Goal: Task Accomplishment & Management: Complete application form

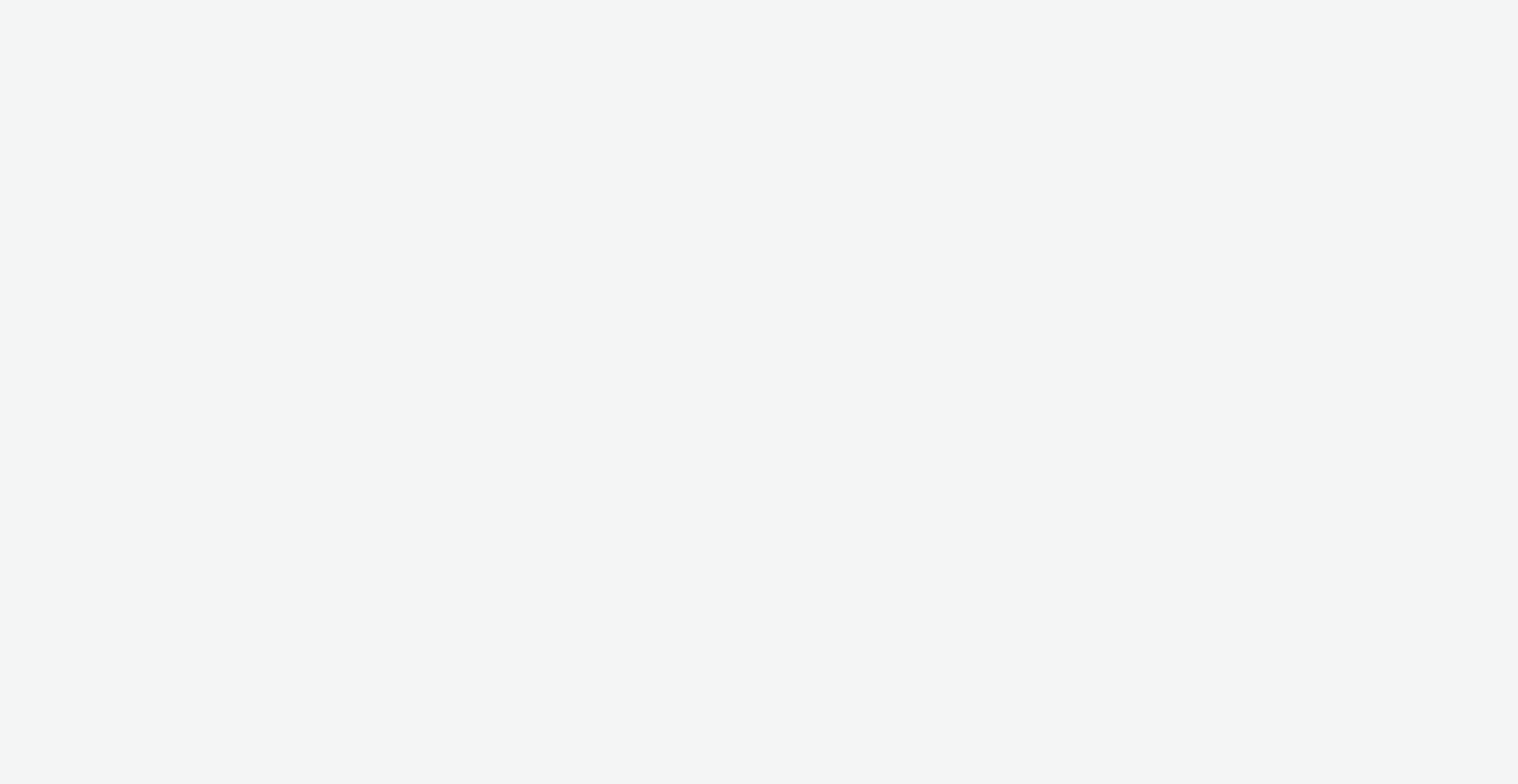
select select "3577b0fe-1e1b-4f05-a15f-27ee59b5ca2b"
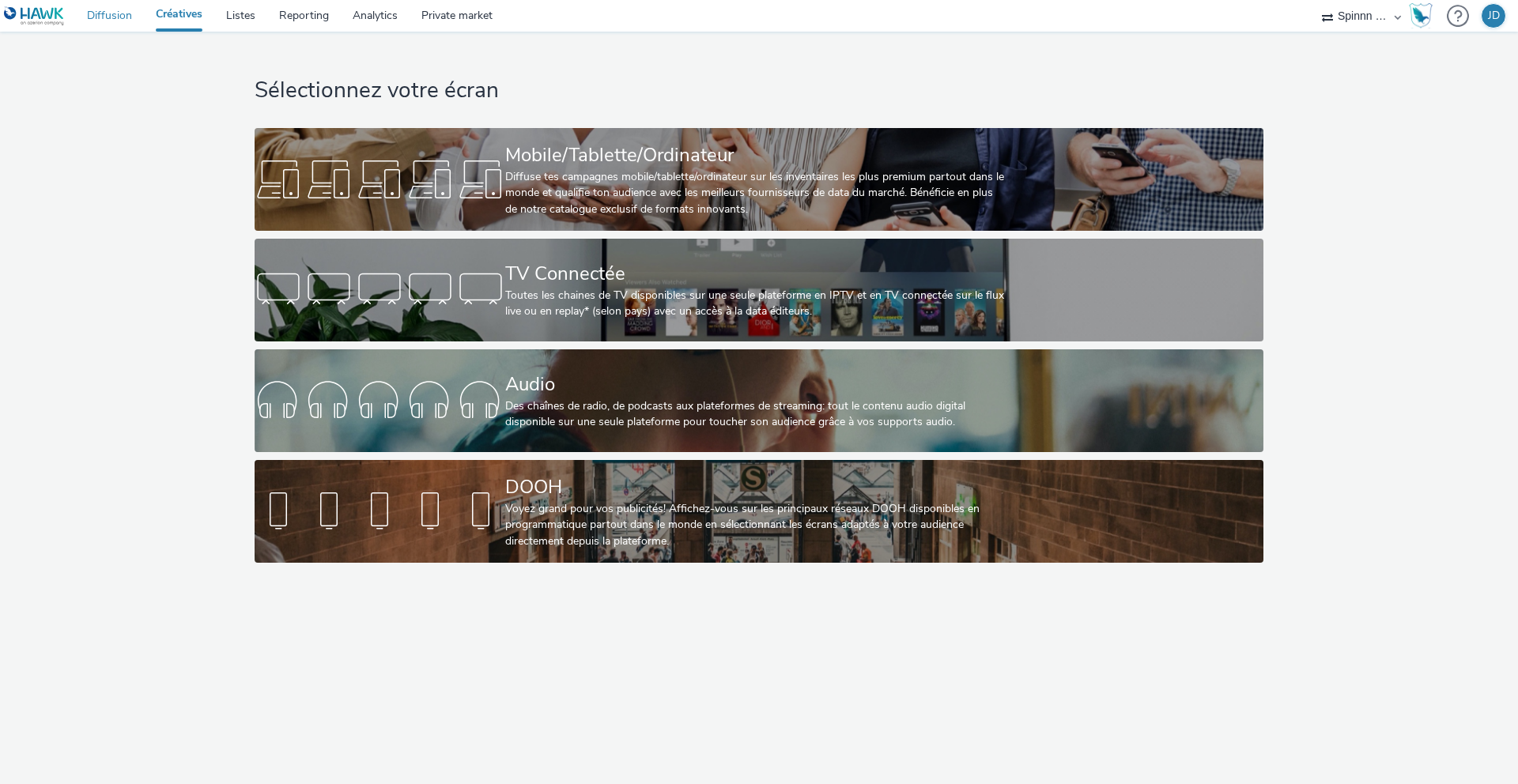
click at [95, 17] on link "Diffusion" at bounding box center [110, 16] width 69 height 32
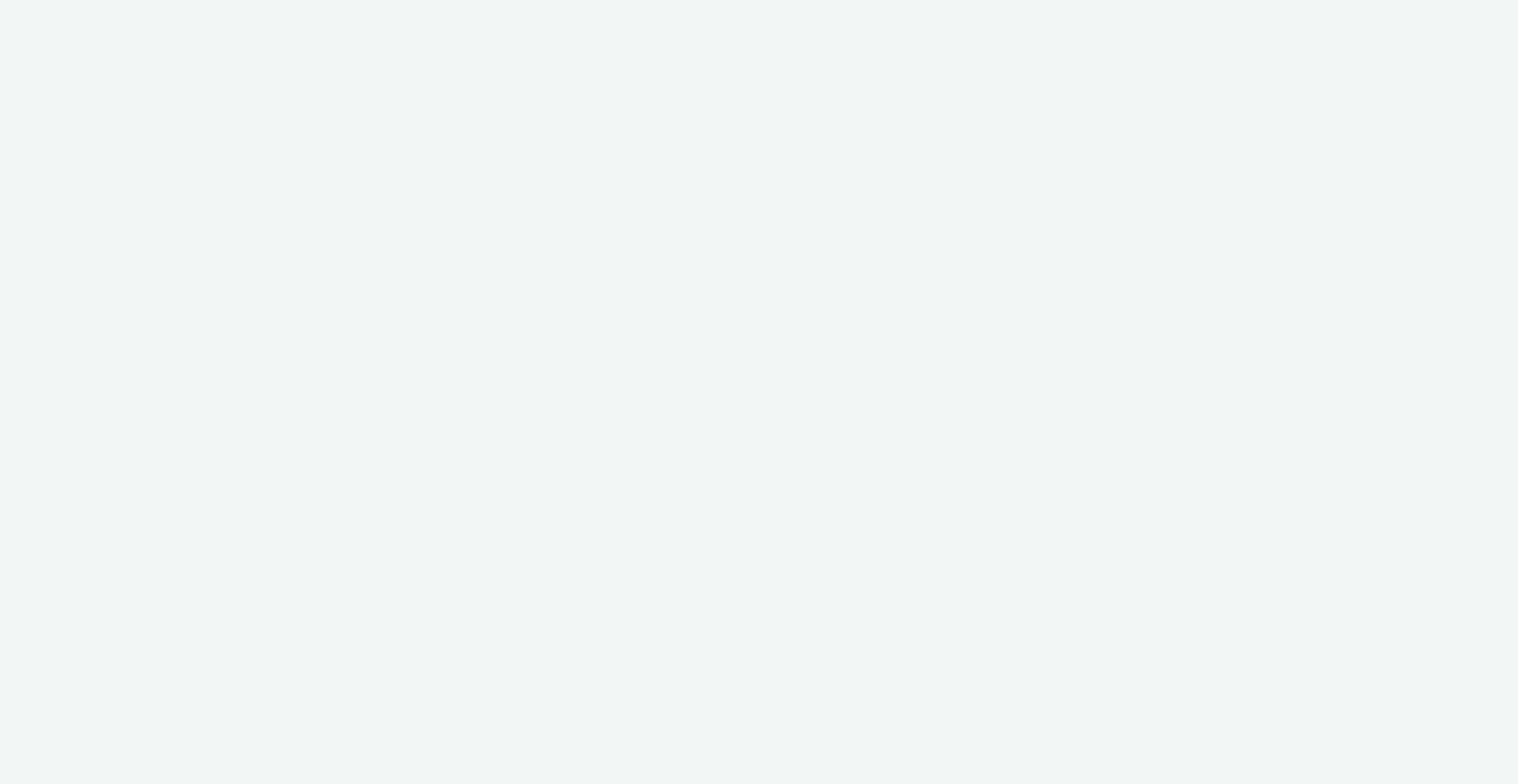
select select "3577b0fe-1e1b-4f05-a15f-27ee59b5ca2b"
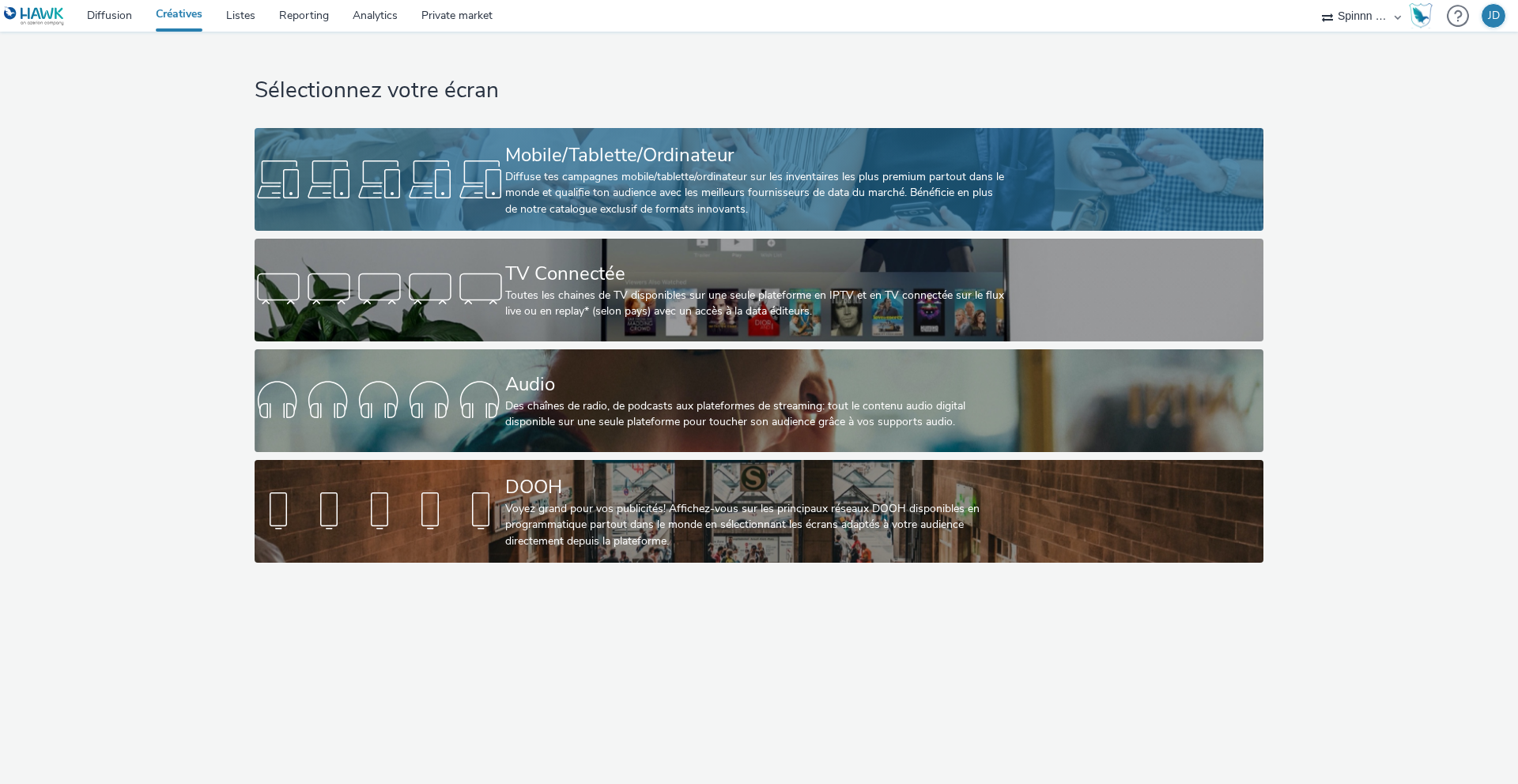
click at [586, 184] on div "Diffuse tes campagnes mobile/tablette/ordinateur sur les inventaires les plus p…" at bounding box center [756, 193] width 501 height 49
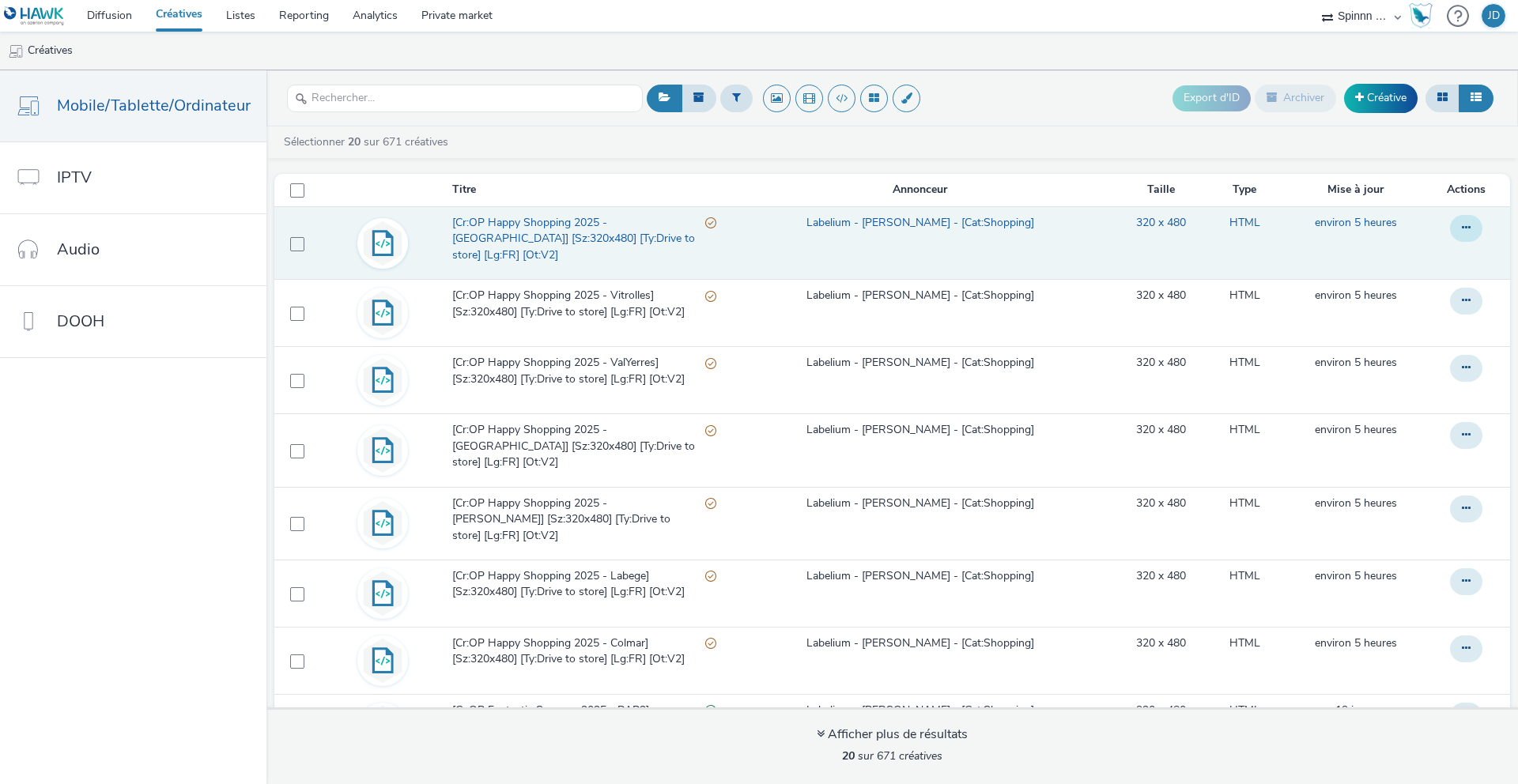
click at [1462, 224] on icon at bounding box center [1466, 227] width 8 height 11
click at [1400, 259] on link "Modifier" at bounding box center [1423, 260] width 119 height 32
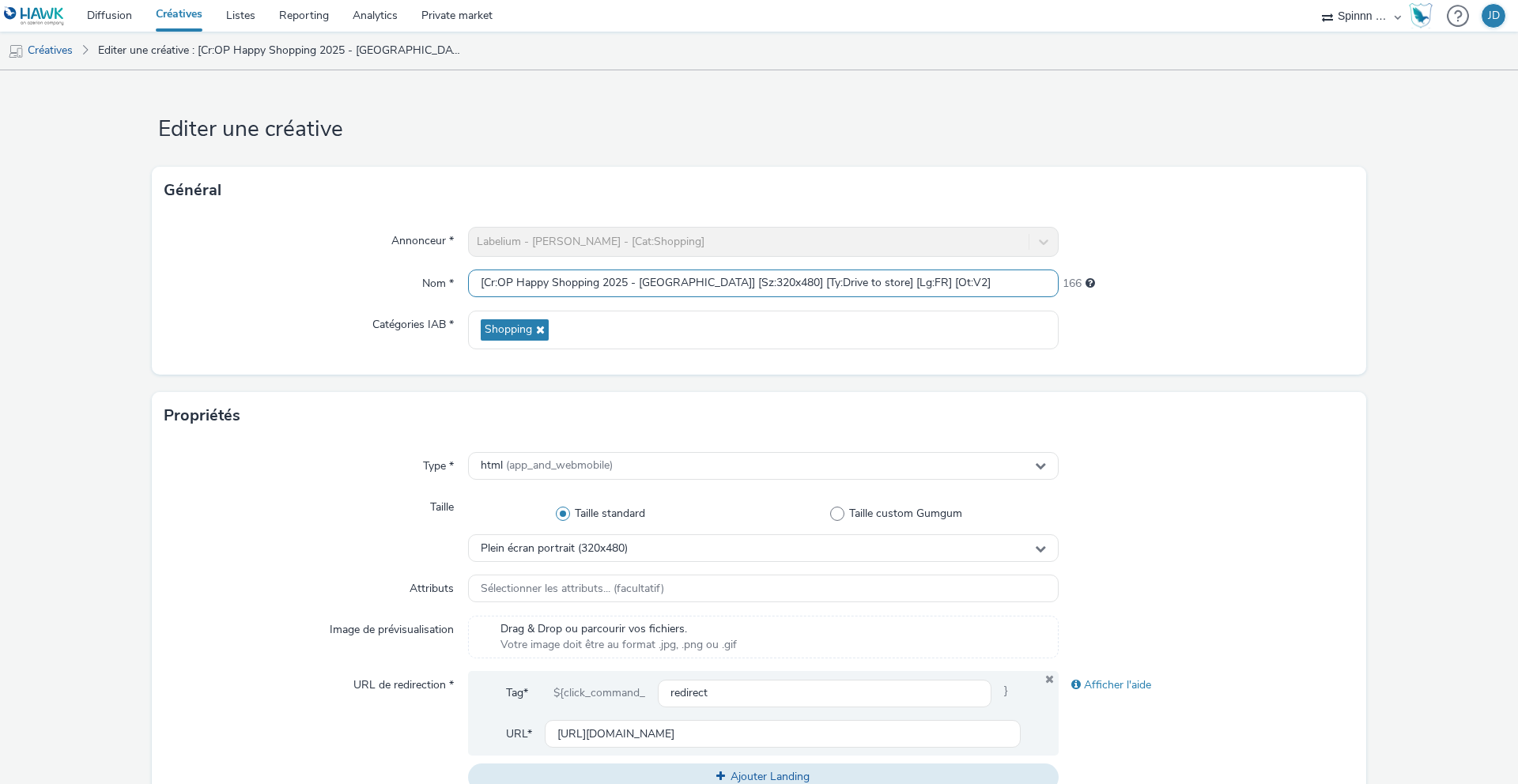
click at [764, 281] on input "[Cr:OP Happy Shopping 2025 - Wittenheim] [Sz:320x480] [Ty:Drive to store] [Lg:F…" at bounding box center [763, 283] width 591 height 28
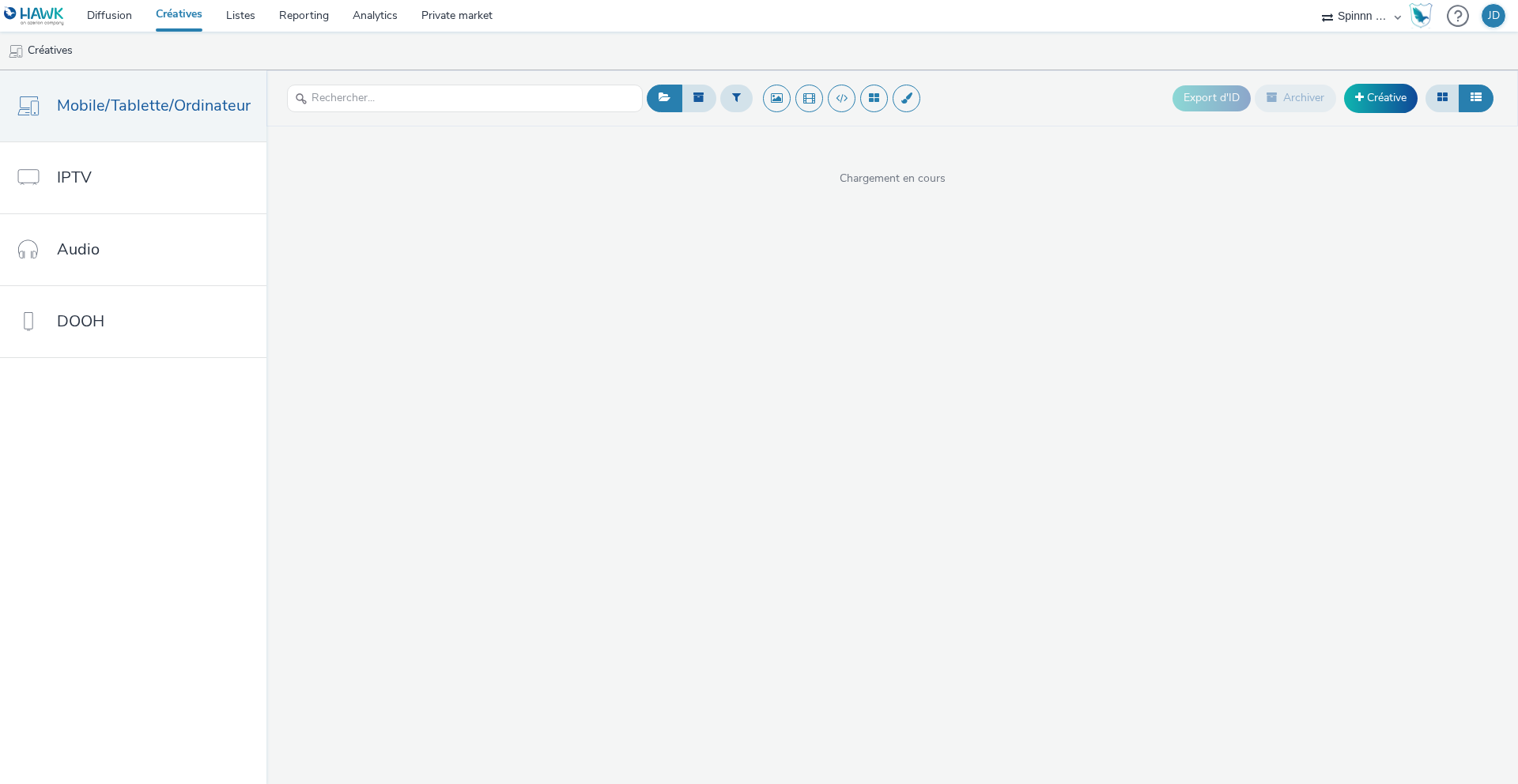
click at [178, 11] on link "Créatives" at bounding box center [179, 16] width 70 height 32
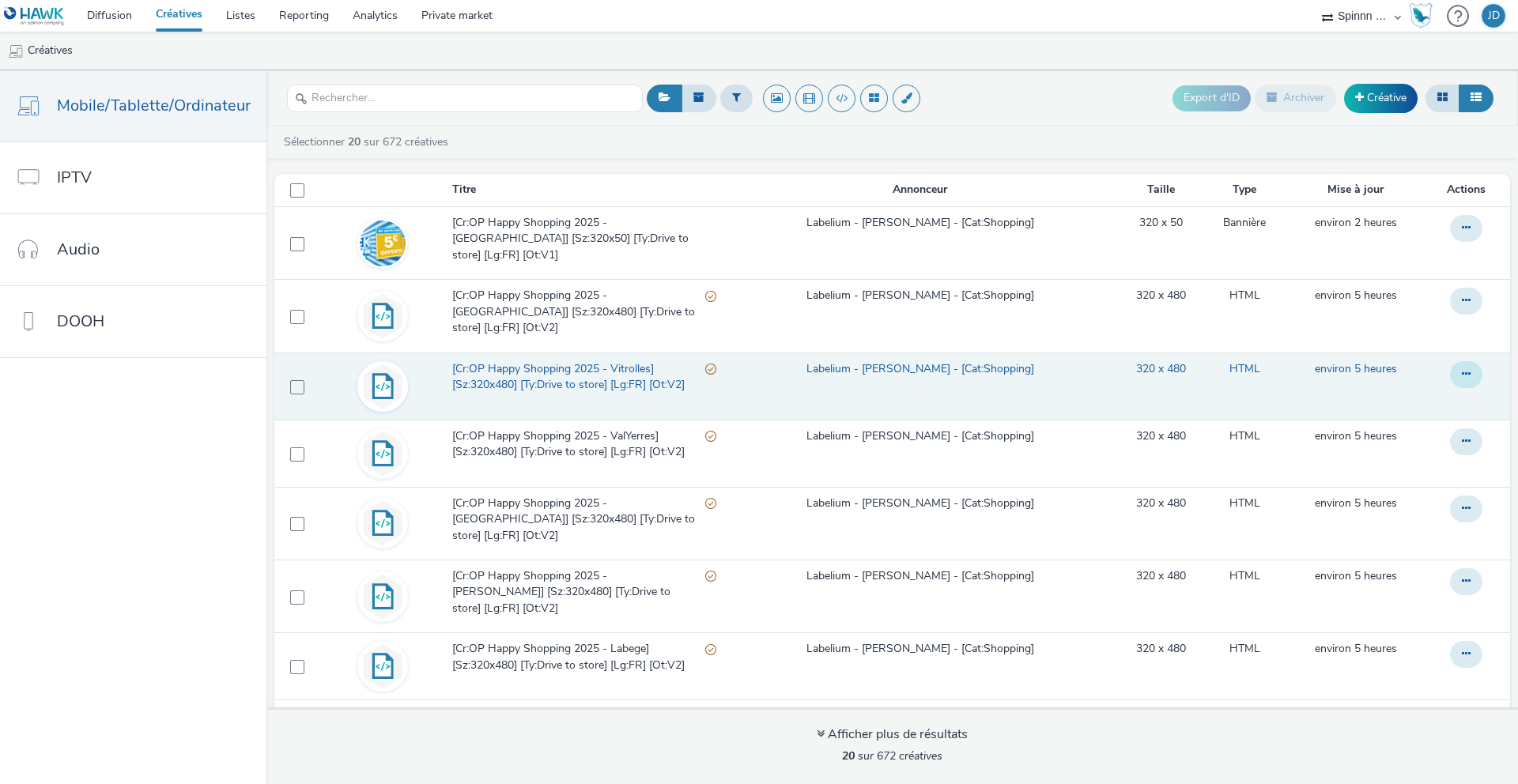
click at [1450, 242] on button at bounding box center [1466, 228] width 33 height 27
click at [1400, 397] on link "Modifier" at bounding box center [1423, 407] width 119 height 32
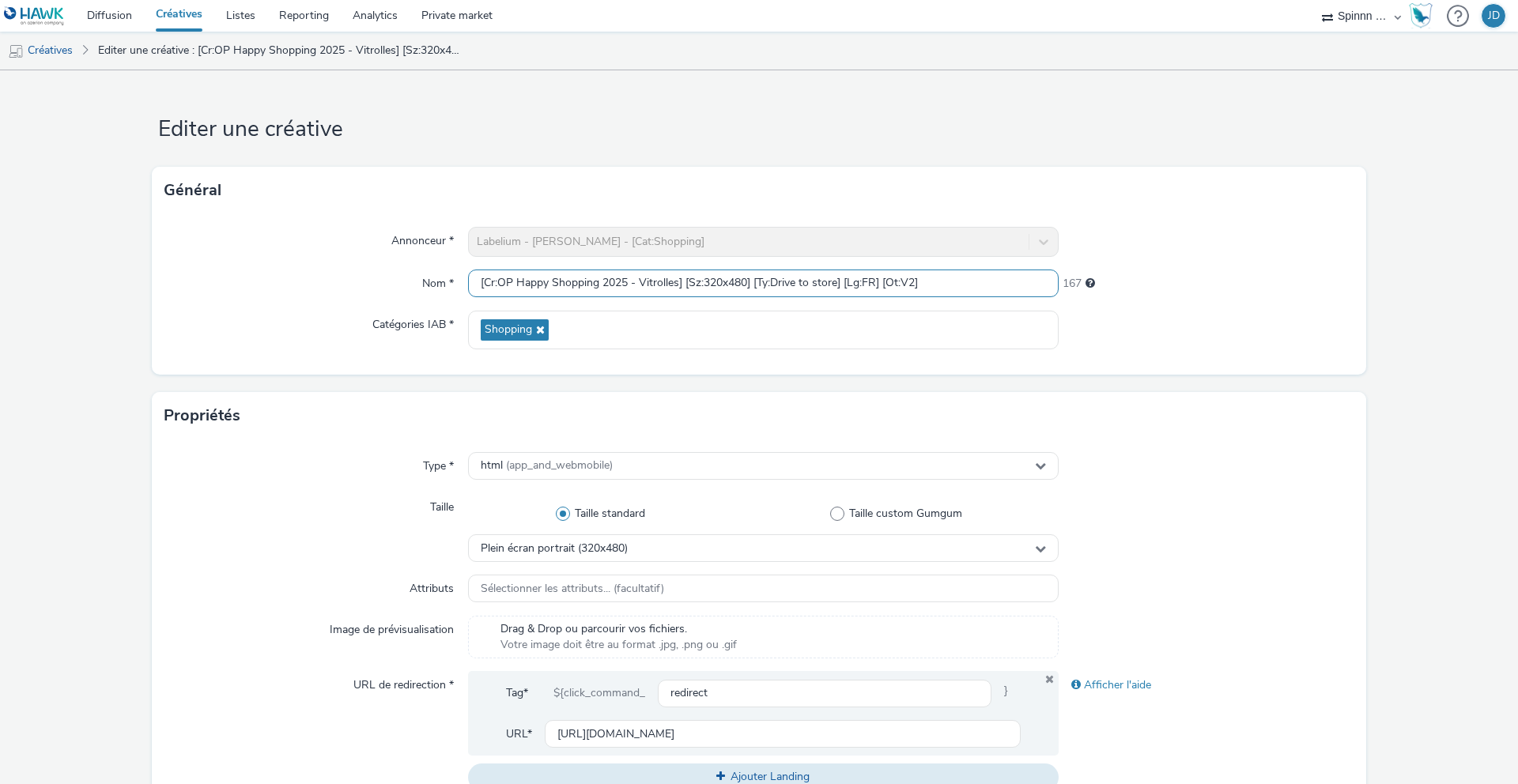
click at [607, 283] on input "[Cr:OP Happy Shopping 2025 - Vitrolles] [Sz:320x480] [Ty:Drive to store] [Lg:FR…" at bounding box center [763, 283] width 591 height 28
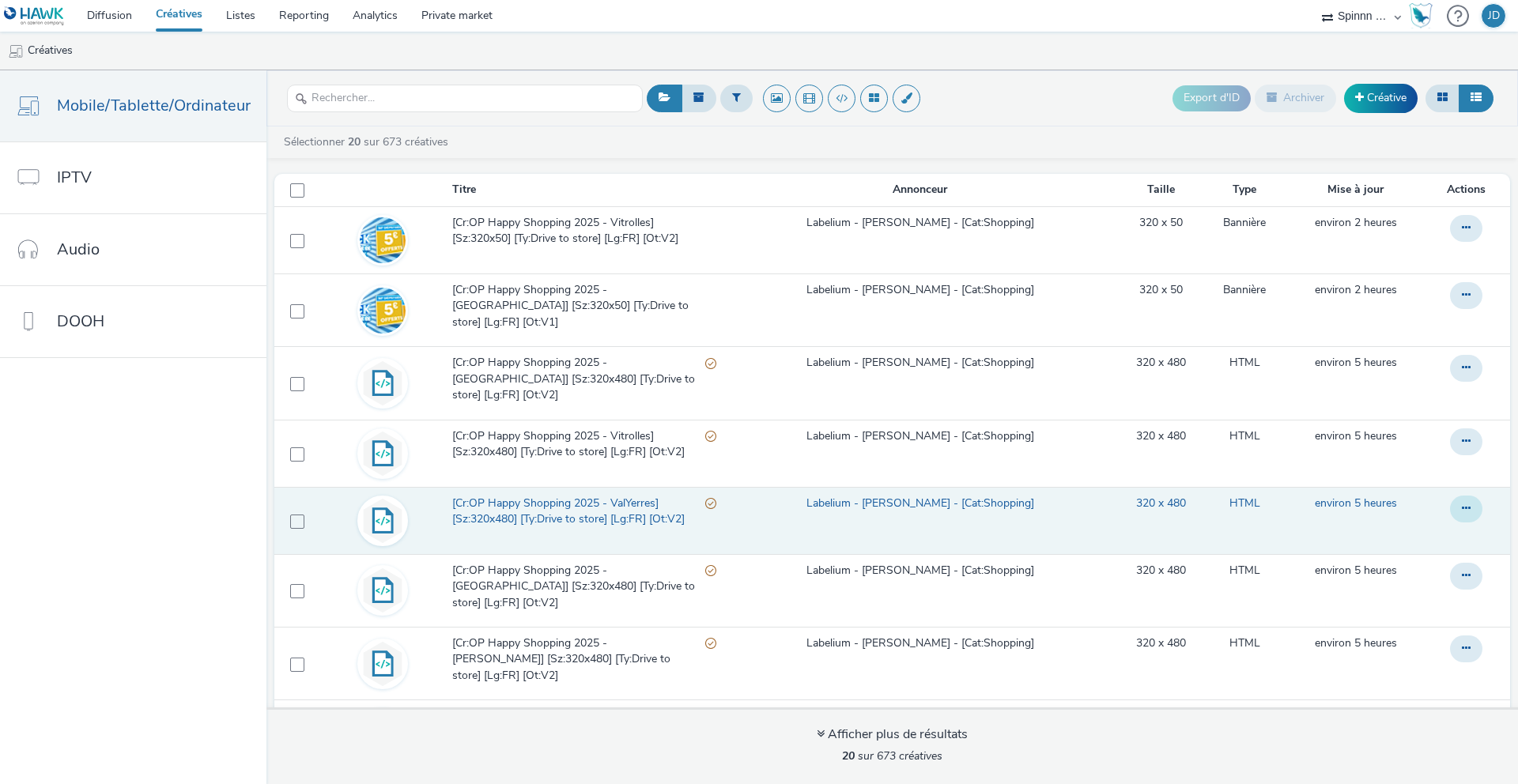
click at [1462, 233] on icon at bounding box center [1466, 227] width 8 height 11
click at [1411, 525] on link "Modifier" at bounding box center [1423, 541] width 119 height 32
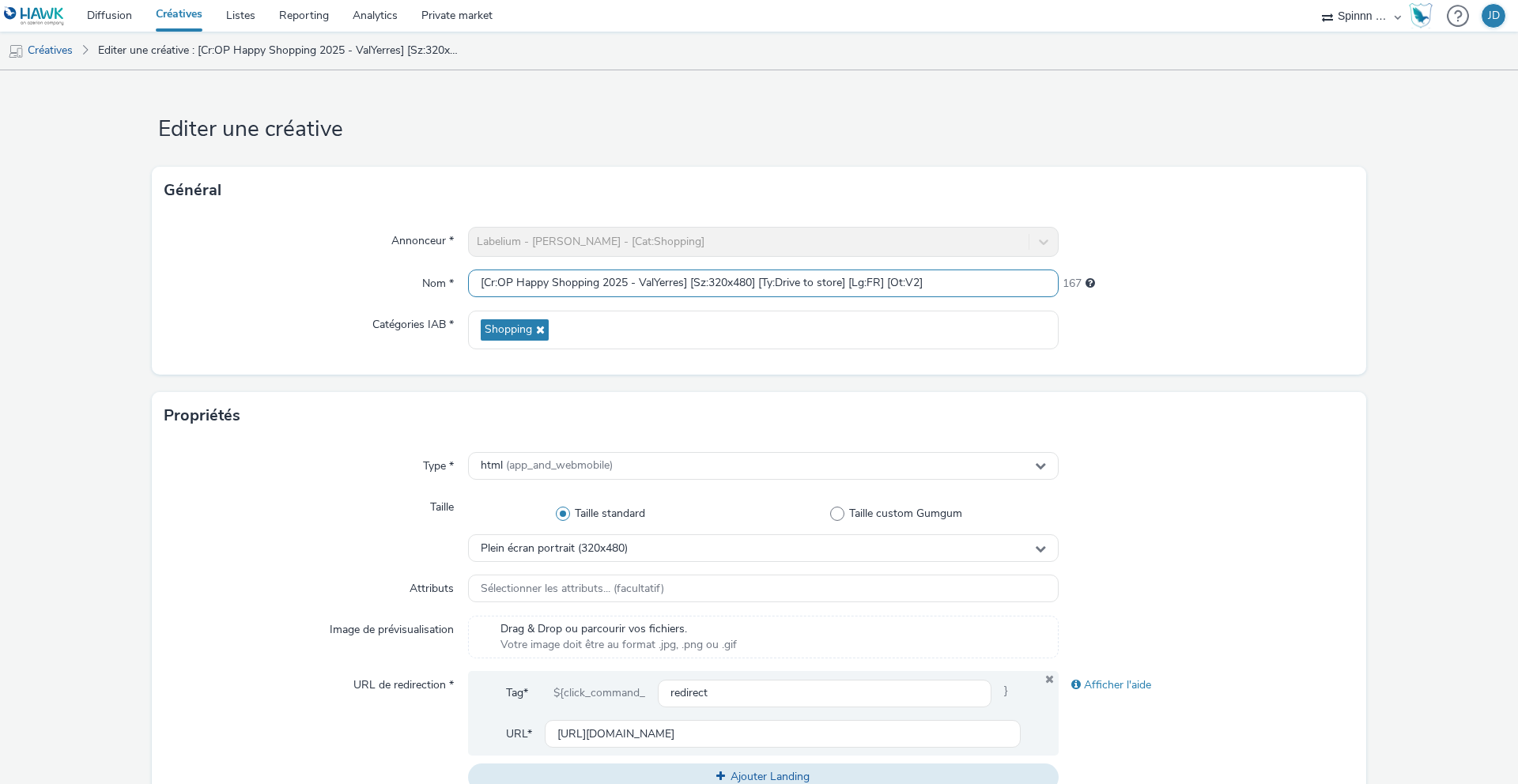
click at [638, 280] on input "[Cr:OP Happy Shopping 2025 - ValYerres] [Sz:320x480] [Ty:Drive to store] [Lg:FR…" at bounding box center [763, 283] width 591 height 28
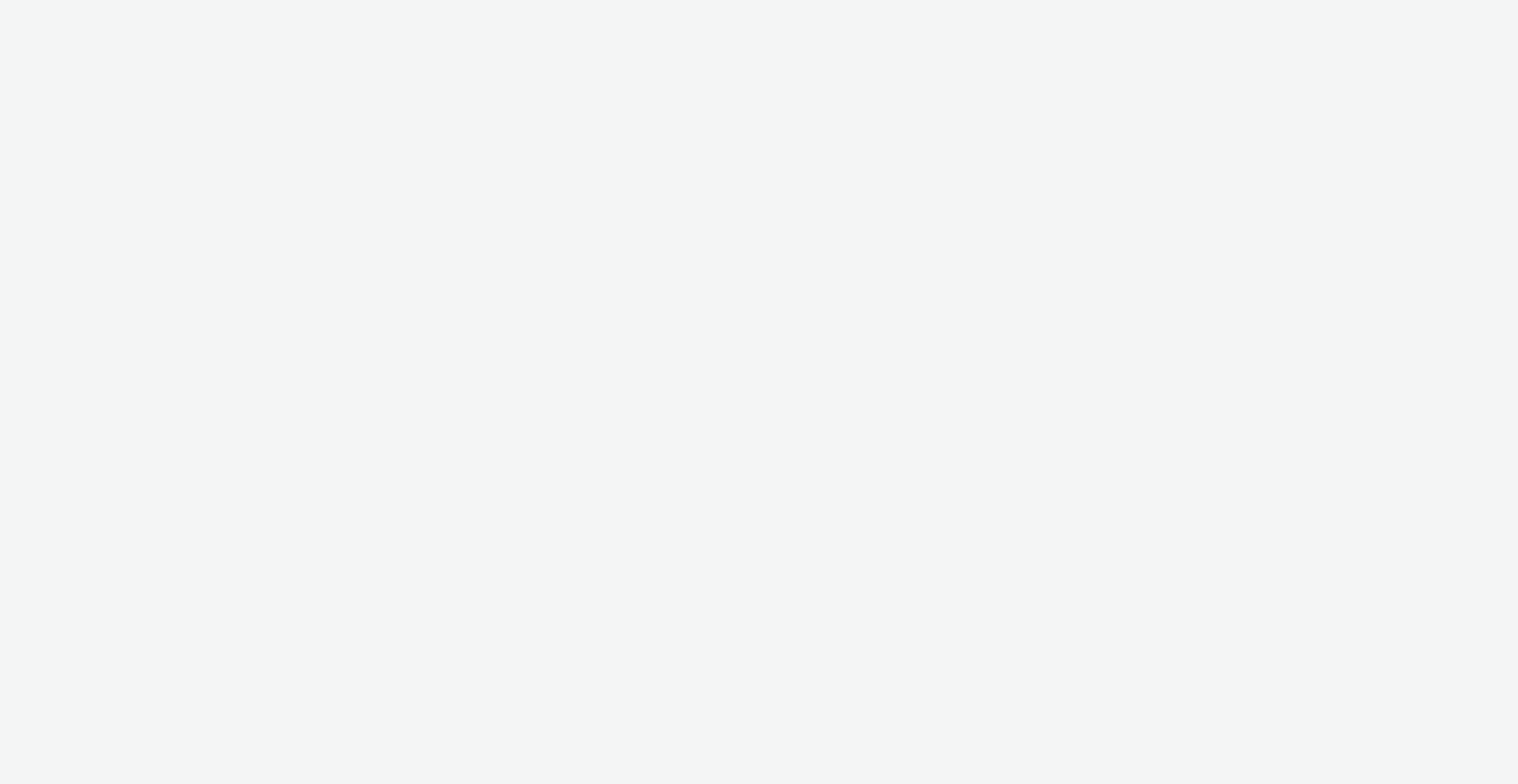
select select "3577b0fe-1e1b-4f05-a15f-27ee59b5ca2b"
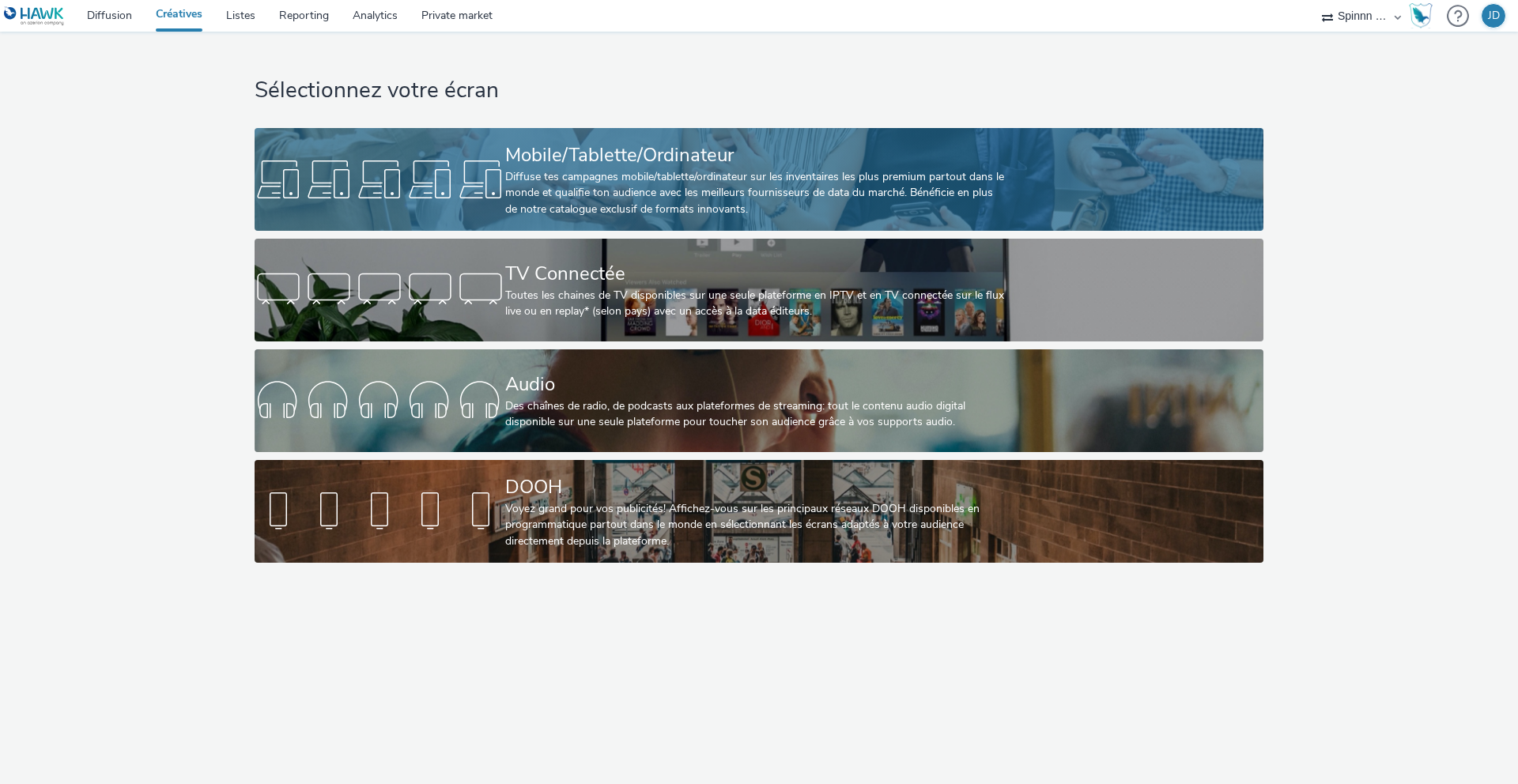
click at [659, 193] on div "Diffuse tes campagnes mobile/tablette/ordinateur sur les inventaires les plus p…" at bounding box center [756, 193] width 501 height 49
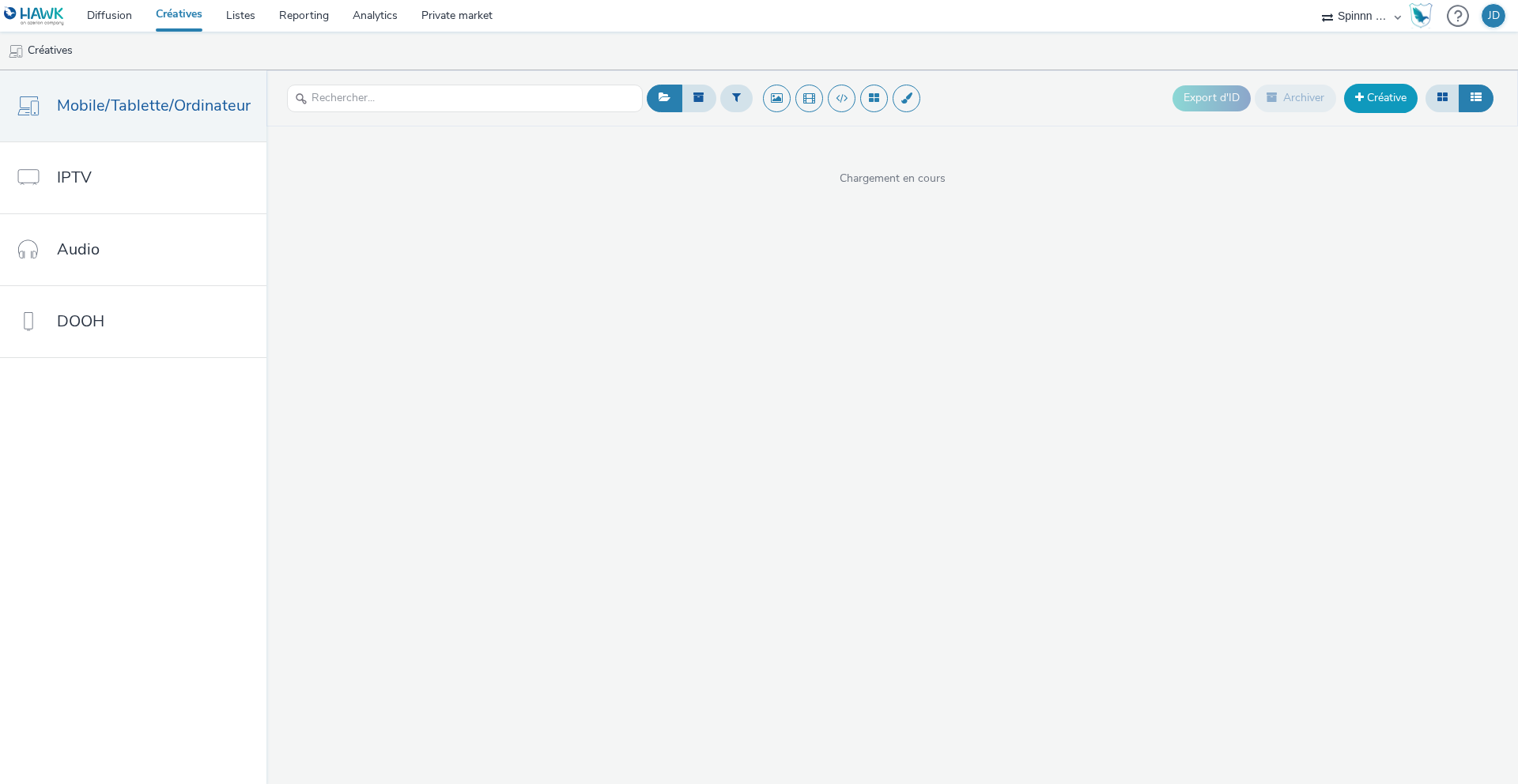
click at [1397, 95] on link "Créative" at bounding box center [1381, 98] width 74 height 28
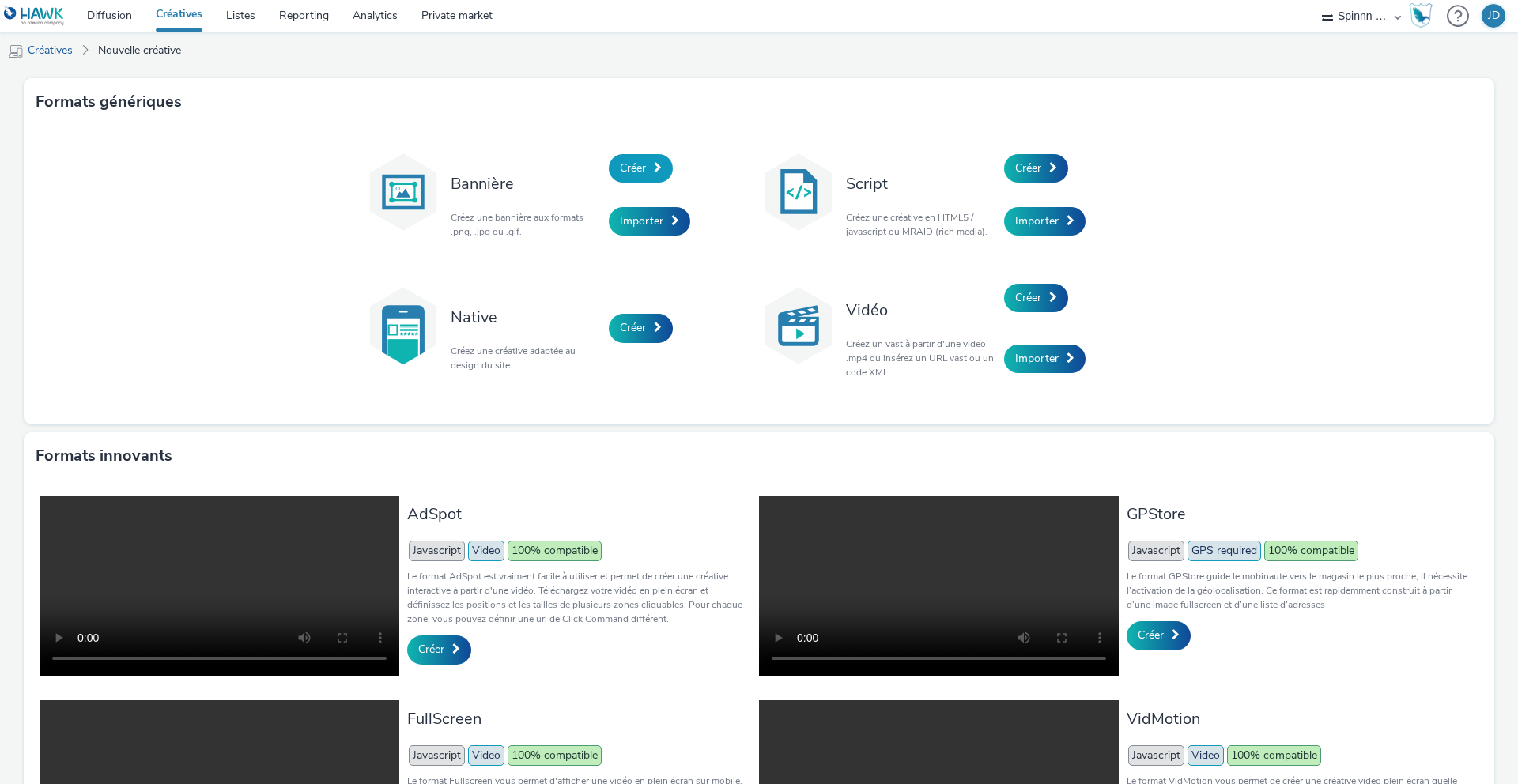
click at [633, 167] on span "Créer" at bounding box center [633, 168] width 26 height 15
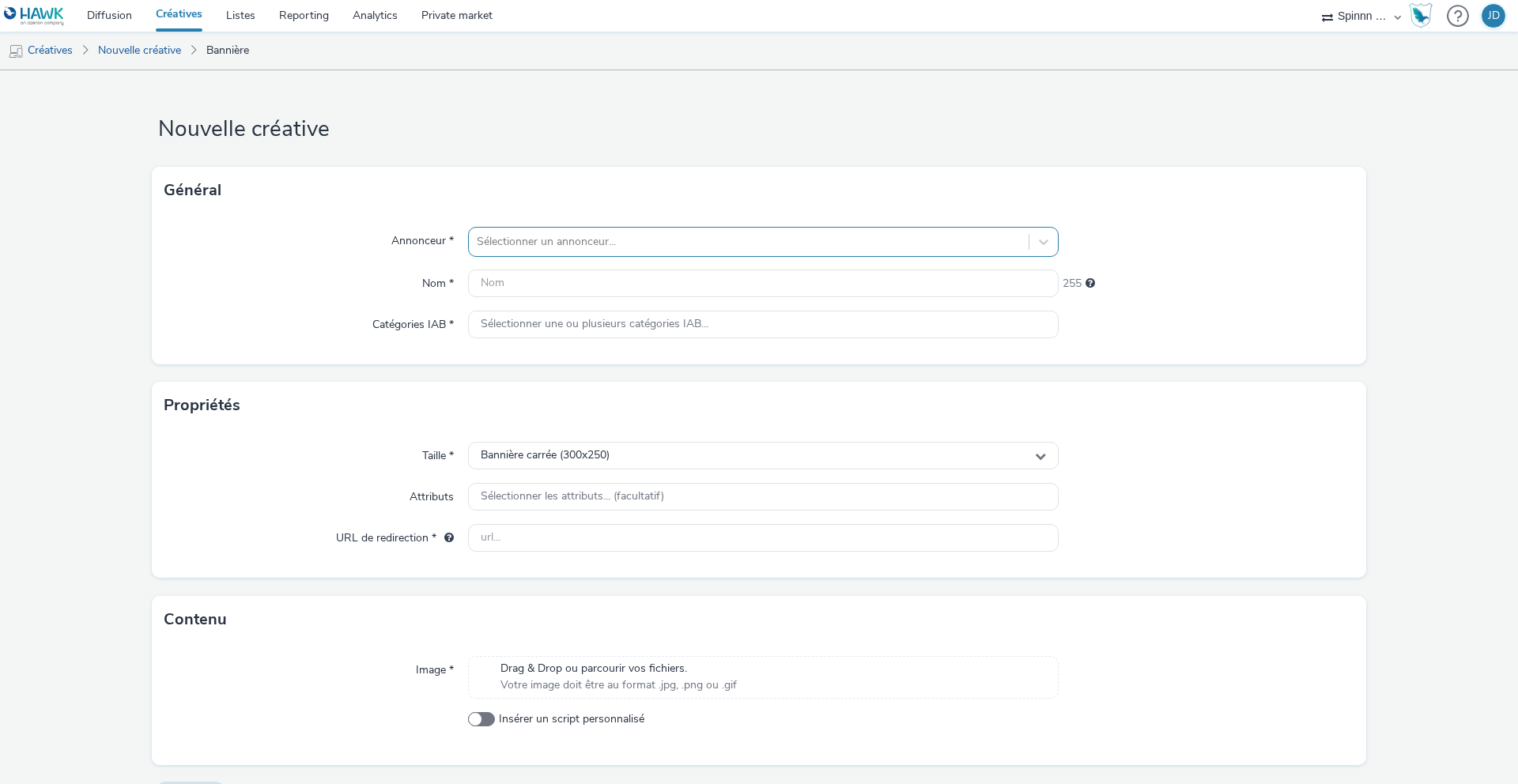
click at [551, 246] on div at bounding box center [749, 242] width 544 height 19
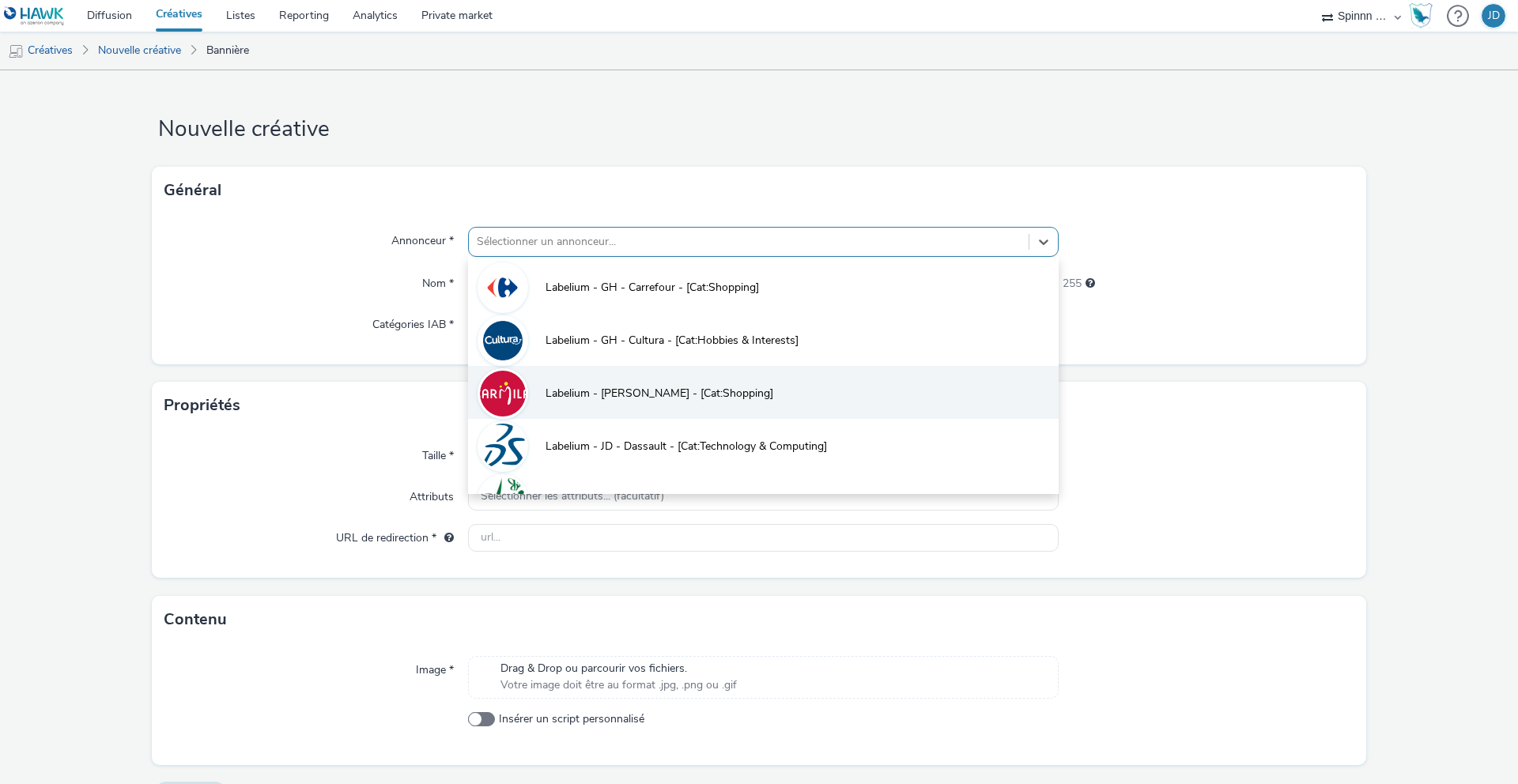
click at [609, 395] on span "Labelium - JD - Carmila - [Cat:Shopping]" at bounding box center [659, 393] width 228 height 16
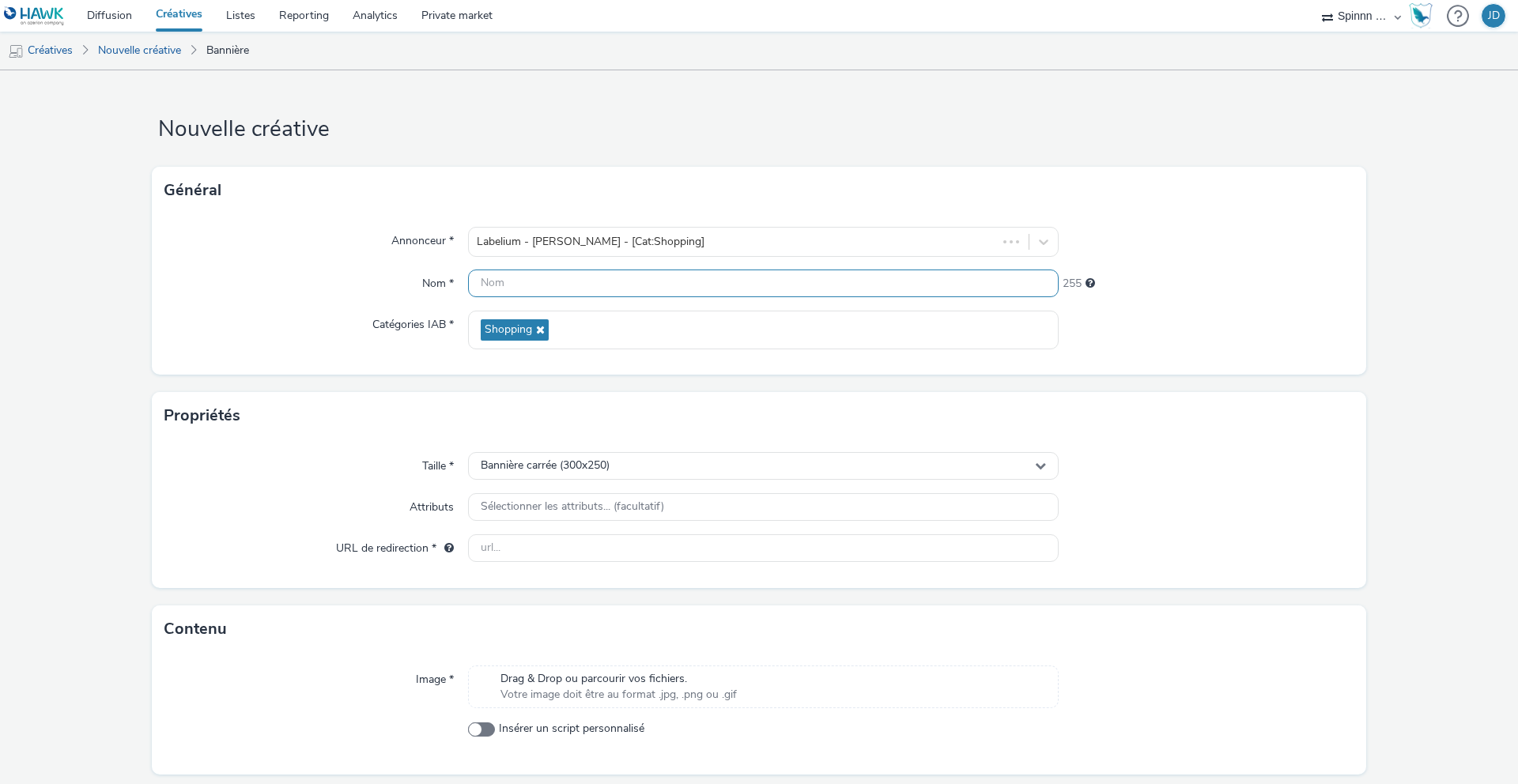
click at [551, 291] on input "text" at bounding box center [763, 283] width 591 height 28
paste input "[Cr:OP Happy Shopping 2025 - Wittenheim] [Sz:320x480] [Ty:Drive to store] [Lg:F…"
click at [762, 279] on input "[Cr:OP Happy Shopping 2025 - Wittenheim] [Sz:320x480] [Ty:Drive to store] [Lg:F…" at bounding box center [763, 283] width 591 height 28
click at [924, 284] on input "[Cr:OP Happy Shopping 2025 - Wittenheim] [Sz:320x50] [Ty:Drive to store] [Lg:FR…" at bounding box center [763, 283] width 591 height 28
type input "[Cr:OP Happy Shopping 2025 - Wittenheim] [Sz:320x50] [Ty:Drive to store] [Lg:FR…"
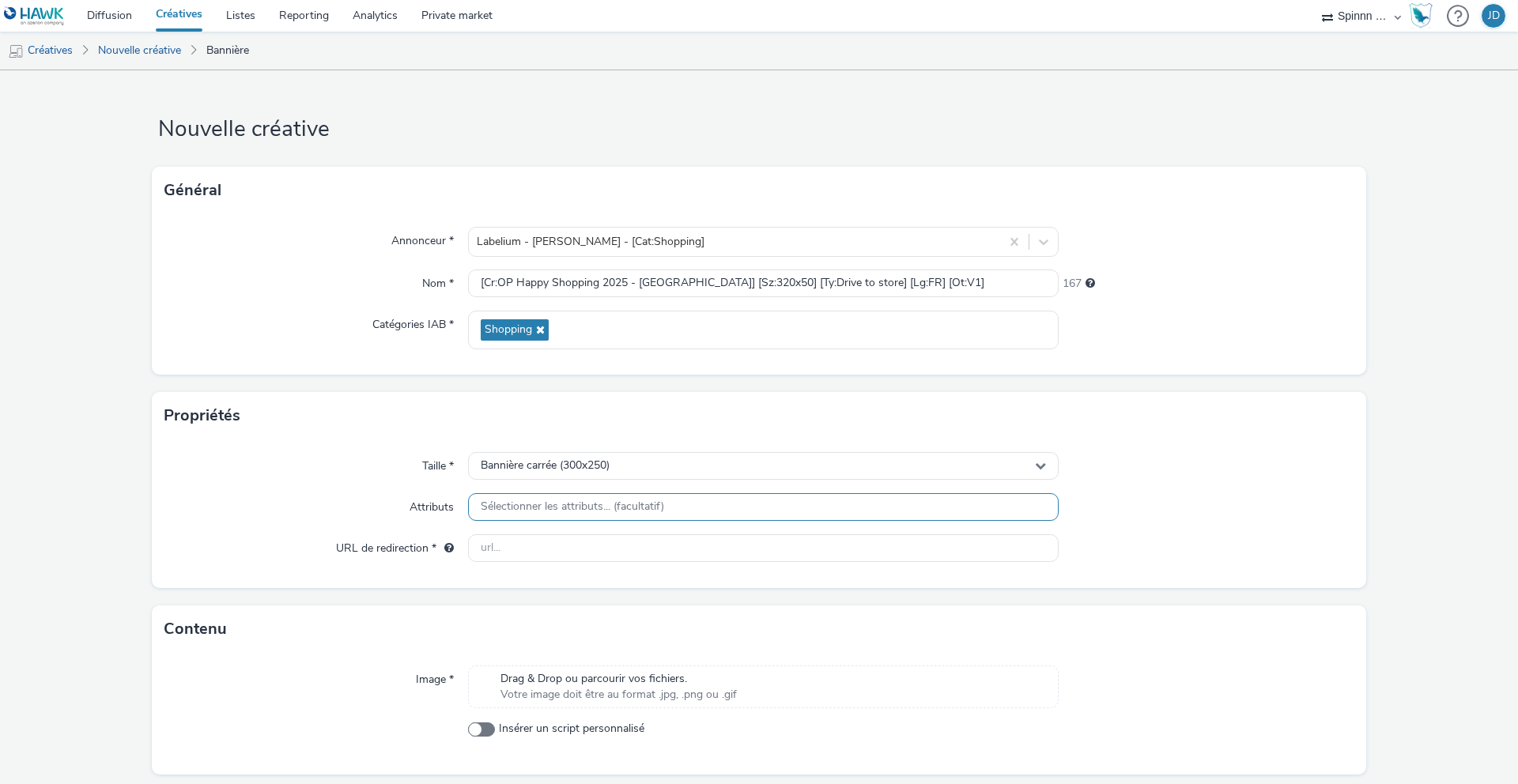
click at [582, 513] on span "Sélectionner les attributs... (facultatif)" at bounding box center [572, 507] width 183 height 13
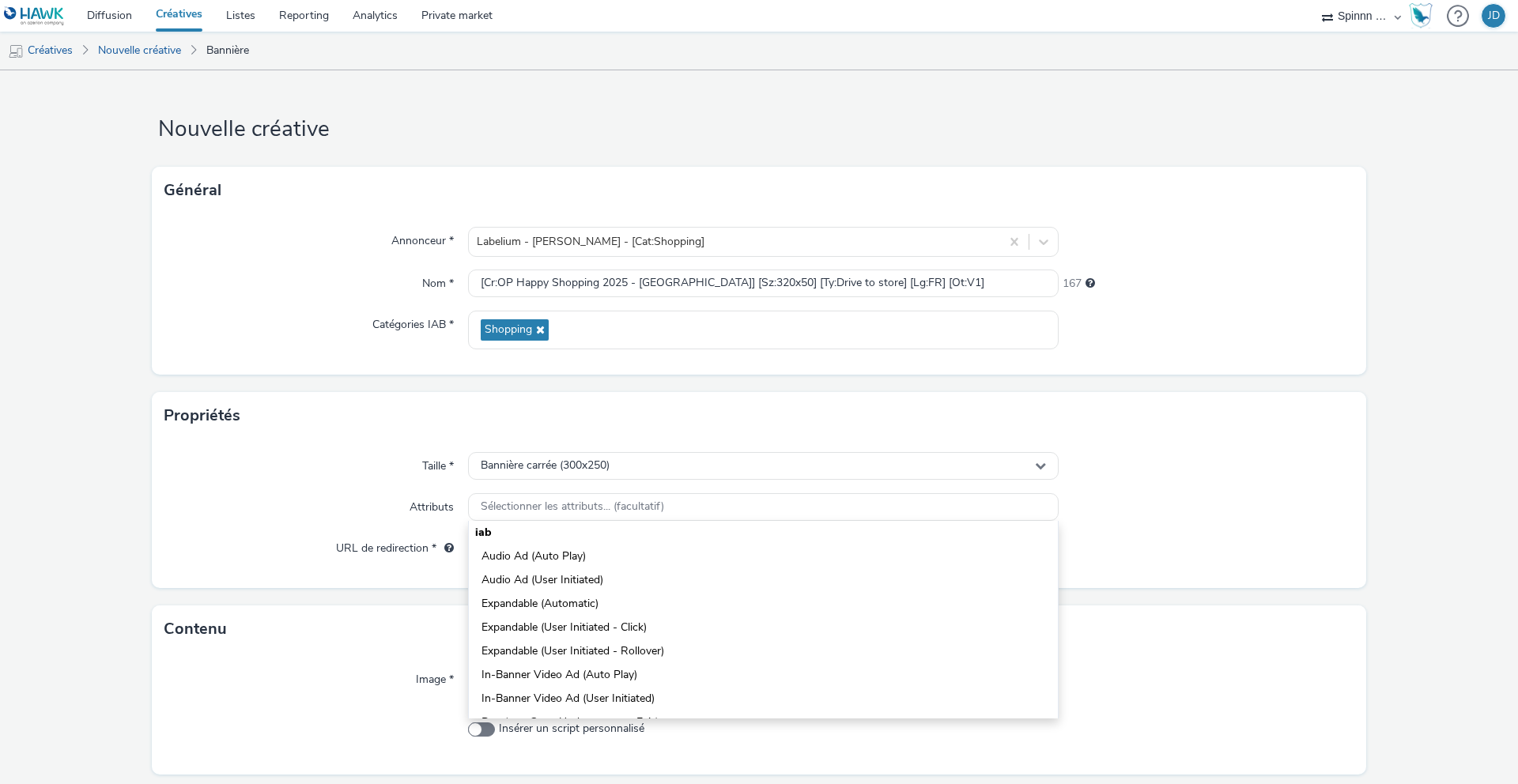
click at [385, 481] on div "Taille * Bannière carrée (300x250) Attributs Sélectionner les attributs... (fac…" at bounding box center [758, 514] width 1214 height 149
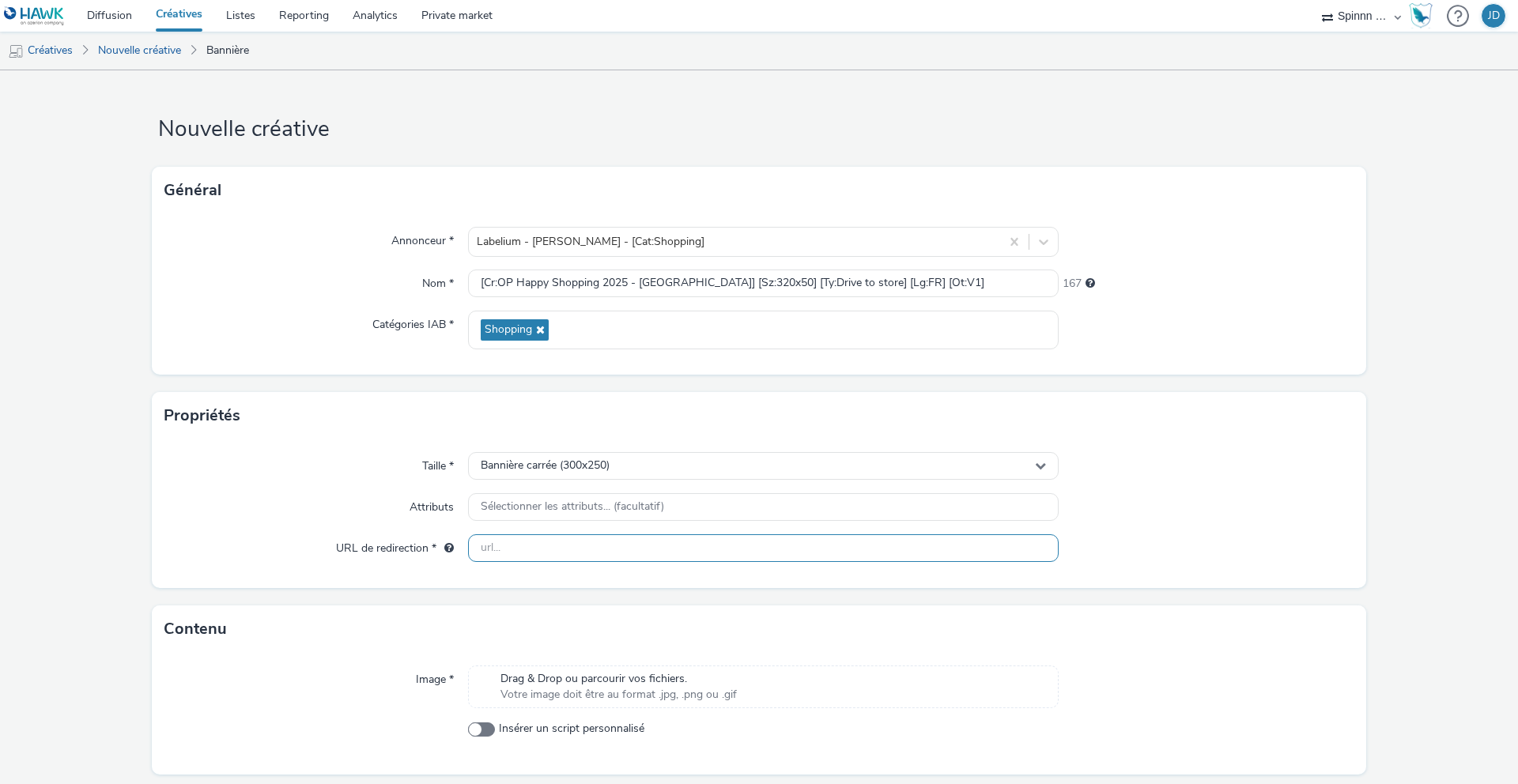
click at [551, 552] on input "text" at bounding box center [763, 548] width 591 height 28
paste input "[URL][DOMAIN_NAME]"
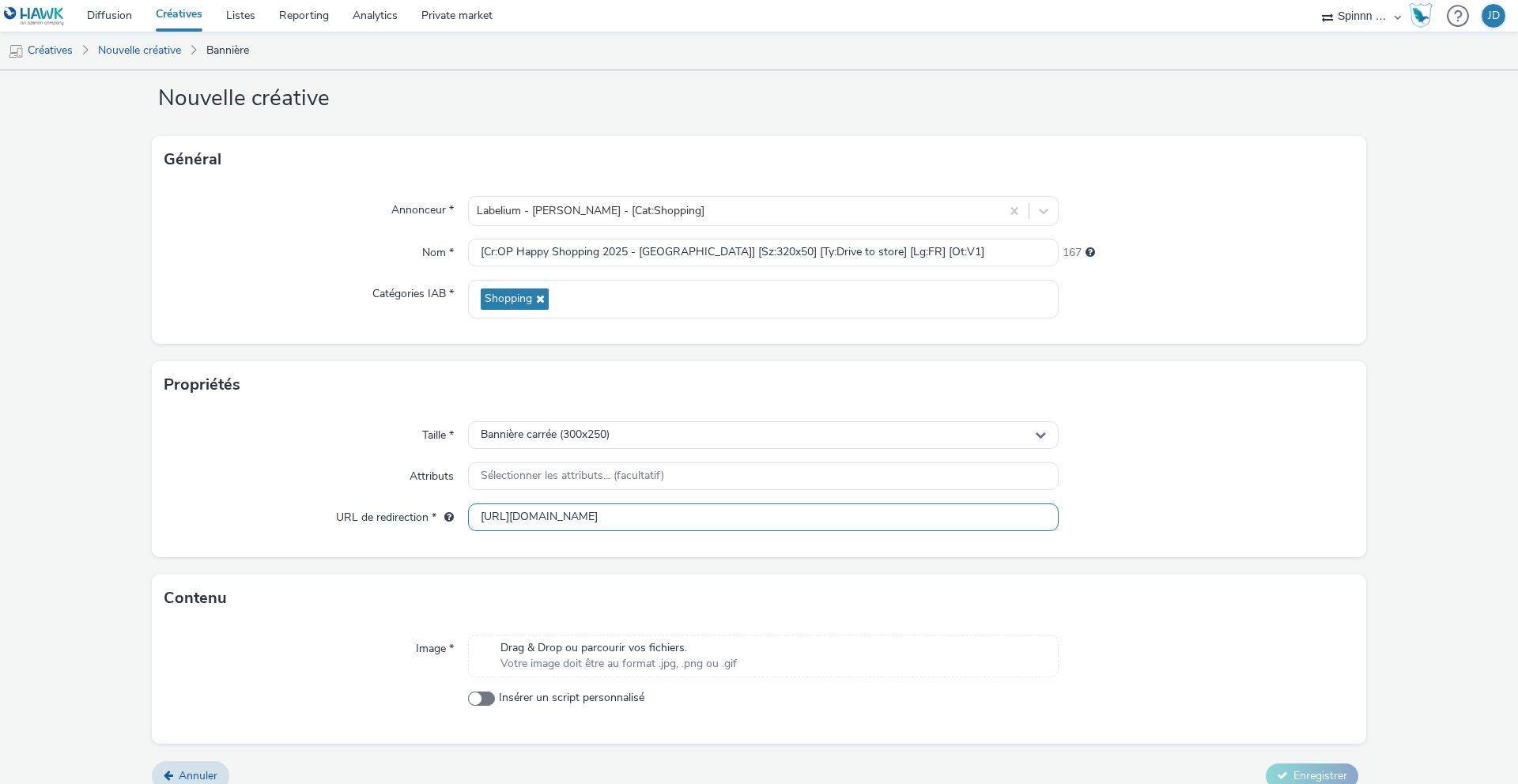
scroll to position [50, 0]
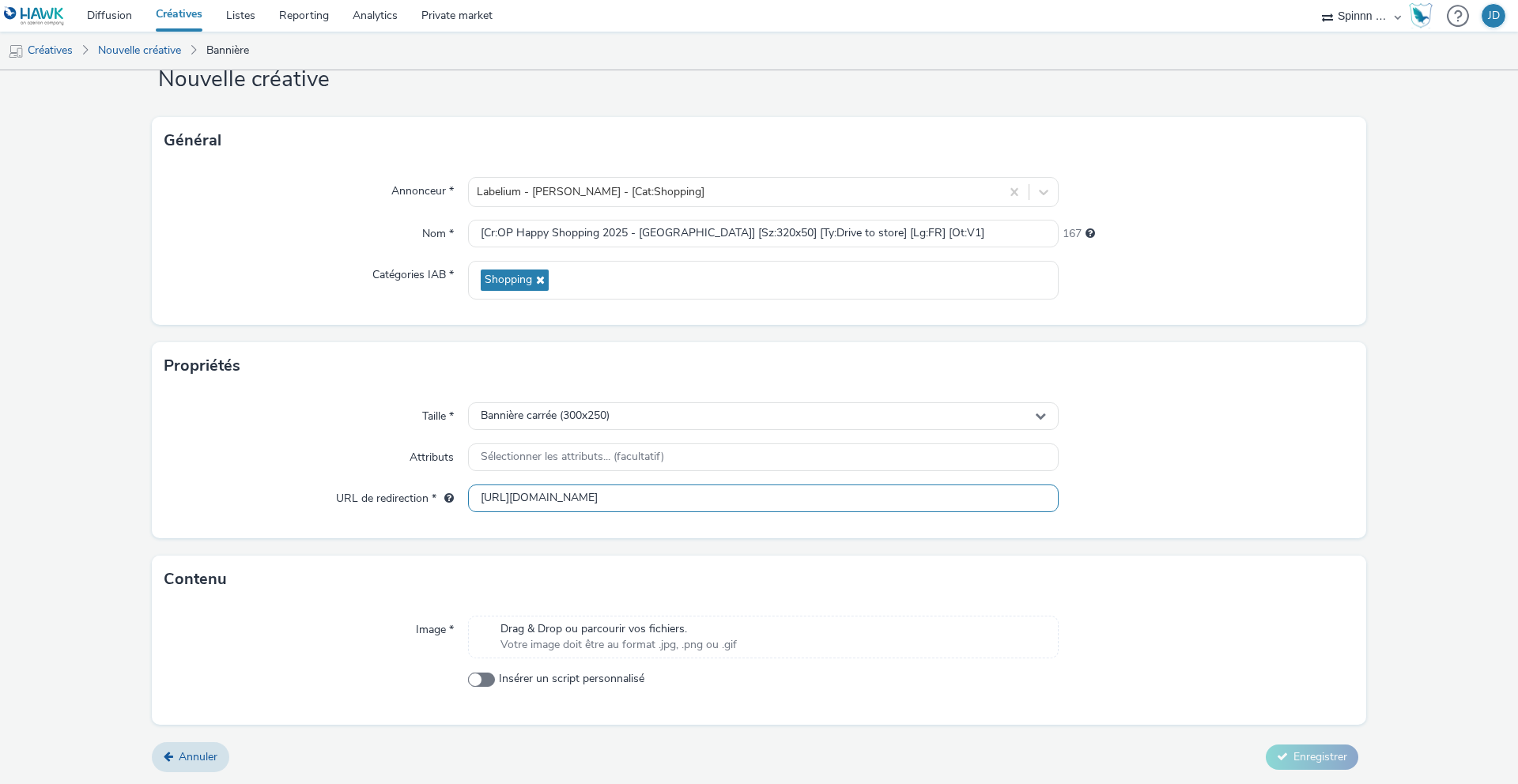
type input "[URL][DOMAIN_NAME]"
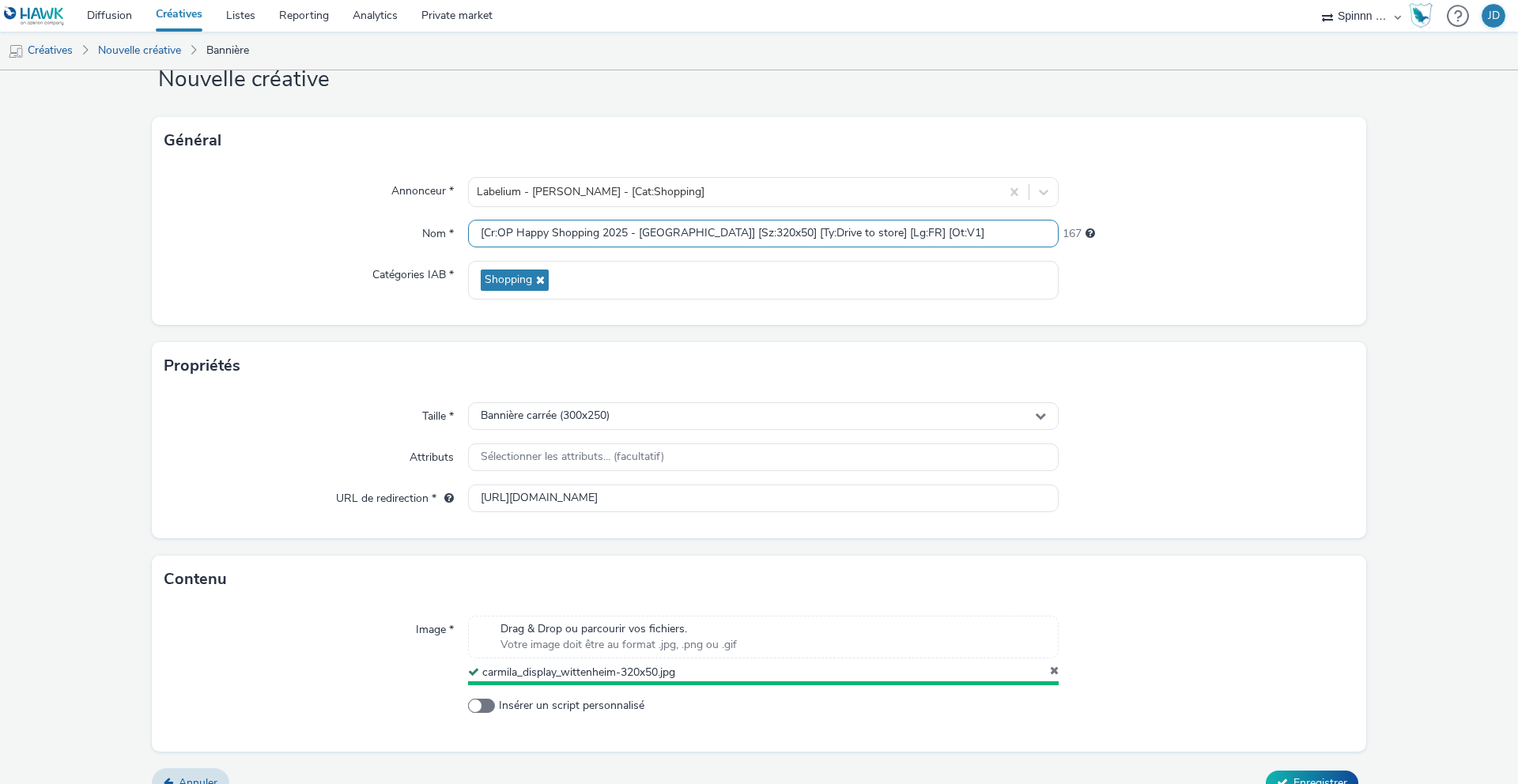
click at [742, 233] on input "[Cr:OP Happy Shopping 2025 - [GEOGRAPHIC_DATA]] [Sz:320x50] [Ty:Drive to store]…" at bounding box center [763, 233] width 591 height 28
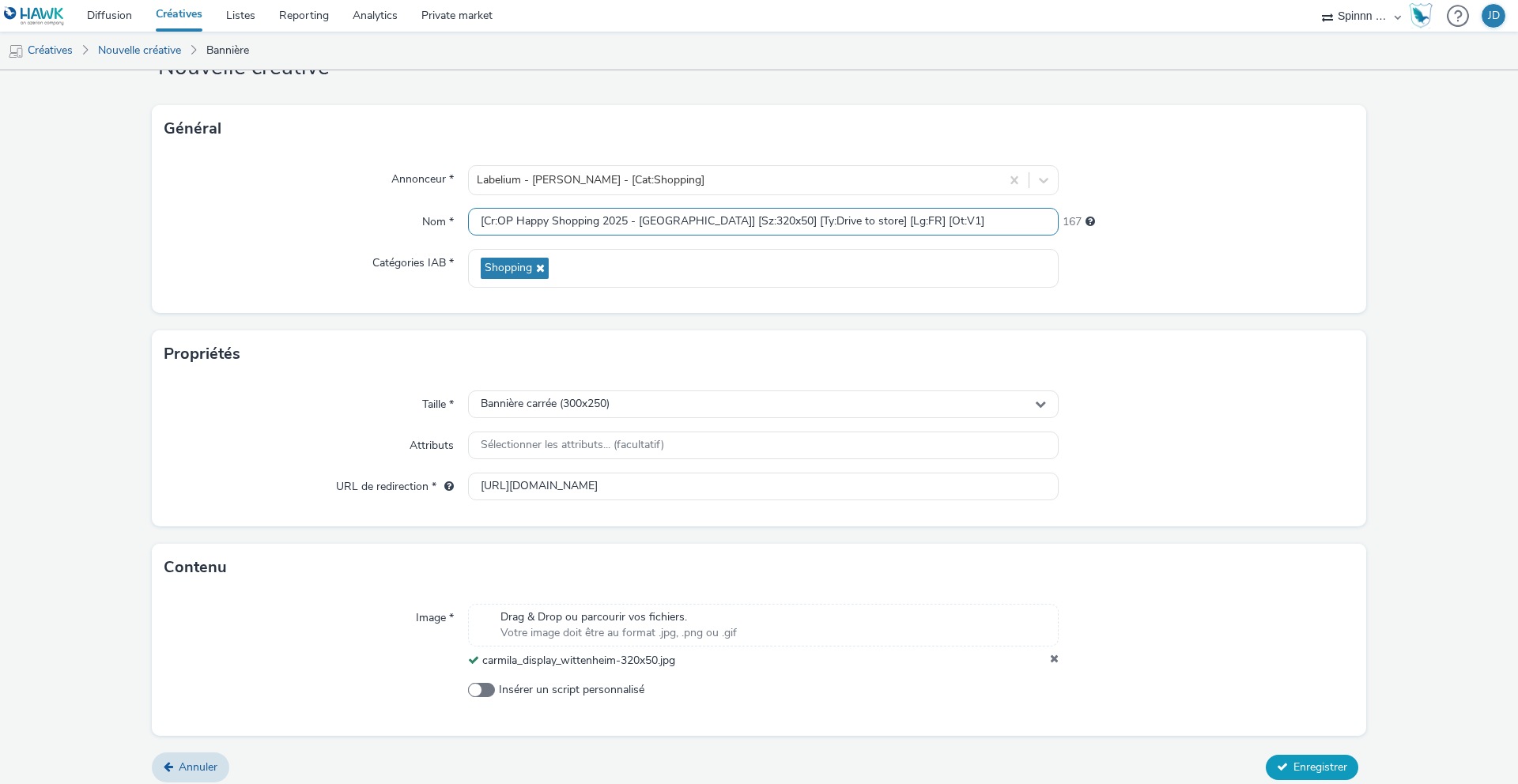
scroll to position [72, 0]
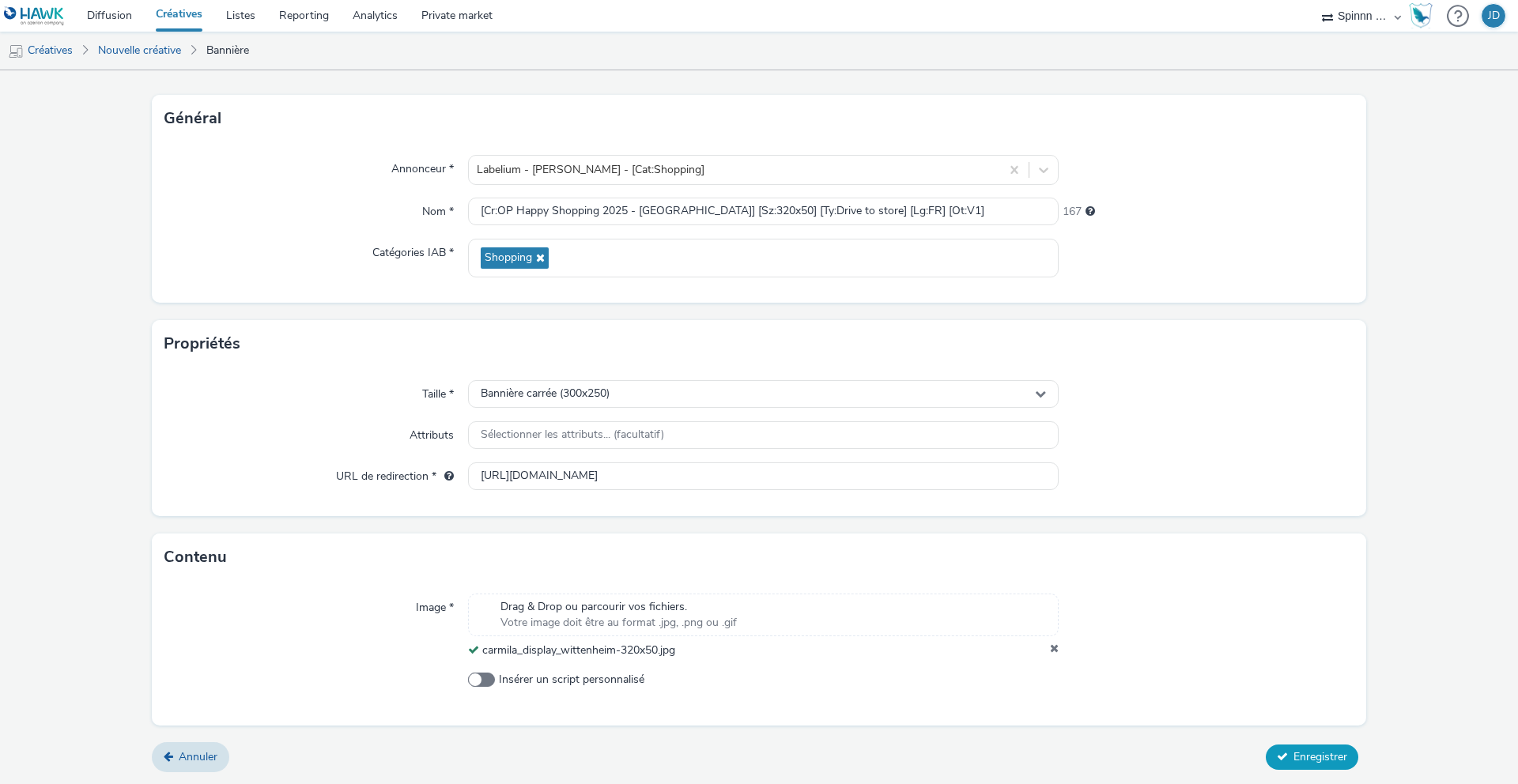
click at [1298, 754] on span "Enregistrer" at bounding box center [1321, 757] width 54 height 15
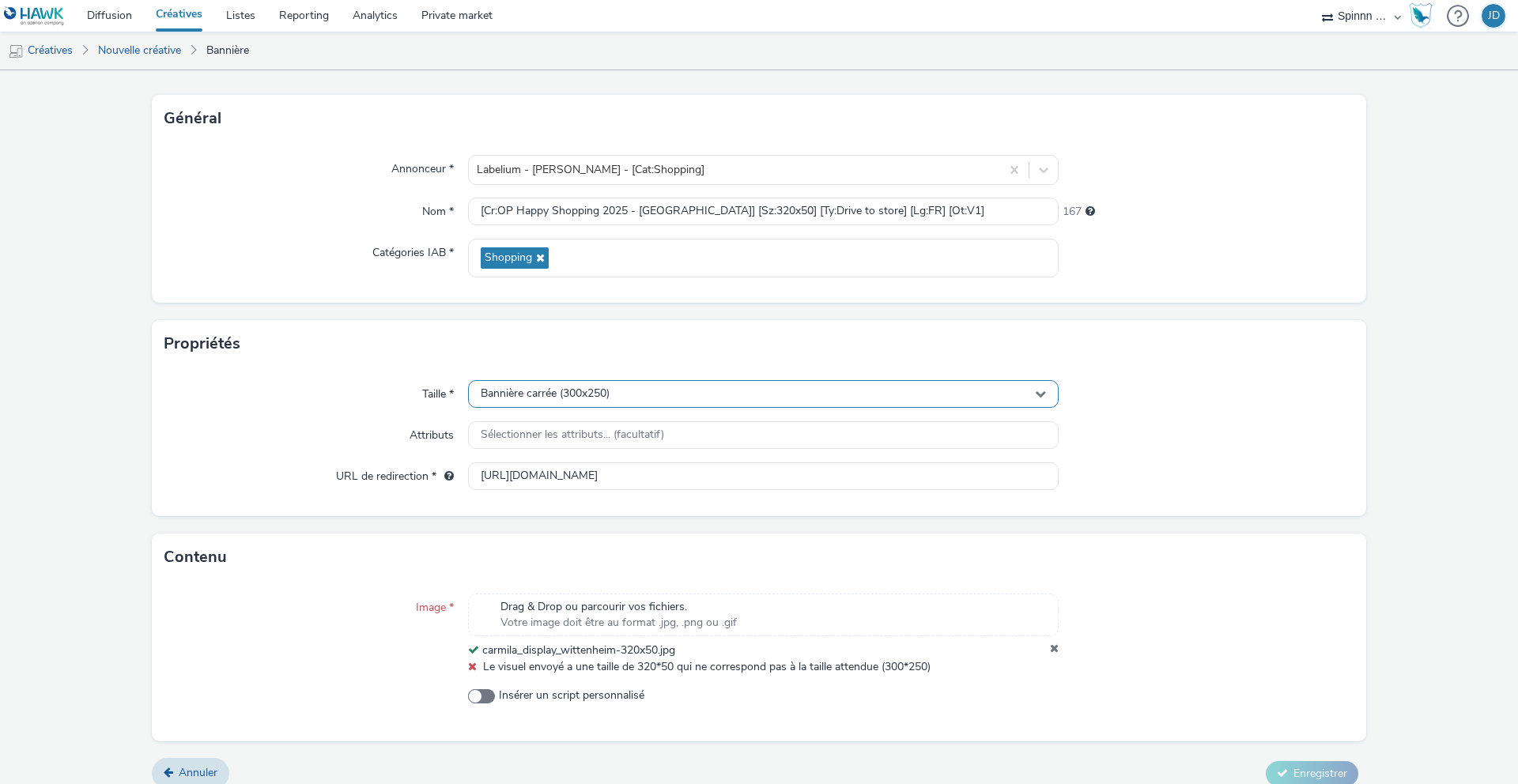
click at [600, 392] on span "Bannière carrée (300x250)" at bounding box center [545, 394] width 129 height 13
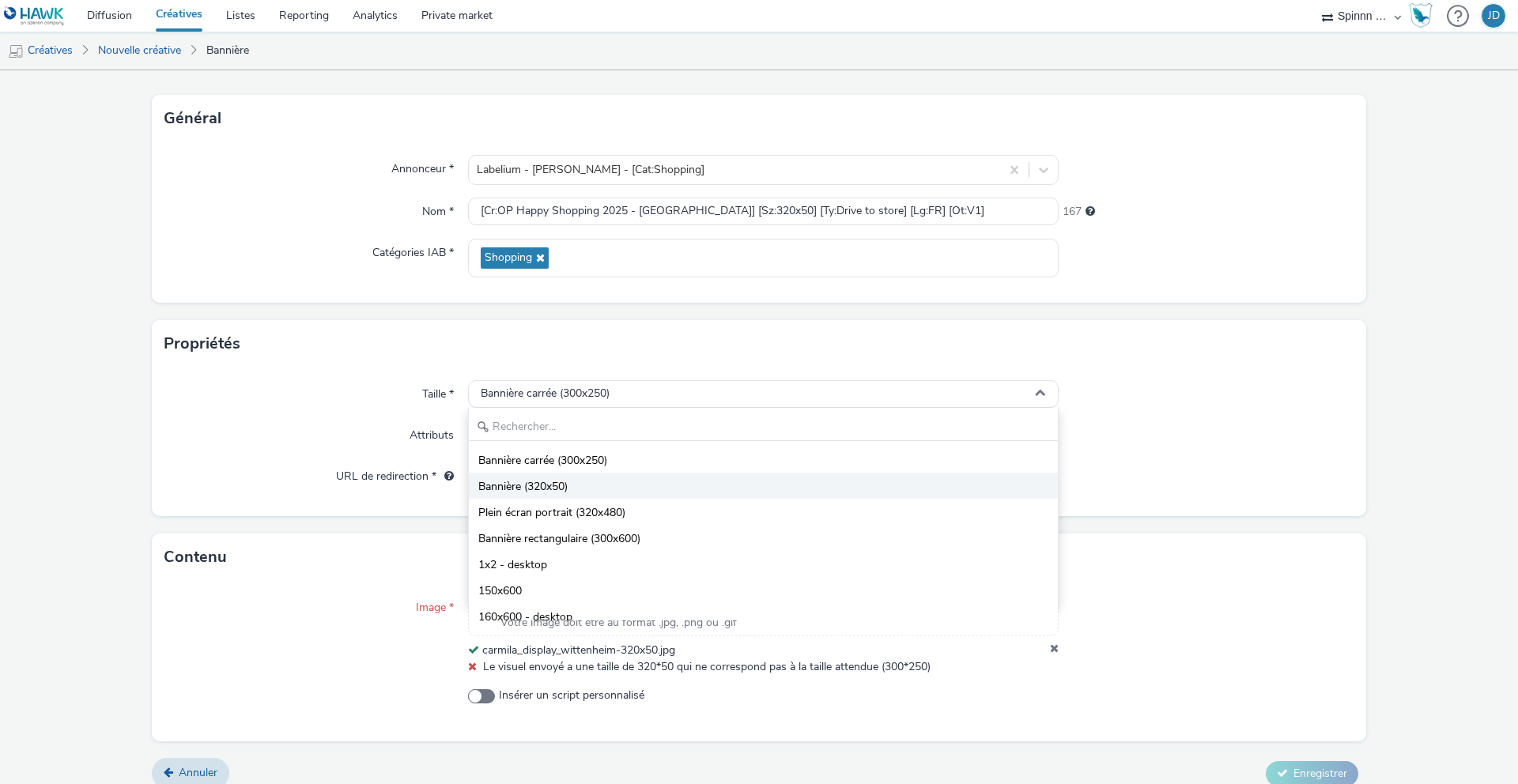
click at [594, 494] on li "Bannière (320x50)" at bounding box center [763, 485] width 589 height 26
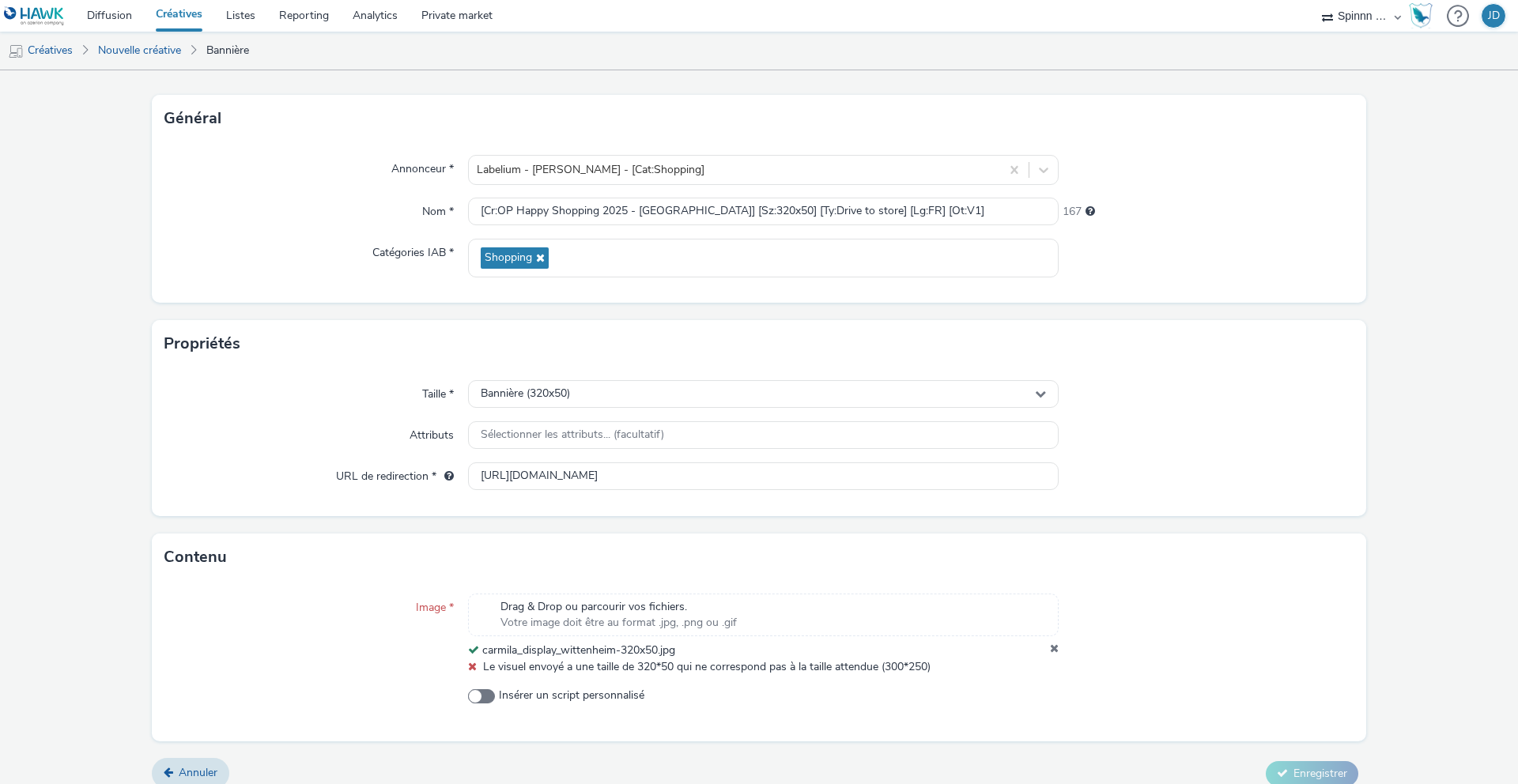
drag, startPoint x: 1246, startPoint y: 681, endPoint x: 1227, endPoint y: 686, distance: 19.6
click at [1243, 683] on div "Image * Drag & Drop ou parcourir vos fichiers. Votre image doit être au format …" at bounding box center [758, 661] width 1214 height 161
click at [1050, 649] on icon at bounding box center [1054, 650] width 8 height 16
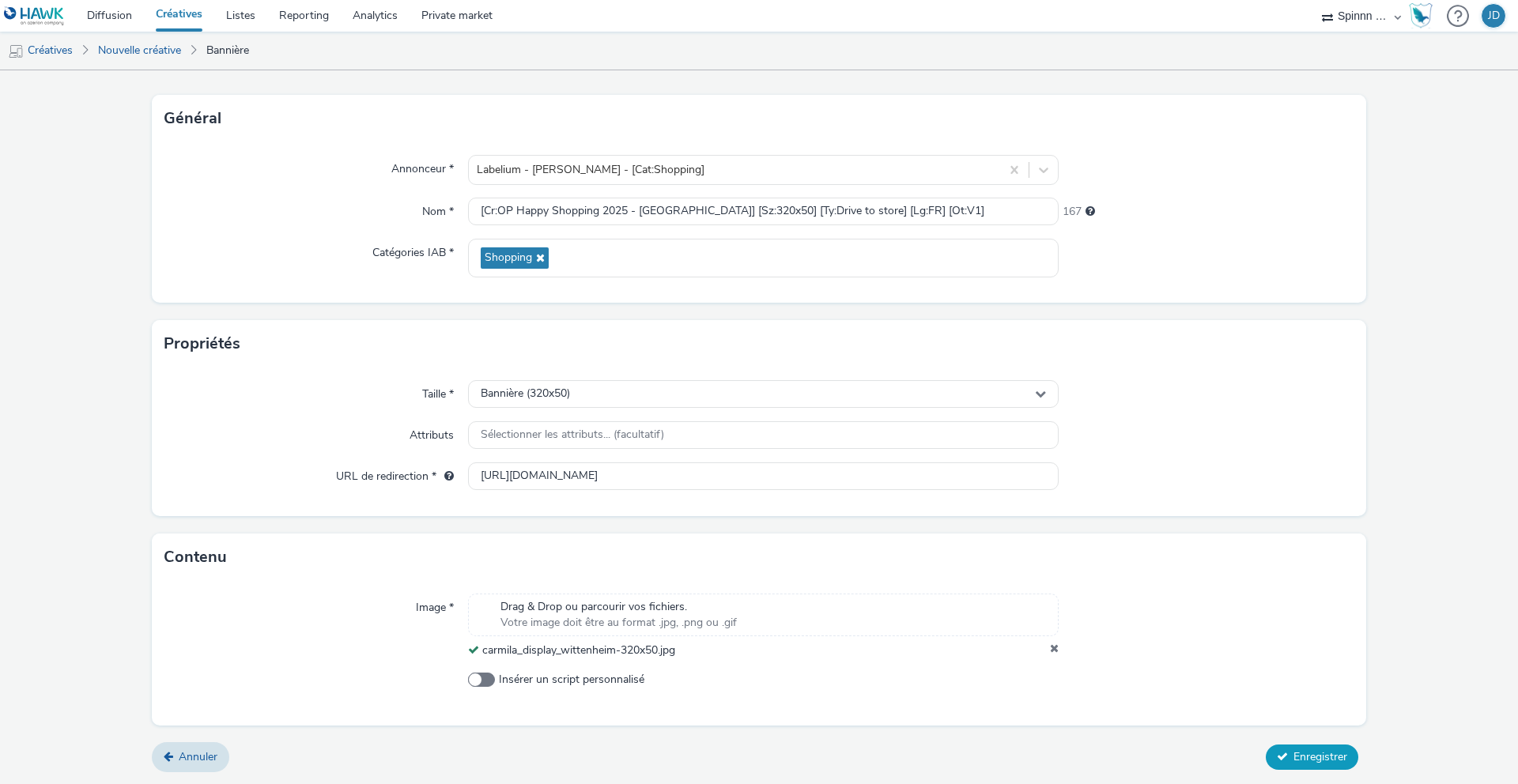
click at [1309, 760] on span "Enregistrer" at bounding box center [1321, 757] width 54 height 15
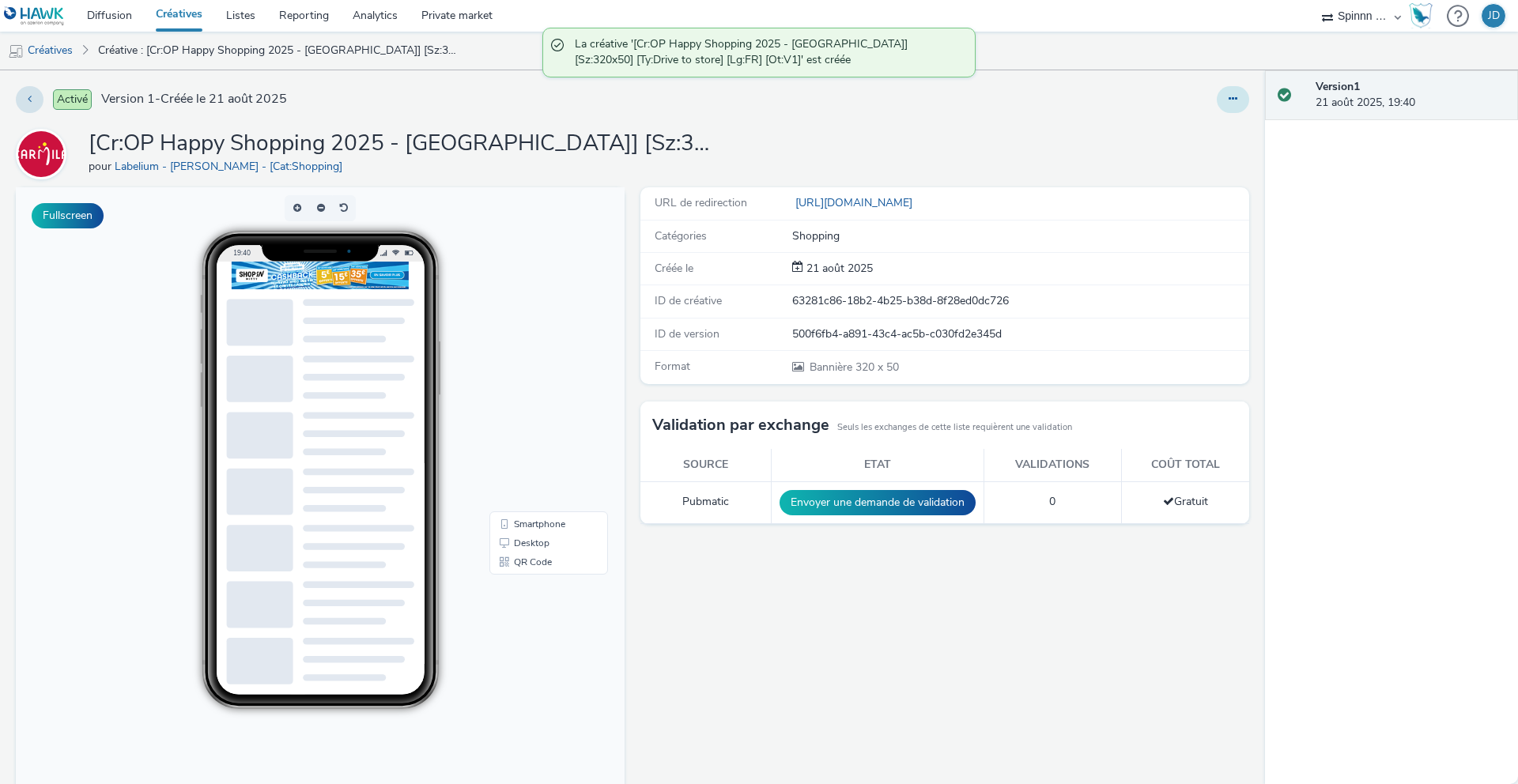
click at [1228, 100] on icon at bounding box center [1233, 98] width 8 height 11
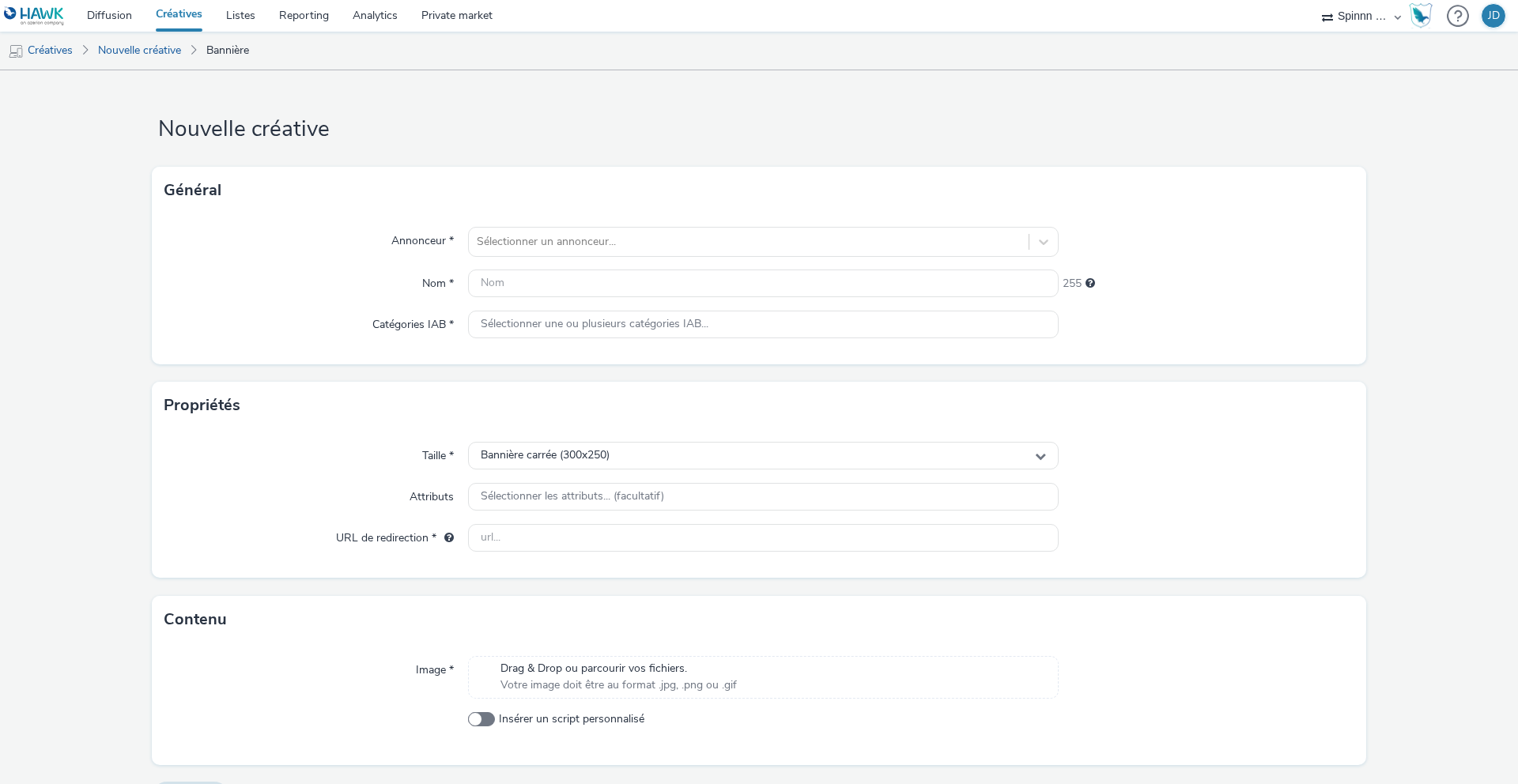
click at [197, 12] on link "Créatives" at bounding box center [179, 16] width 70 height 32
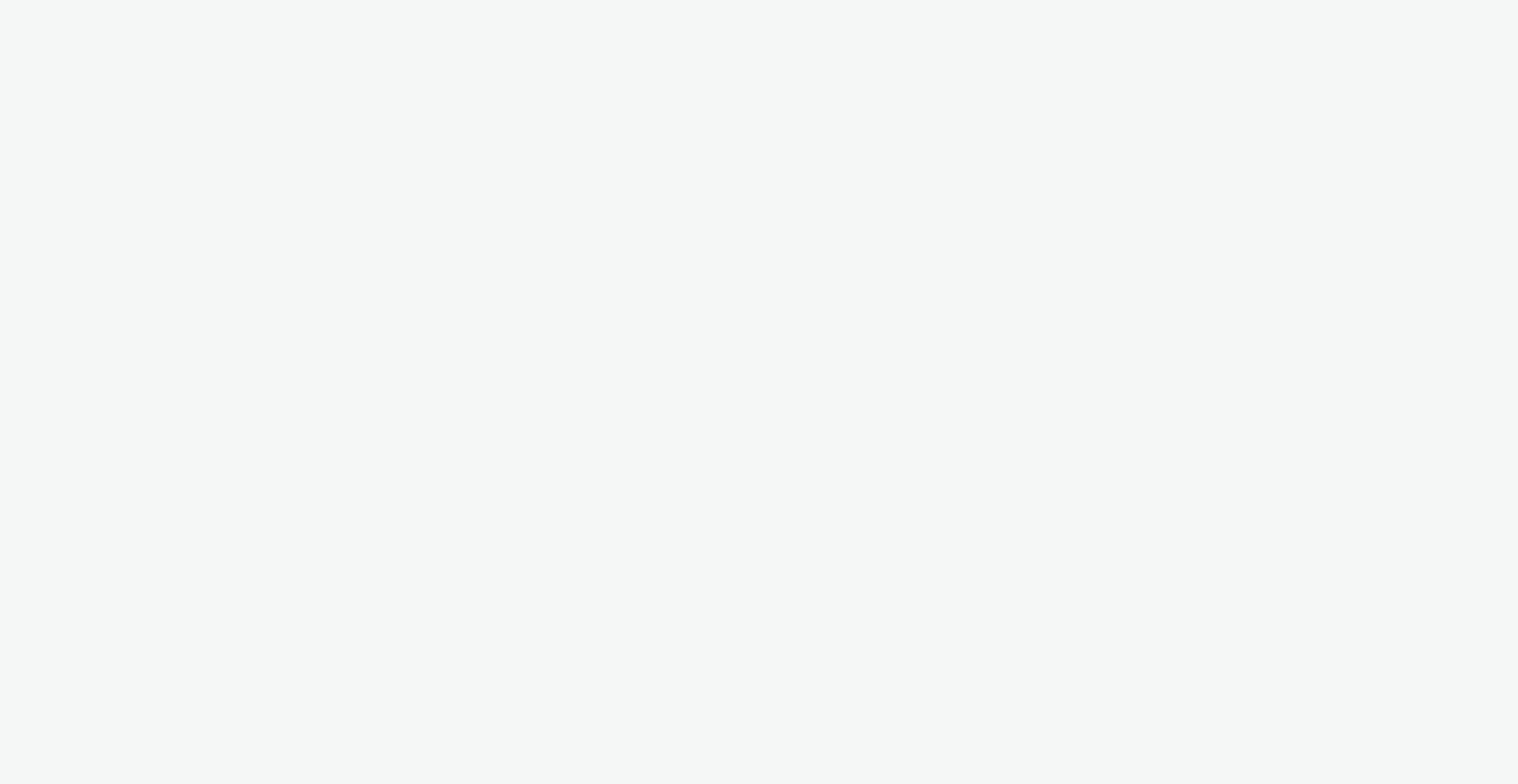
select select "3577b0fe-1e1b-4f05-a15f-27ee59b5ca2b"
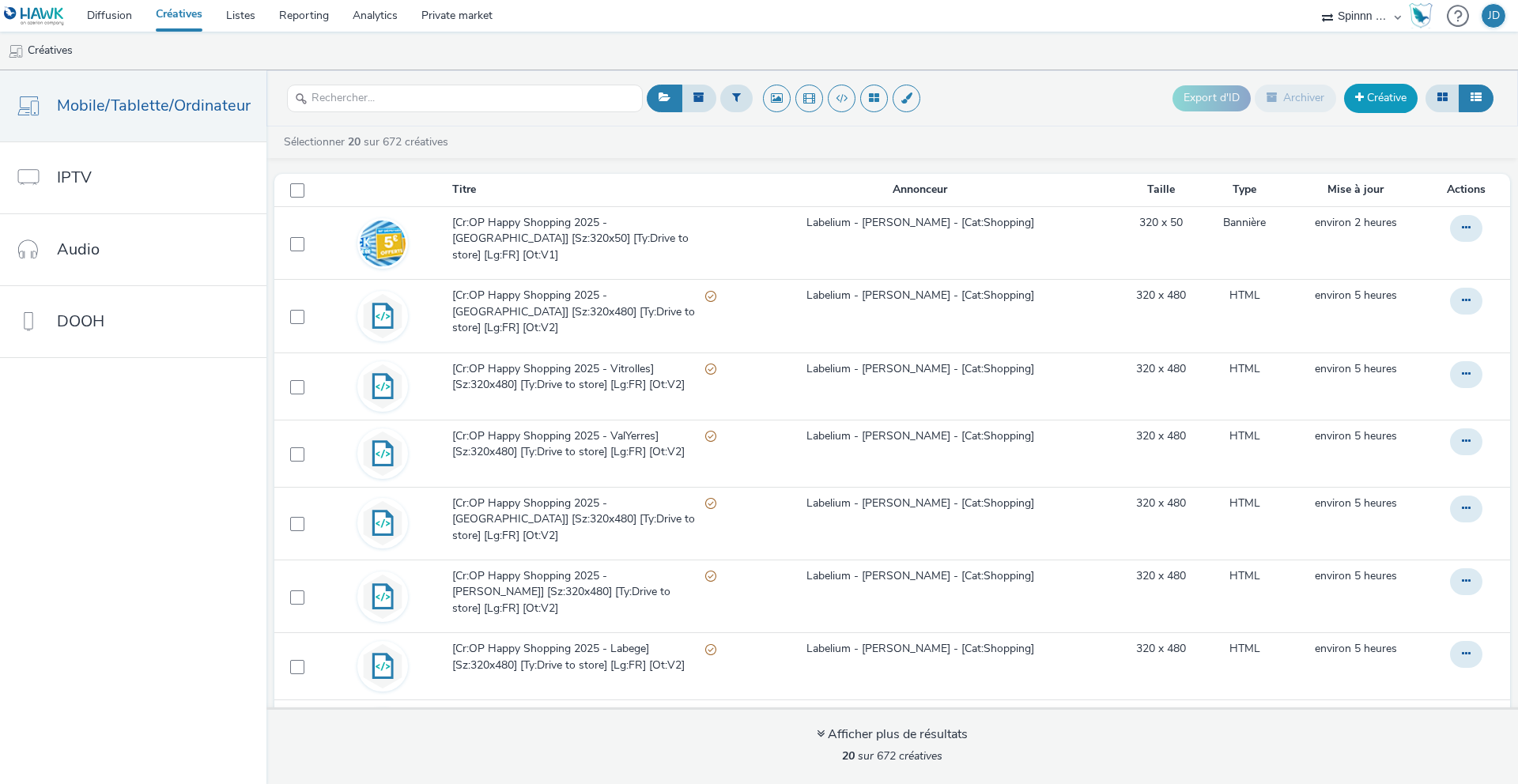
click at [1363, 97] on link "Créative" at bounding box center [1381, 98] width 74 height 28
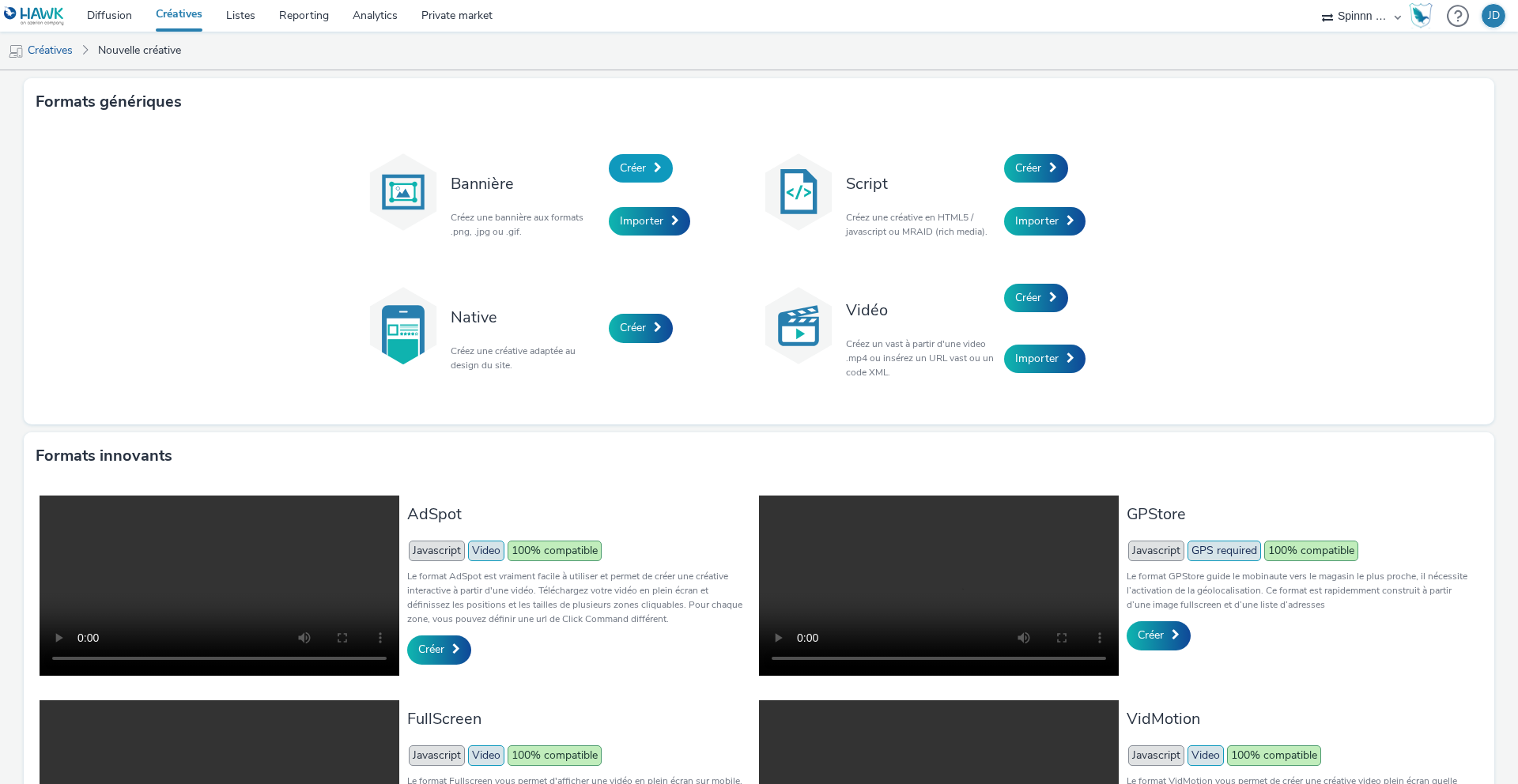
click at [635, 168] on span "Créer" at bounding box center [633, 168] width 26 height 15
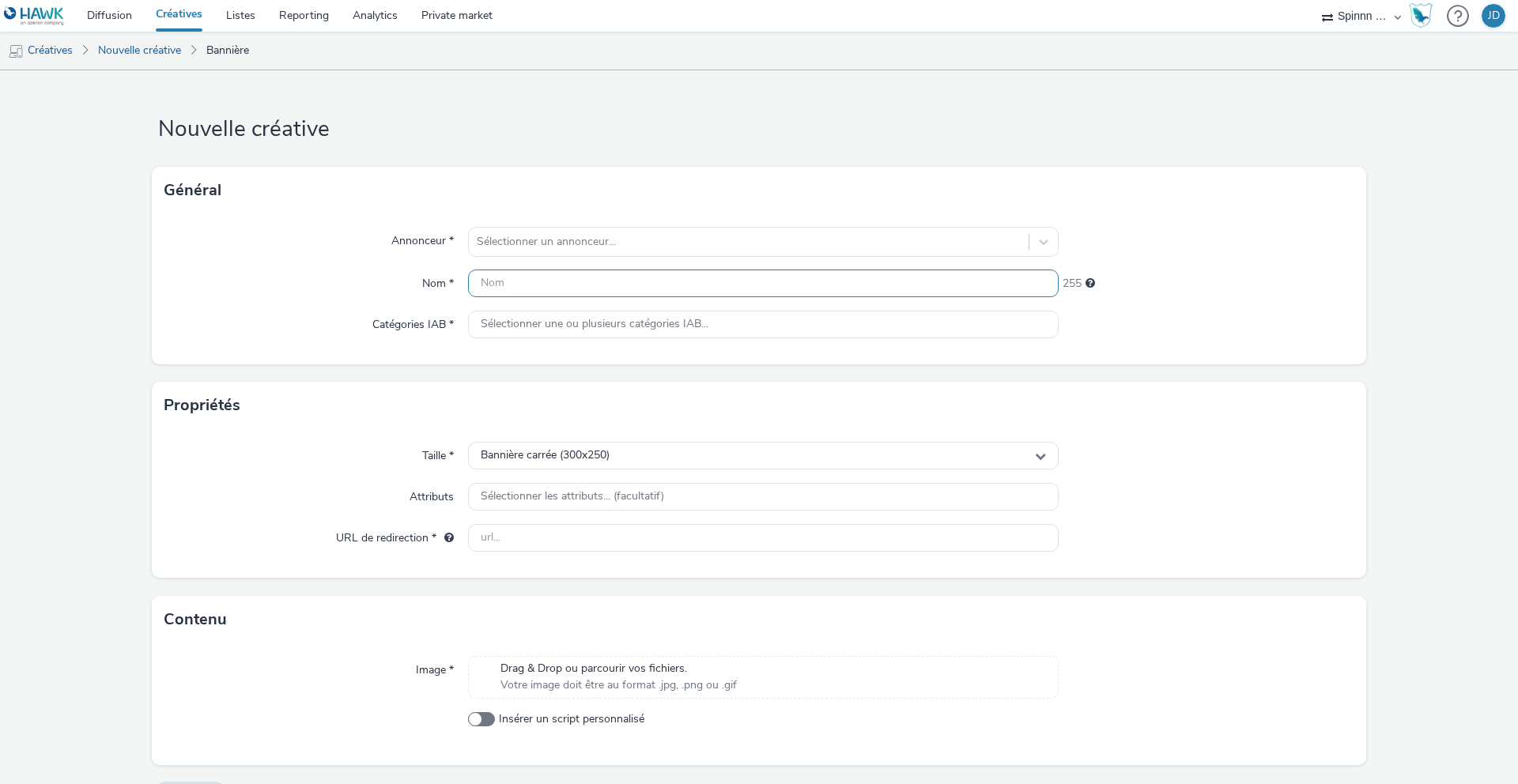
drag, startPoint x: 575, startPoint y: 269, endPoint x: 600, endPoint y: 246, distance: 34.0
click at [576, 268] on div "Annonceur * Sélectionner un annonceur... Nom * 255 Catégories IAB * Sélectionne…" at bounding box center [758, 290] width 1214 height 151
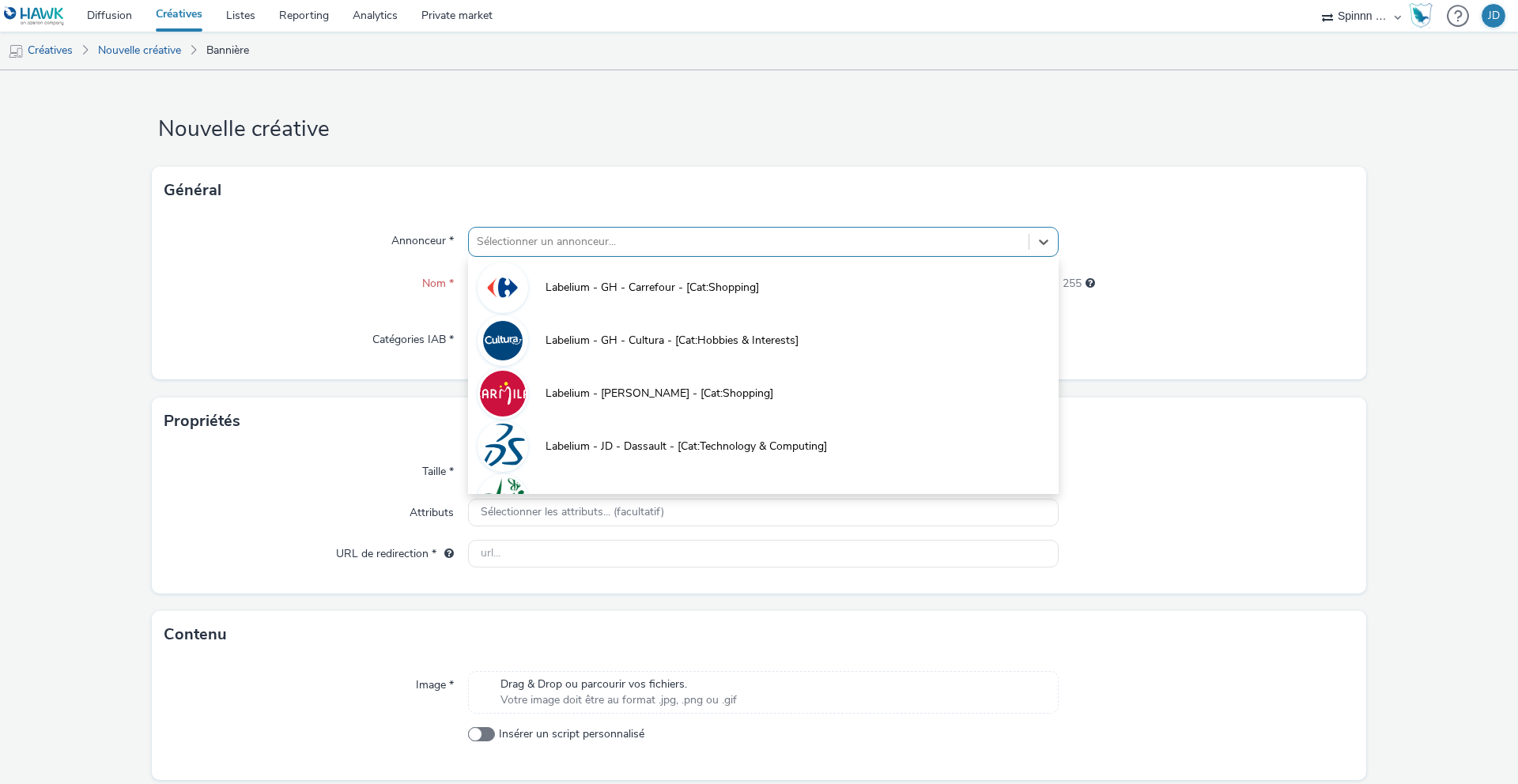
click at [616, 239] on div at bounding box center [749, 242] width 544 height 19
click at [602, 392] on span "Labelium - [PERSON_NAME] - [Cat:Shopping]" at bounding box center [659, 393] width 228 height 16
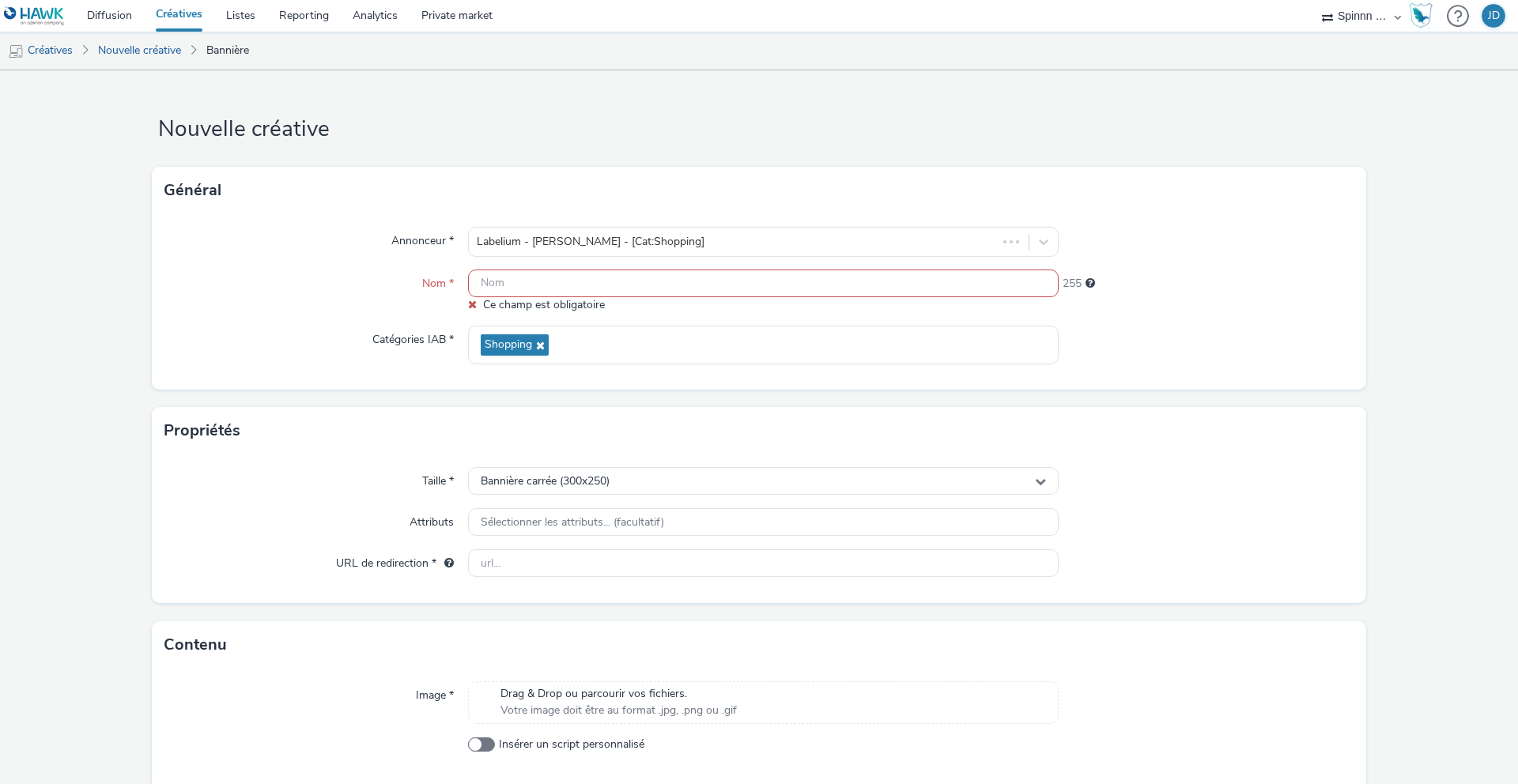
click at [566, 293] on input "text" at bounding box center [763, 283] width 591 height 28
paste input "[Cr:OP Happy Shopping 2025 - Vitrolles] [Sz:320x480] [Ty:Drive to store] [Lg:FR…"
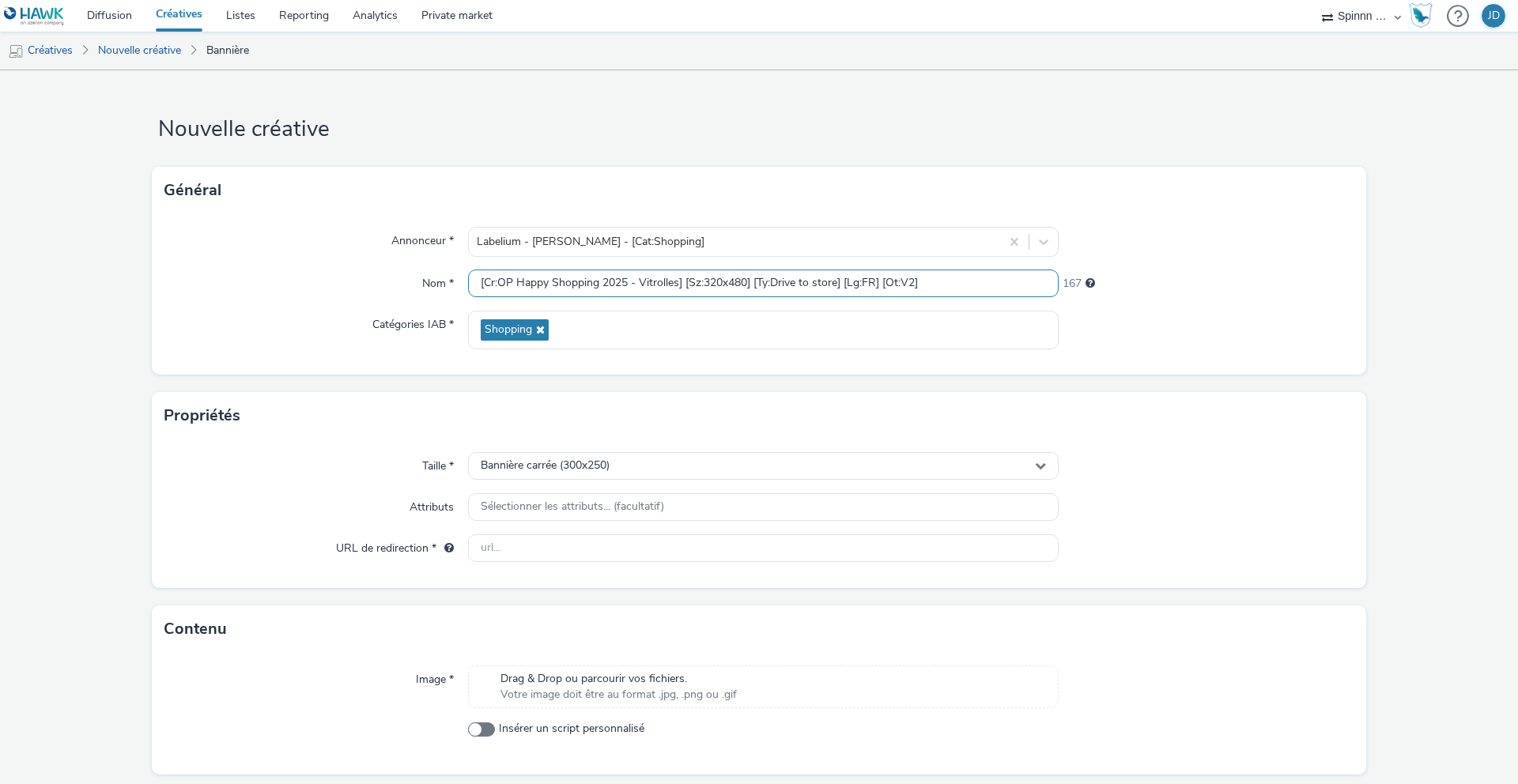
drag, startPoint x: 744, startPoint y: 279, endPoint x: 724, endPoint y: 284, distance: 20.6
click at [725, 284] on input "[Cr:OP Happy Shopping 2025 - Vitrolles] [Sz:320x480] [Ty:Drive to store] [Lg:FR…" at bounding box center [763, 283] width 591 height 28
type input "[Cr:OP Happy Shopping 2025 - Vitrolles] [Sz:320x50] [Ty:Drive to store] [Lg:FR]…"
click at [632, 465] on div "Bannière carrée (300x250)" at bounding box center [763, 465] width 591 height 28
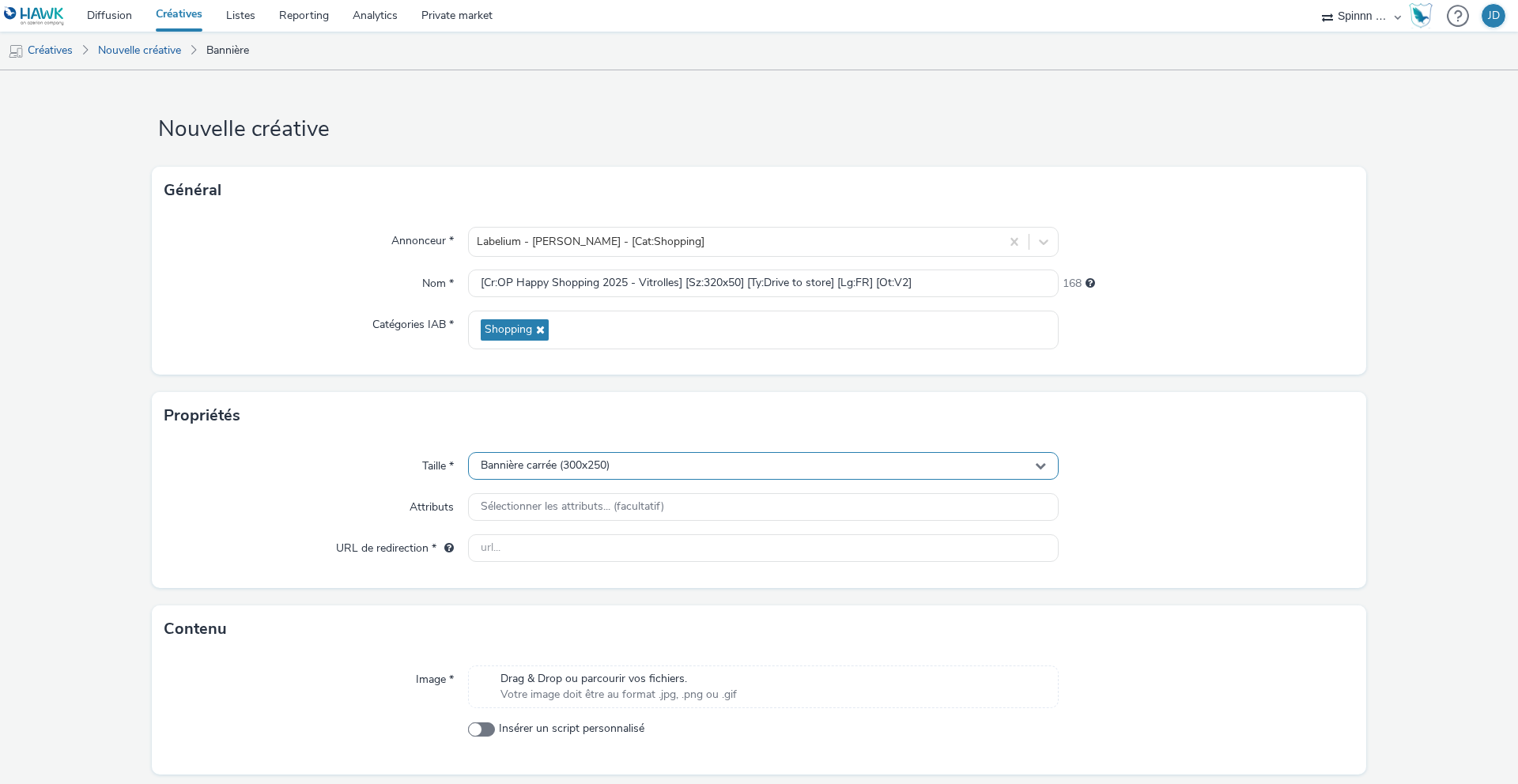
click at [601, 466] on span "Bannière carrée (300x250)" at bounding box center [545, 466] width 129 height 13
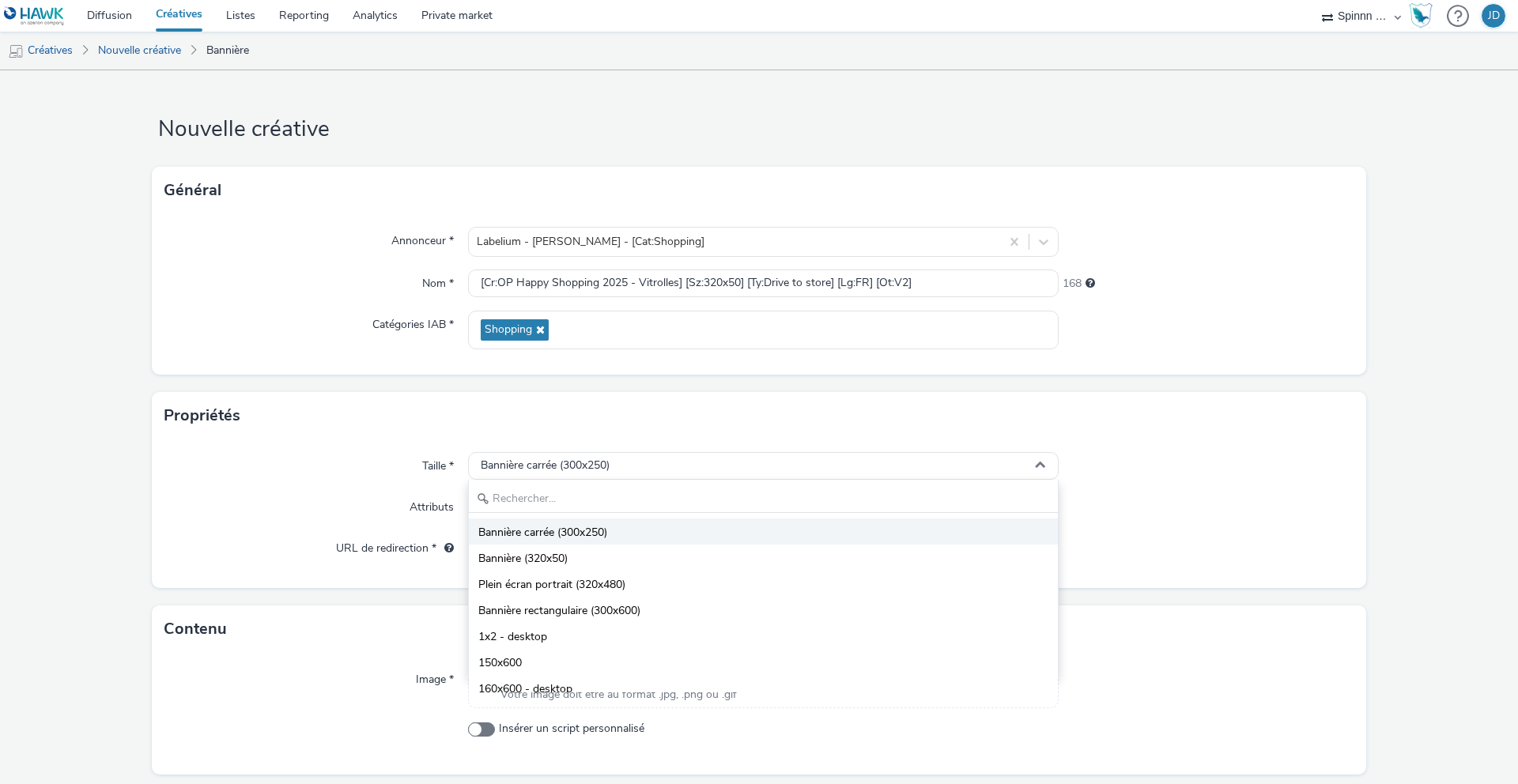
click at [604, 535] on span "Bannière carrée (300x250)" at bounding box center [543, 532] width 129 height 16
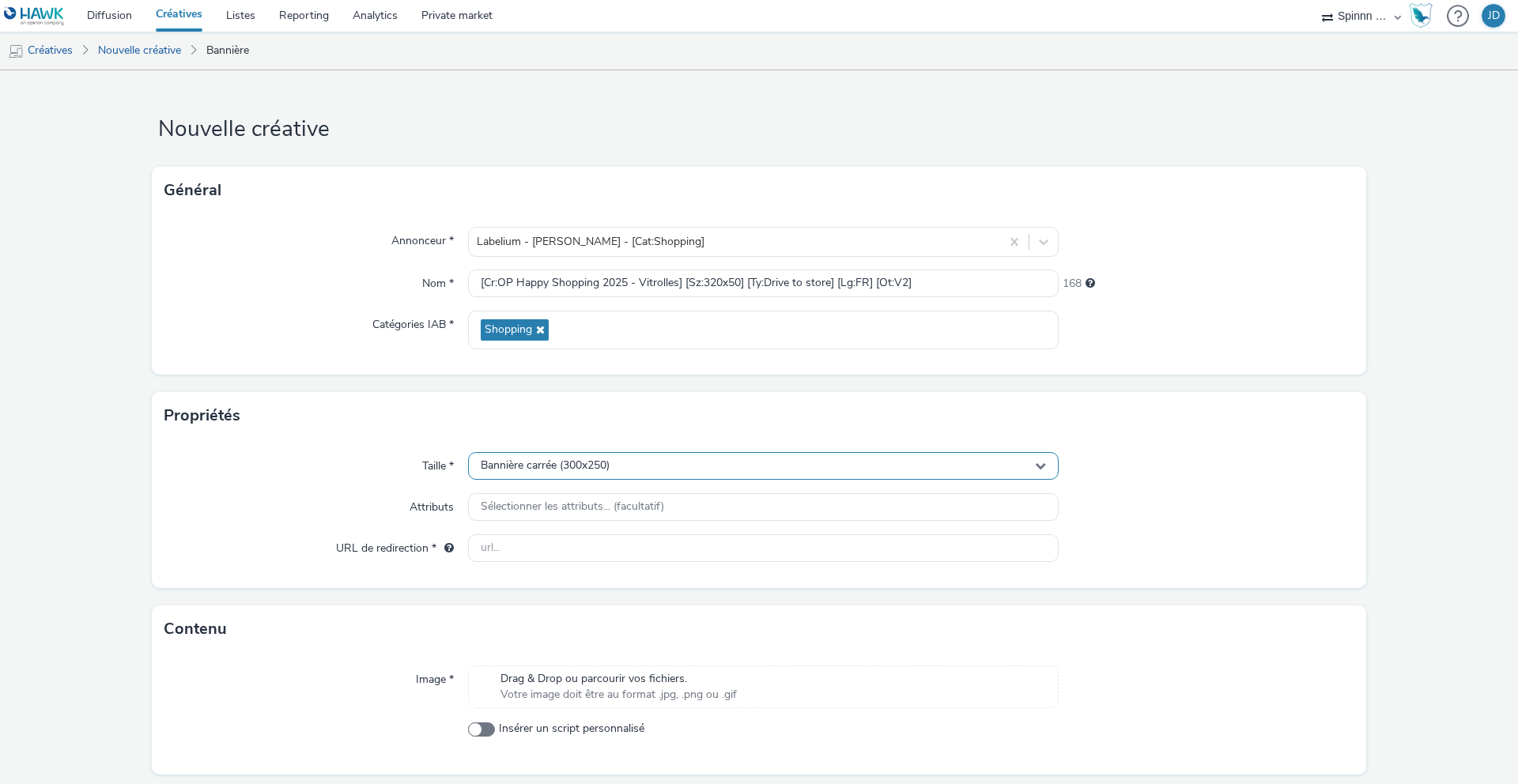
drag, startPoint x: 597, startPoint y: 446, endPoint x: 604, endPoint y: 464, distance: 19.3
click at [597, 447] on div "Taille * Bannière carrée (300x250) Attributs Sélectionner les attributs... (fac…" at bounding box center [758, 514] width 1214 height 149
click at [607, 474] on div "Bannière carrée (300x250)" at bounding box center [763, 465] width 591 height 28
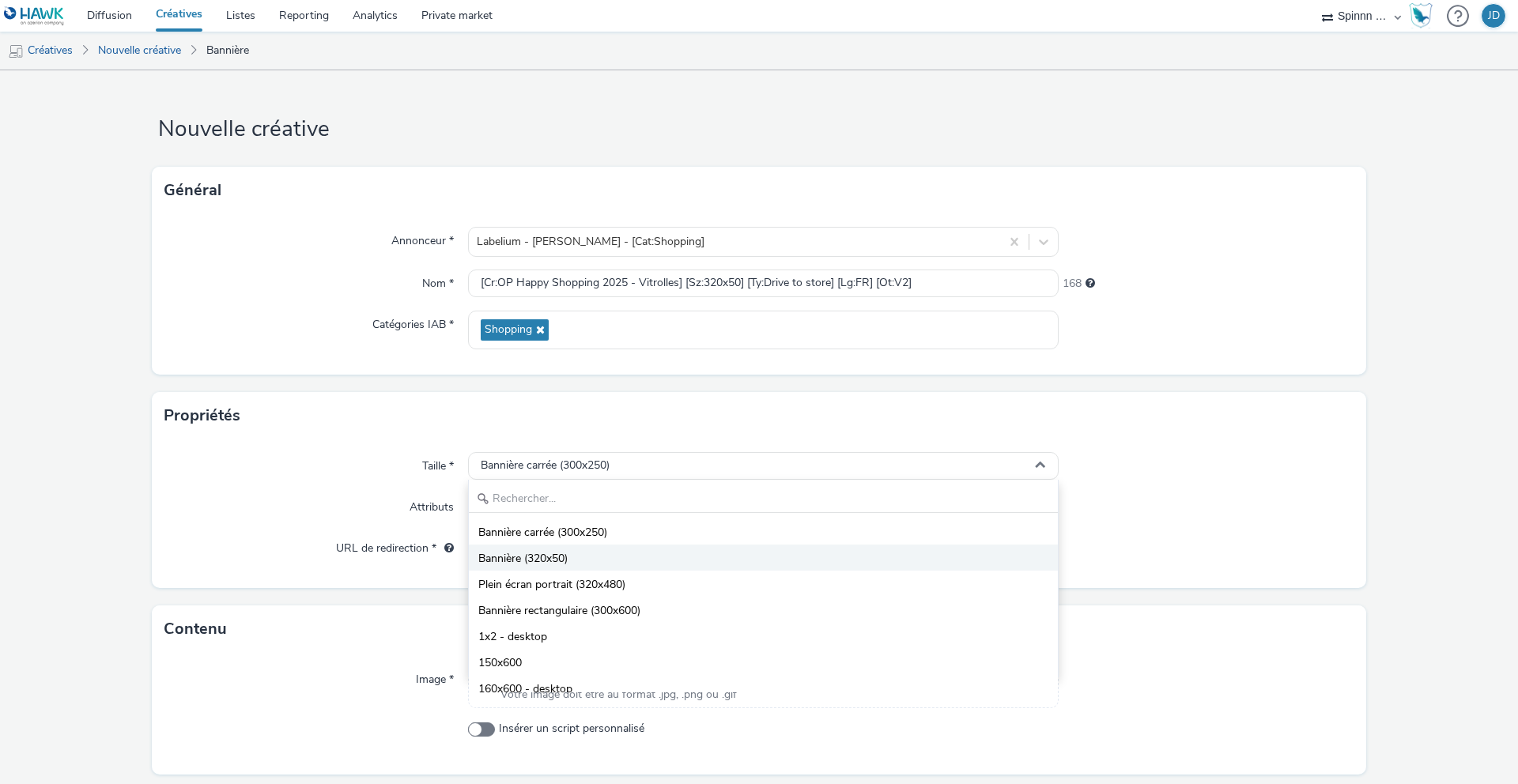
click at [584, 555] on li "Bannière (320x50)" at bounding box center [763, 557] width 589 height 26
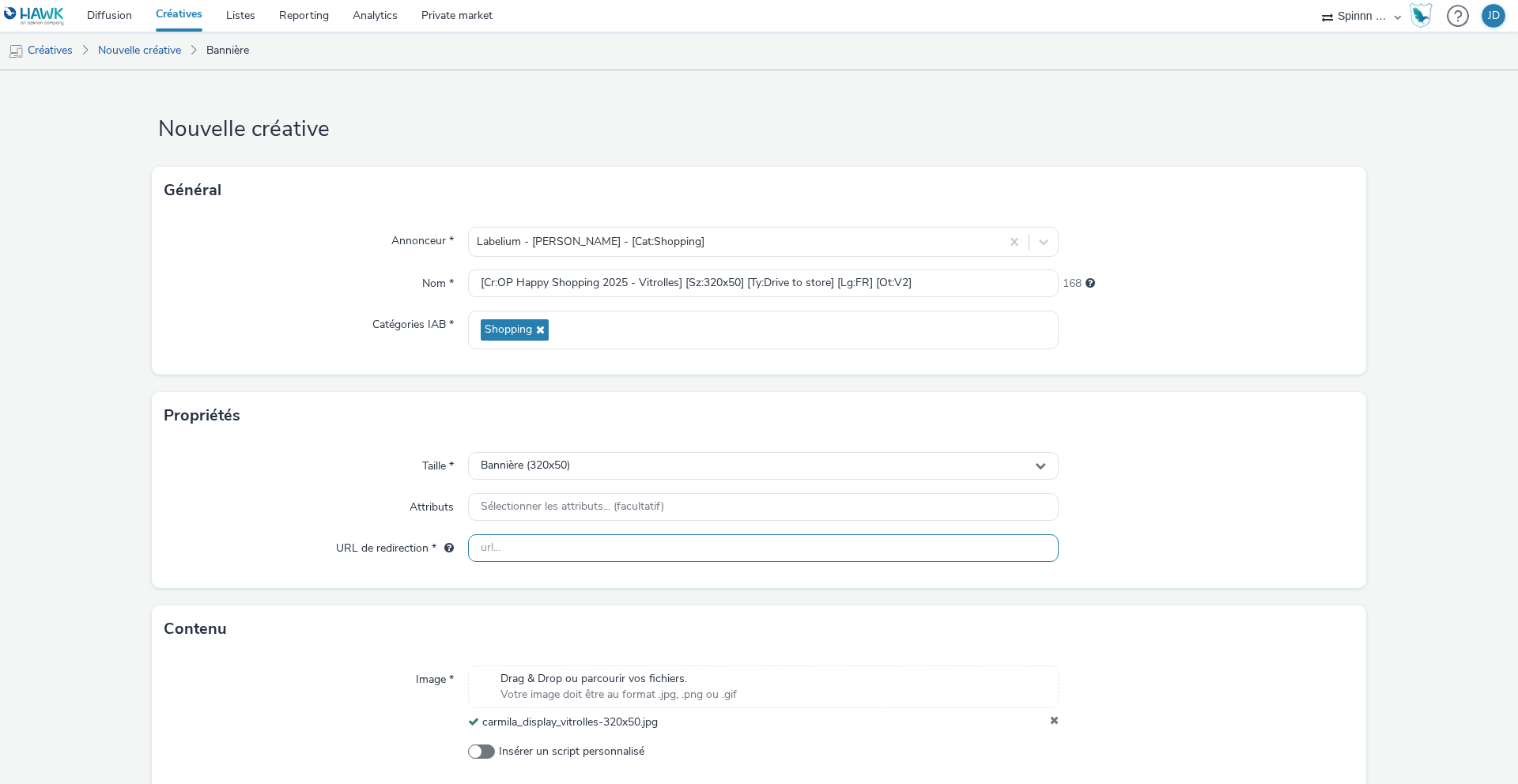
click at [566, 555] on input "text" at bounding box center [763, 548] width 591 height 28
paste input "https://www.carmila.com/"
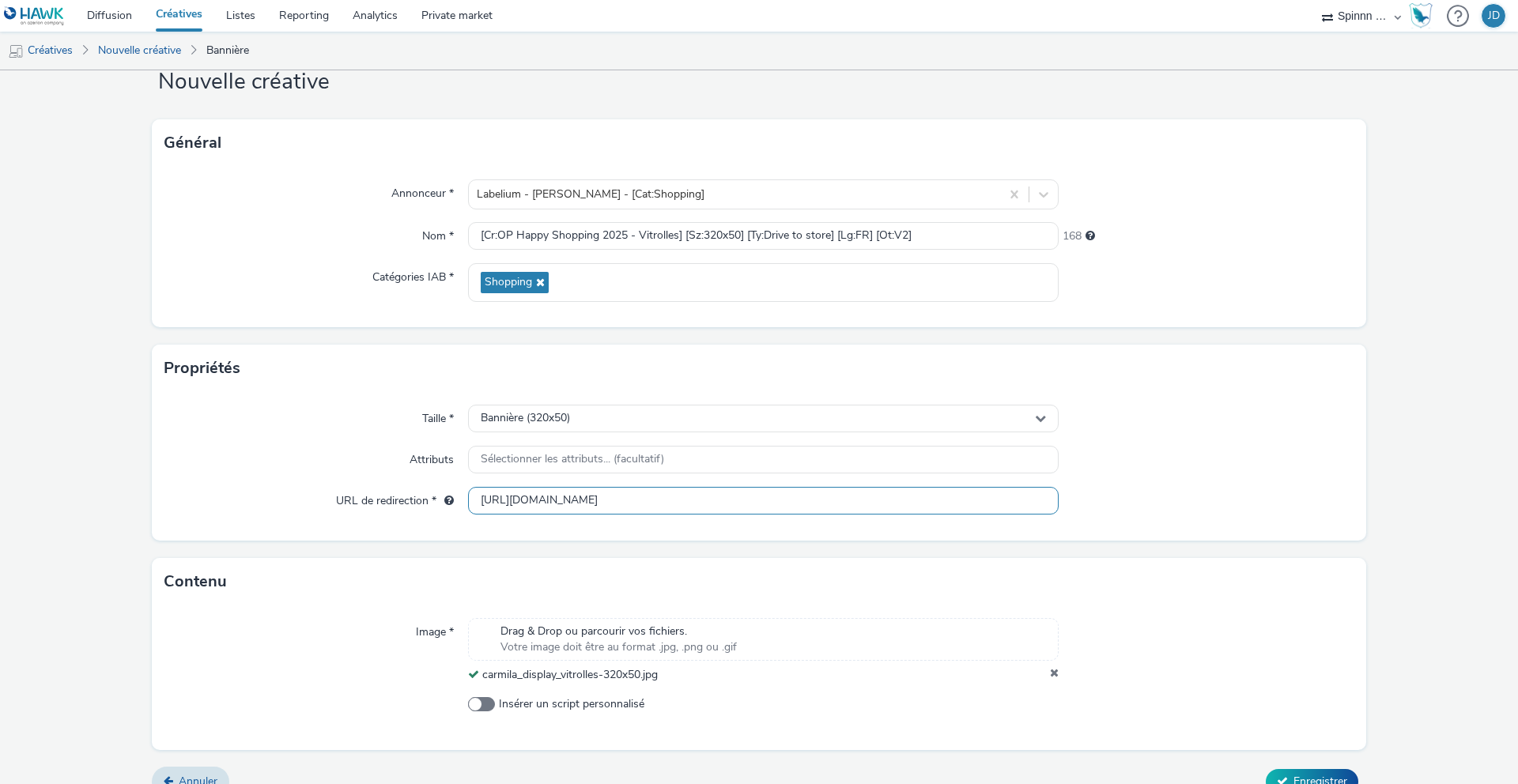
scroll to position [72, 0]
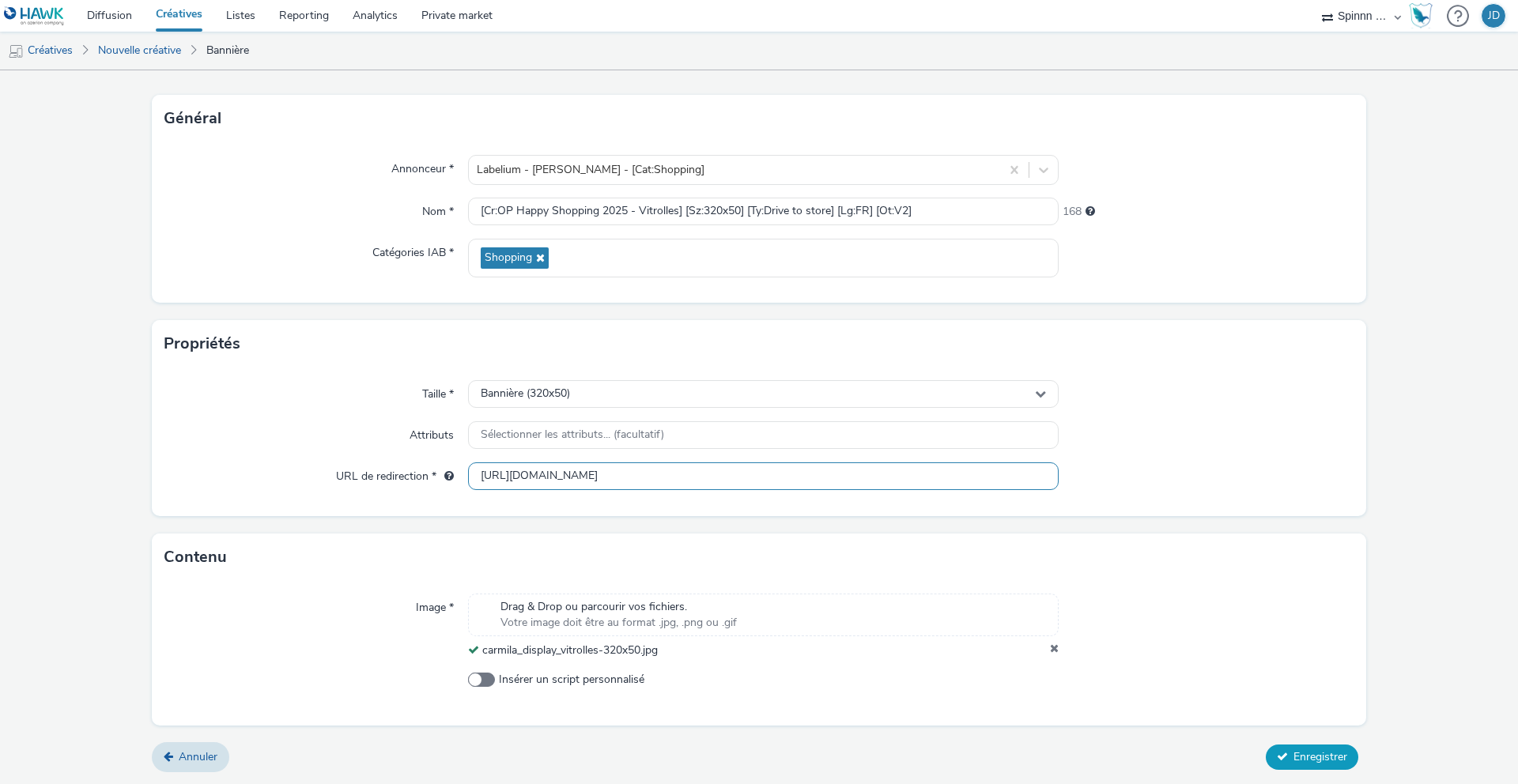
type input "https://www.carmila.com/"
click at [1288, 746] on button "Enregistrer" at bounding box center [1312, 757] width 93 height 25
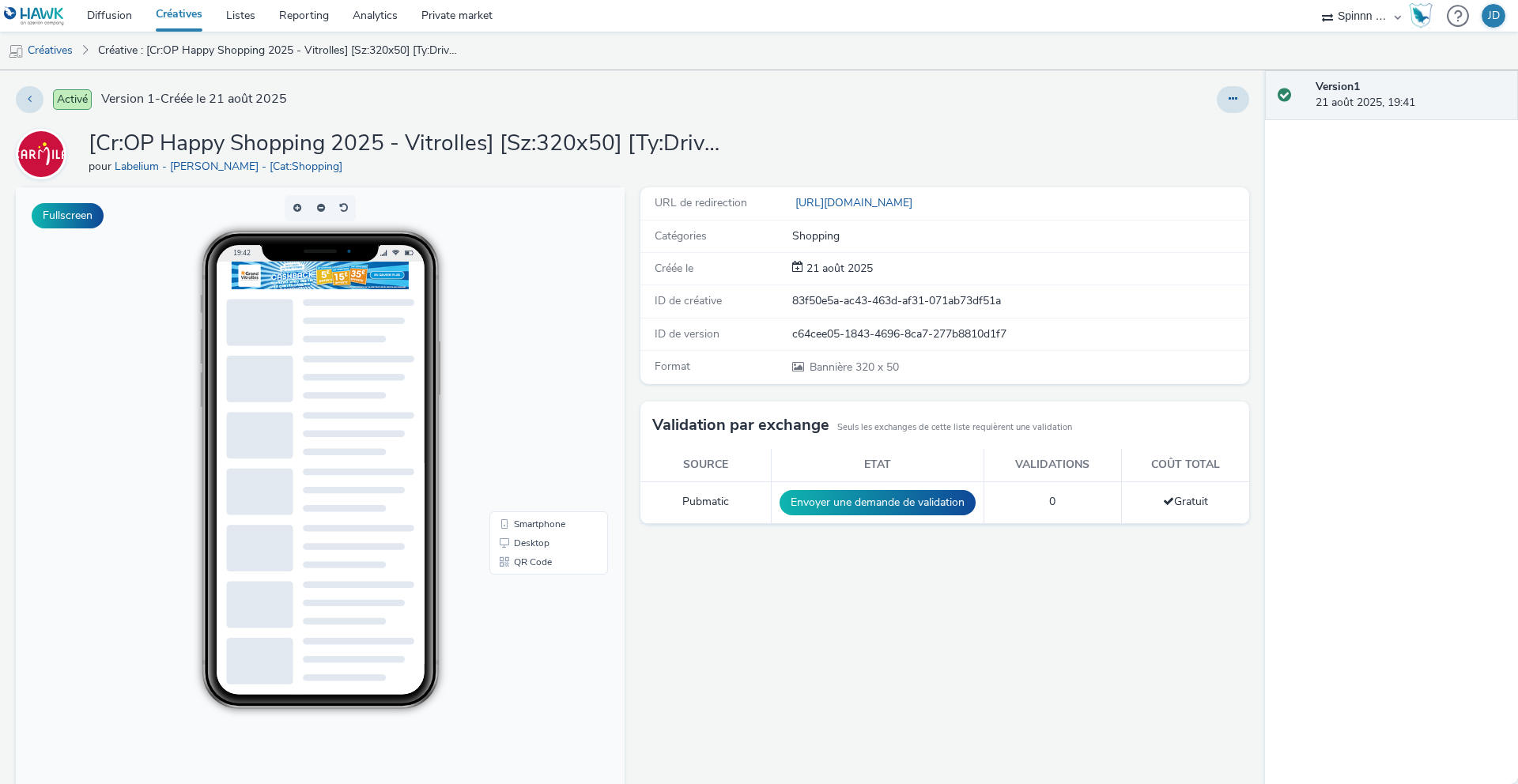
click at [182, 19] on link "Créatives" at bounding box center [179, 16] width 70 height 32
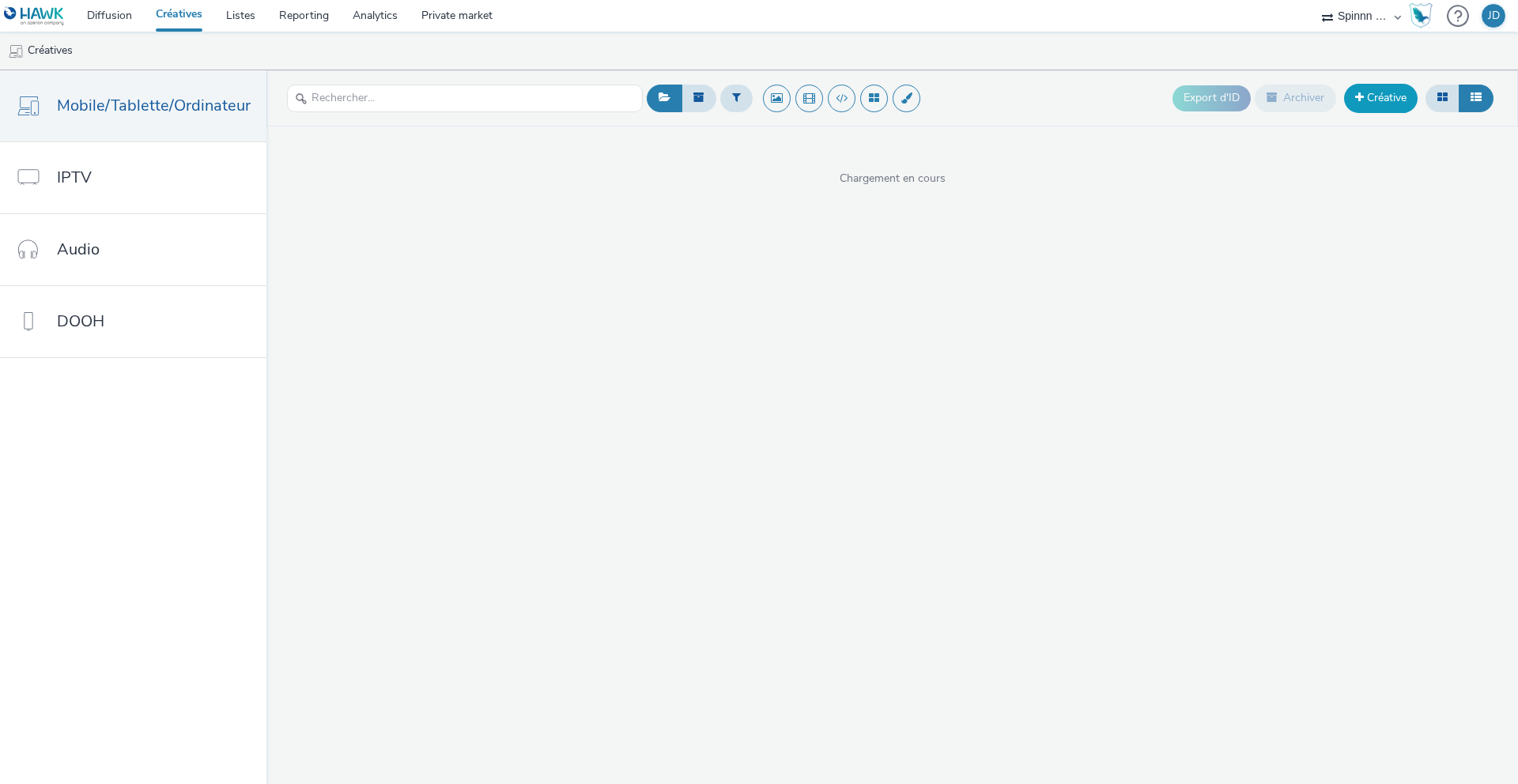
click at [1377, 90] on link "Créative" at bounding box center [1381, 98] width 74 height 28
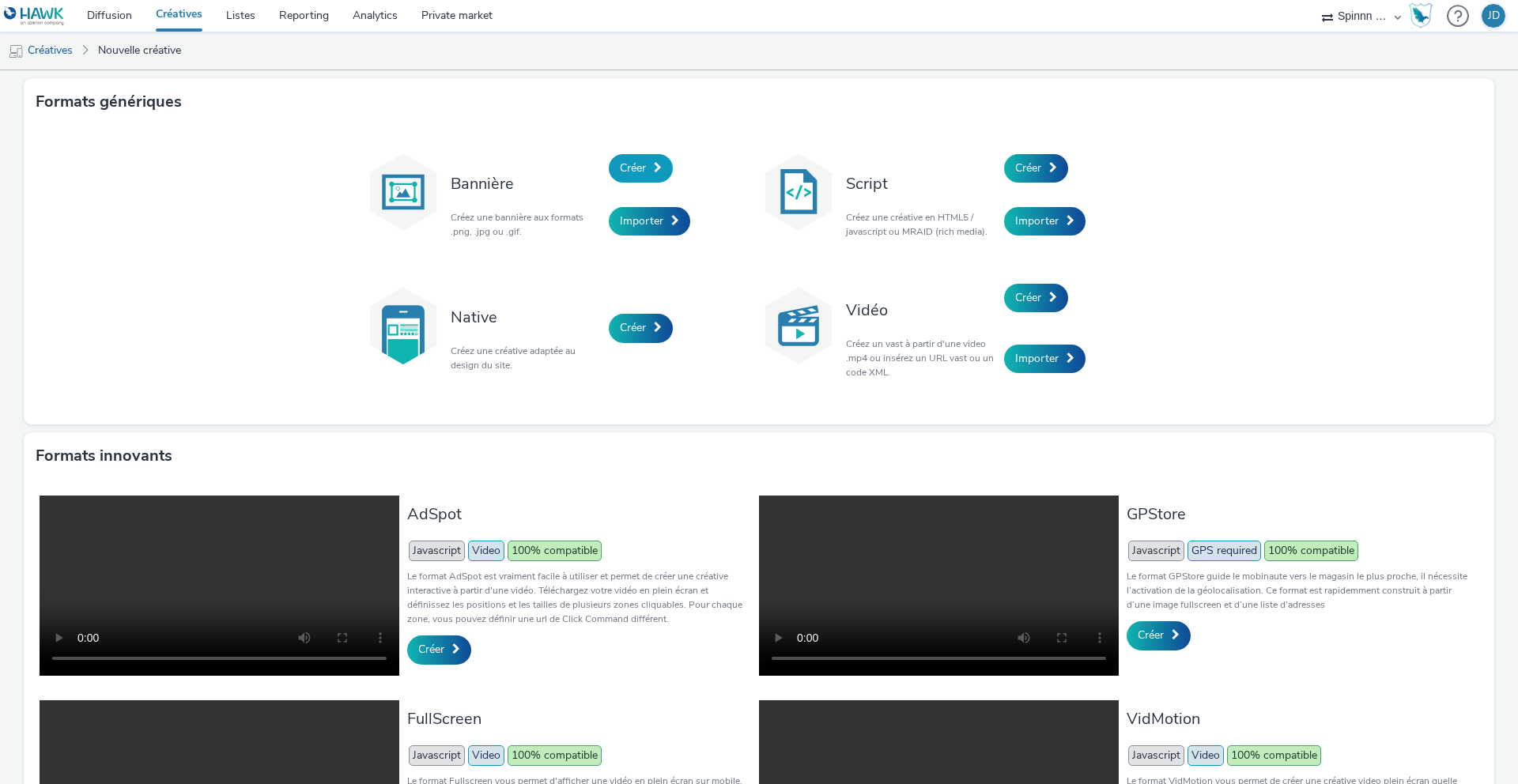
click at [631, 174] on span "Créer" at bounding box center [633, 168] width 26 height 15
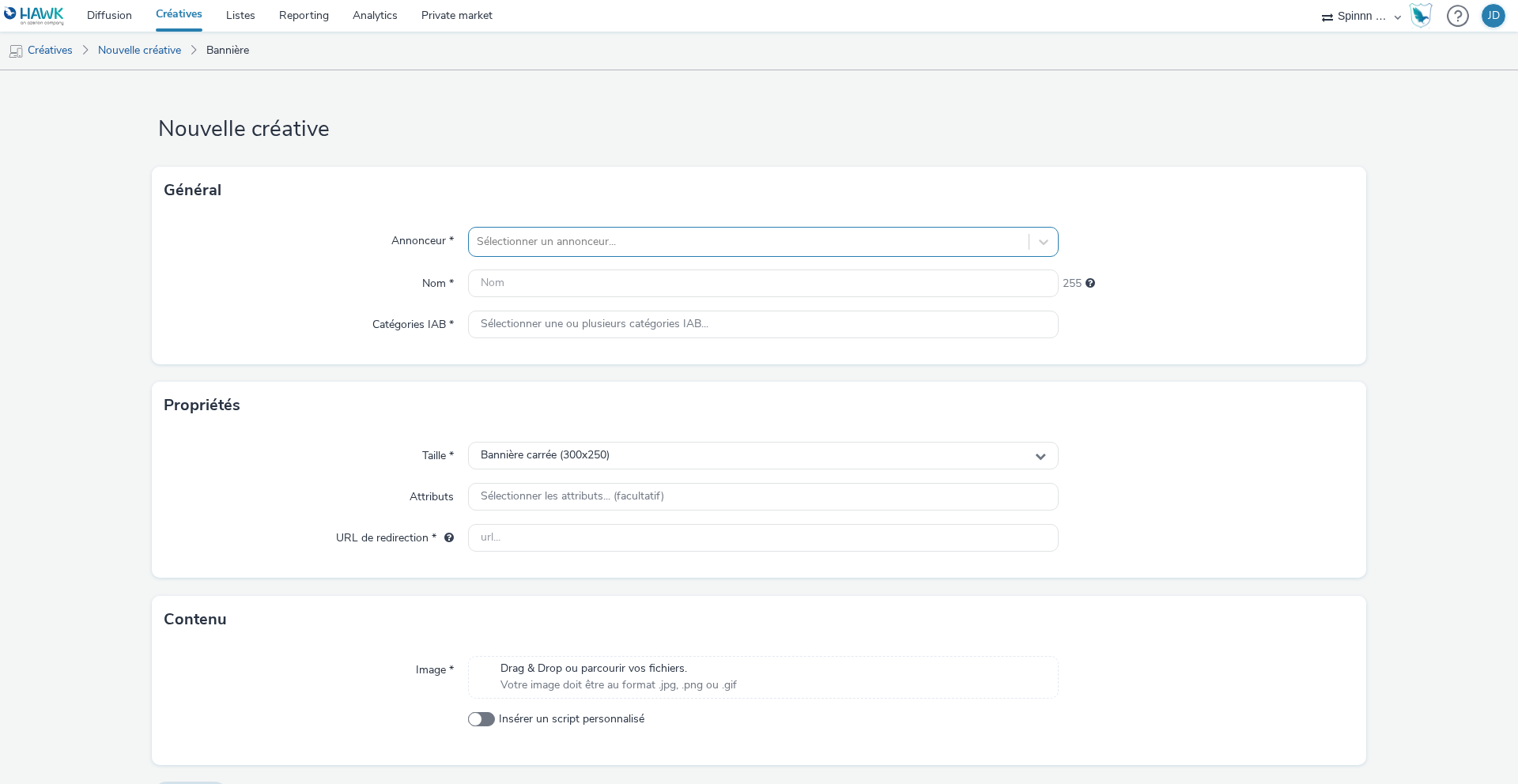
click at [647, 248] on div at bounding box center [749, 242] width 544 height 19
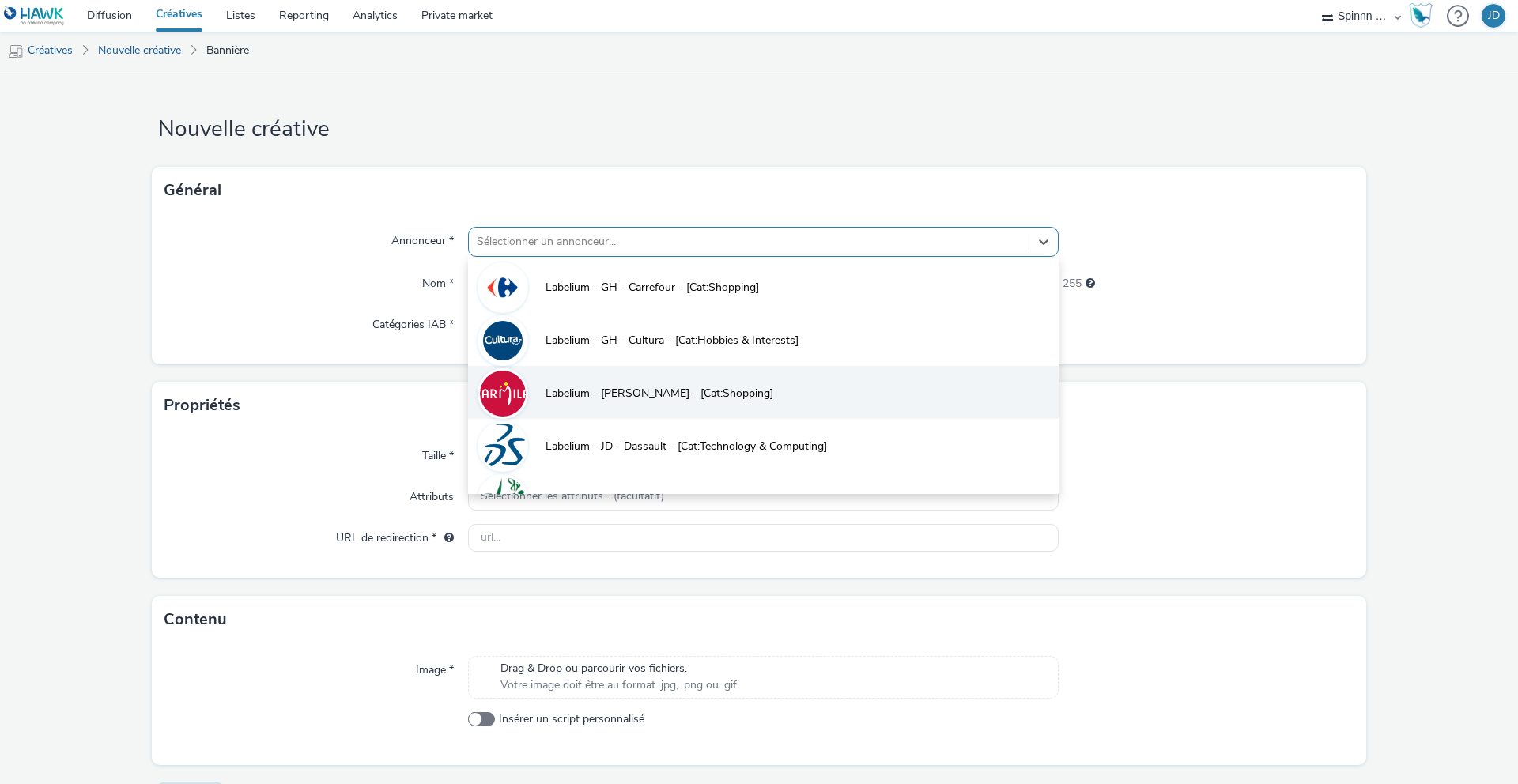
click at [646, 379] on li "Labelium - [PERSON_NAME] - [Cat:Shopping]" at bounding box center [763, 392] width 591 height 53
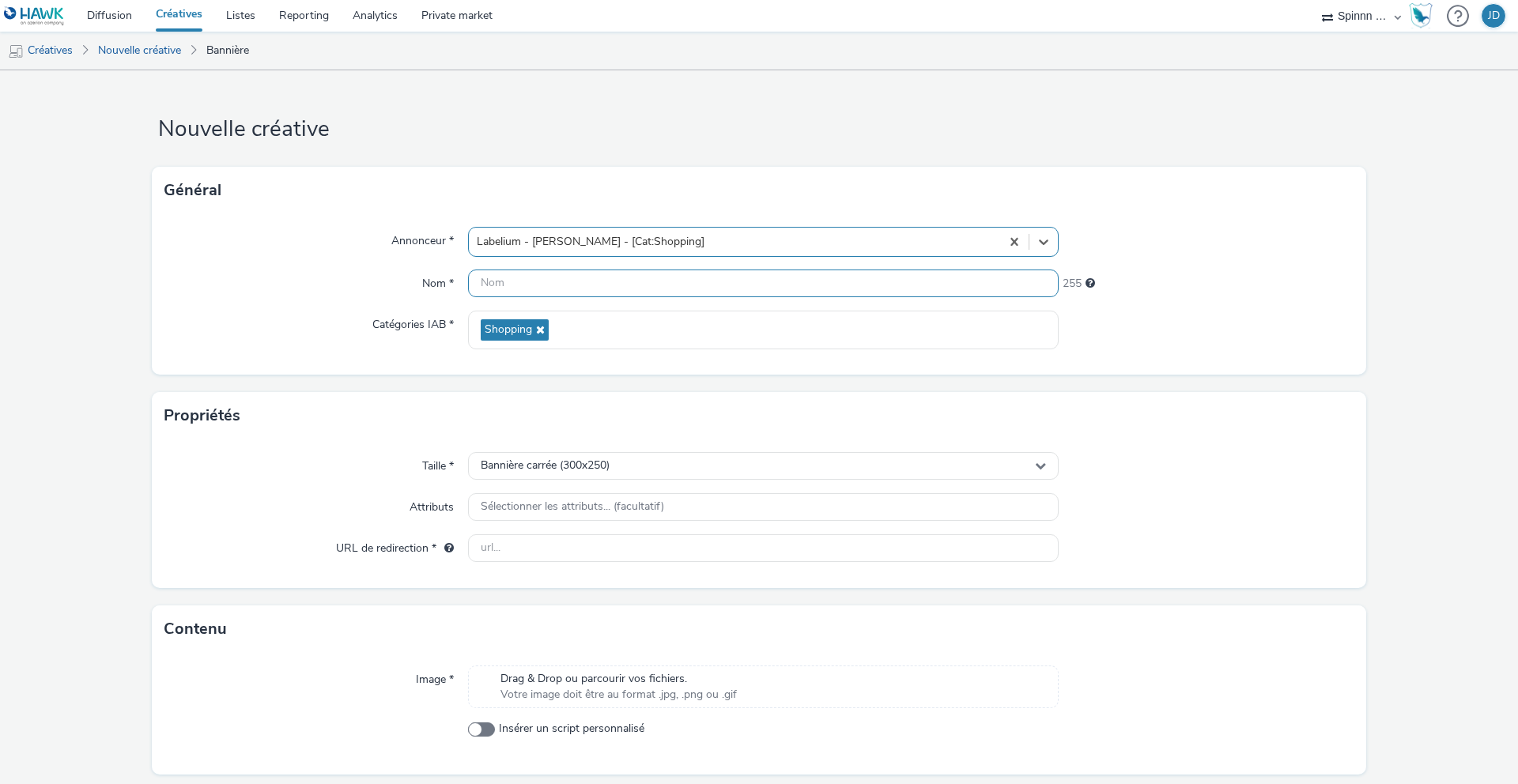
click at [575, 295] on input "text" at bounding box center [763, 283] width 591 height 28
paste input "[Cr:OP Happy Shopping 2025 - ValYerres] [Sz:320x480] [Ty:Drive to store] [Lg:FR…"
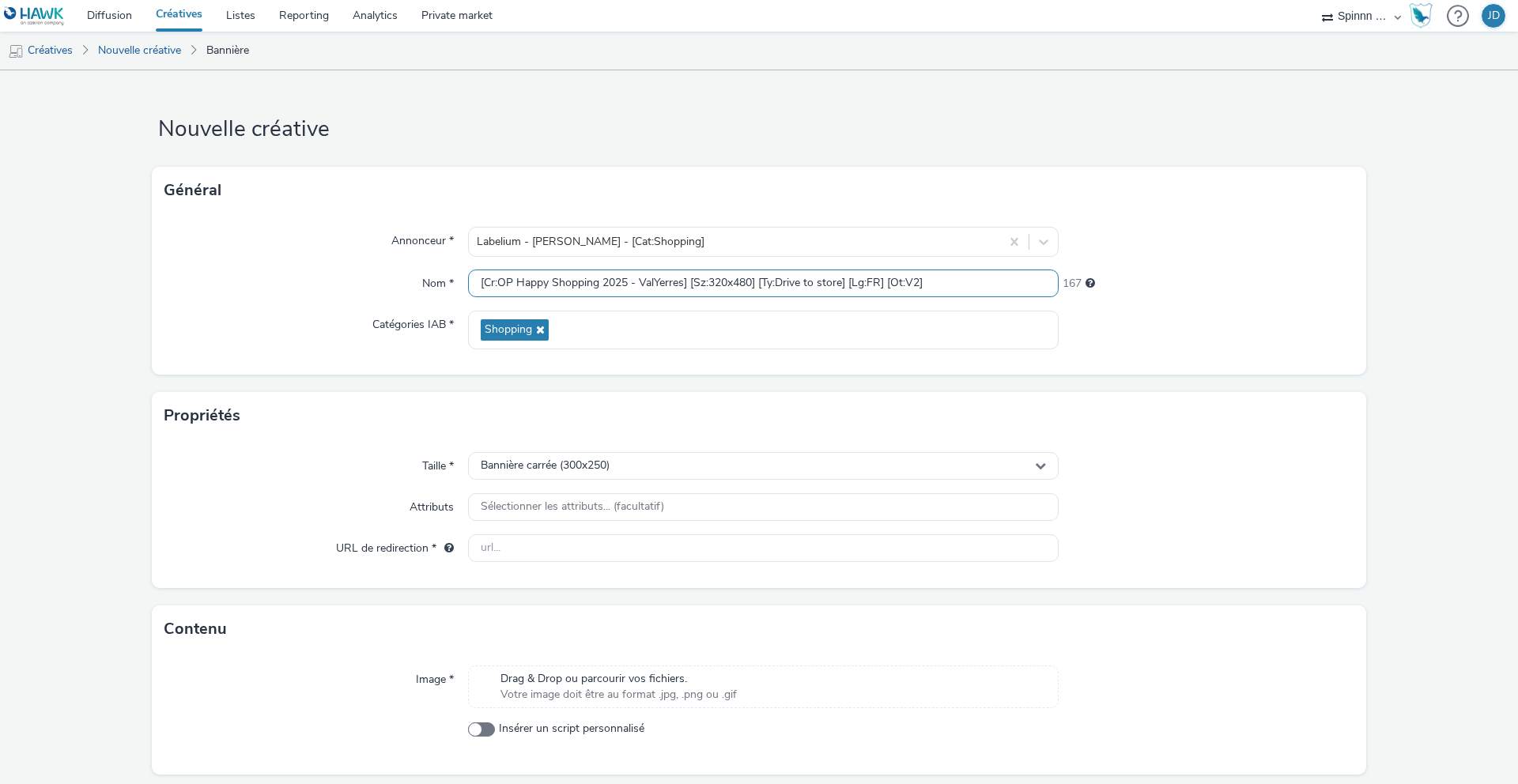
click at [745, 280] on input "[Cr:OP Happy Shopping 2025 - ValYerres] [Sz:320x480] [Ty:Drive to store] [Lg:FR…" at bounding box center [763, 283] width 591 height 28
drag, startPoint x: 751, startPoint y: 279, endPoint x: 736, endPoint y: 284, distance: 15.8
click at [736, 284] on input "[Cr:OP Happy Shopping 2025 - ValYerres] [Sz:320x480] [Ty:Drive to store] [Lg:FR…" at bounding box center [763, 283] width 591 height 28
click at [910, 279] on input "[Cr:OP Happy Shopping 2025 - ValYerres] [Sz:320x50] [Ty:Drive to store] [Lg:FR]…" at bounding box center [763, 283] width 591 height 28
type input "[Cr:OP Happy Shopping 2025 - ValYerres] [Sz:320x50] [Ty:Drive to store] [Lg:FR]…"
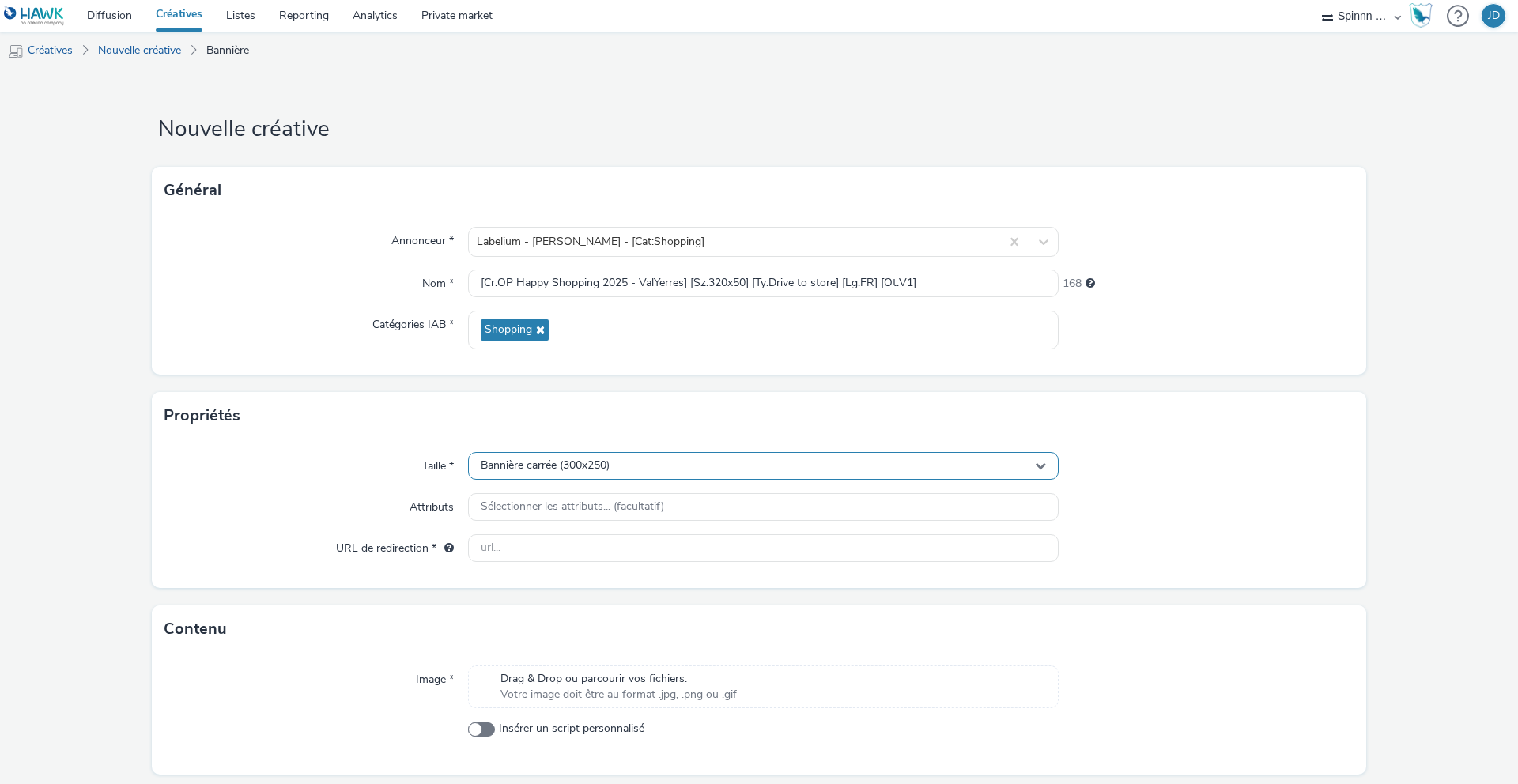
click at [636, 469] on div "Bannière carrée (300x250)" at bounding box center [763, 465] width 591 height 28
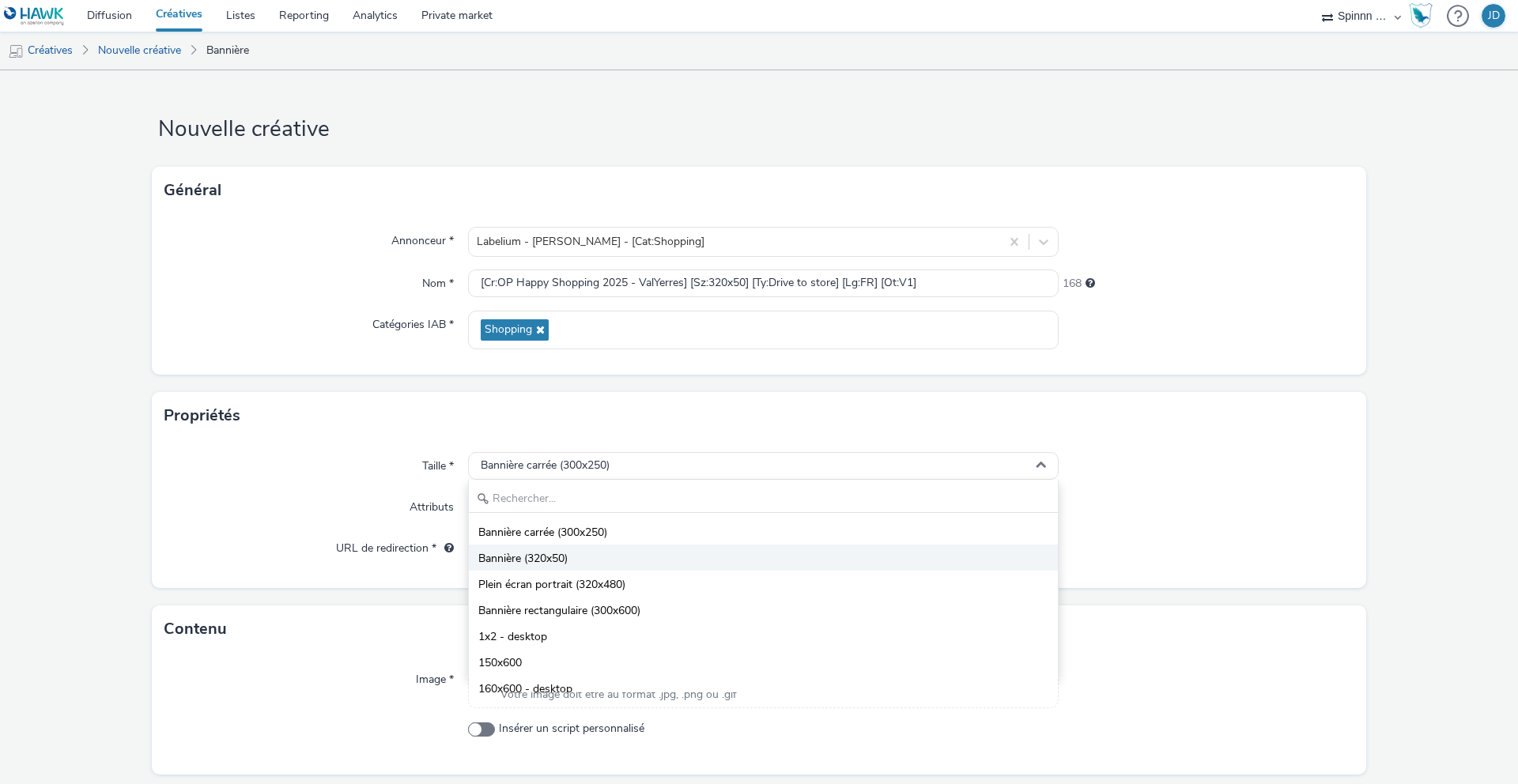
click at [614, 556] on li "Bannière (320x50)" at bounding box center [763, 557] width 589 height 26
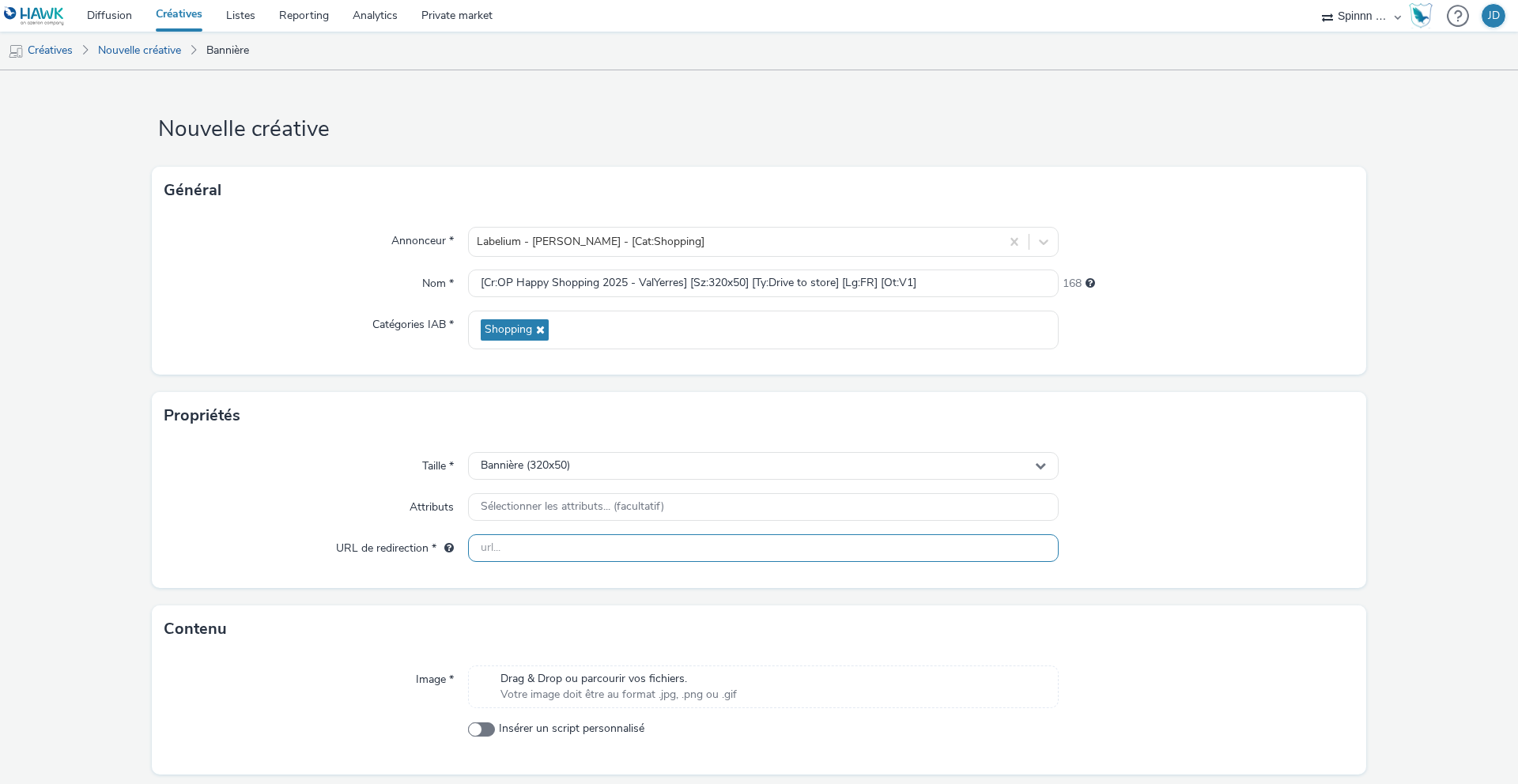
click at [578, 559] on input "text" at bounding box center [763, 548] width 591 height 28
paste input "https://www.carmila.com/"
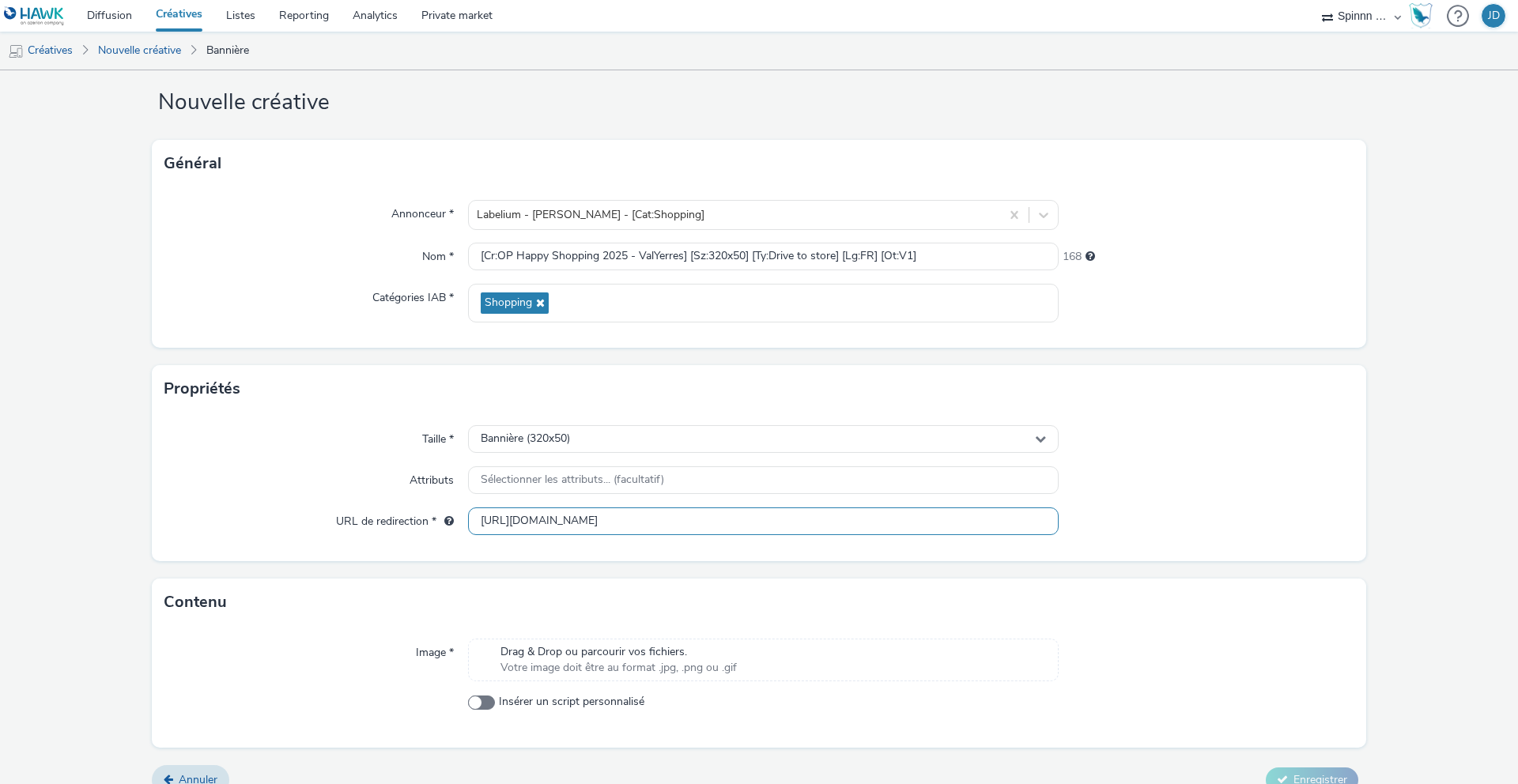
scroll to position [50, 0]
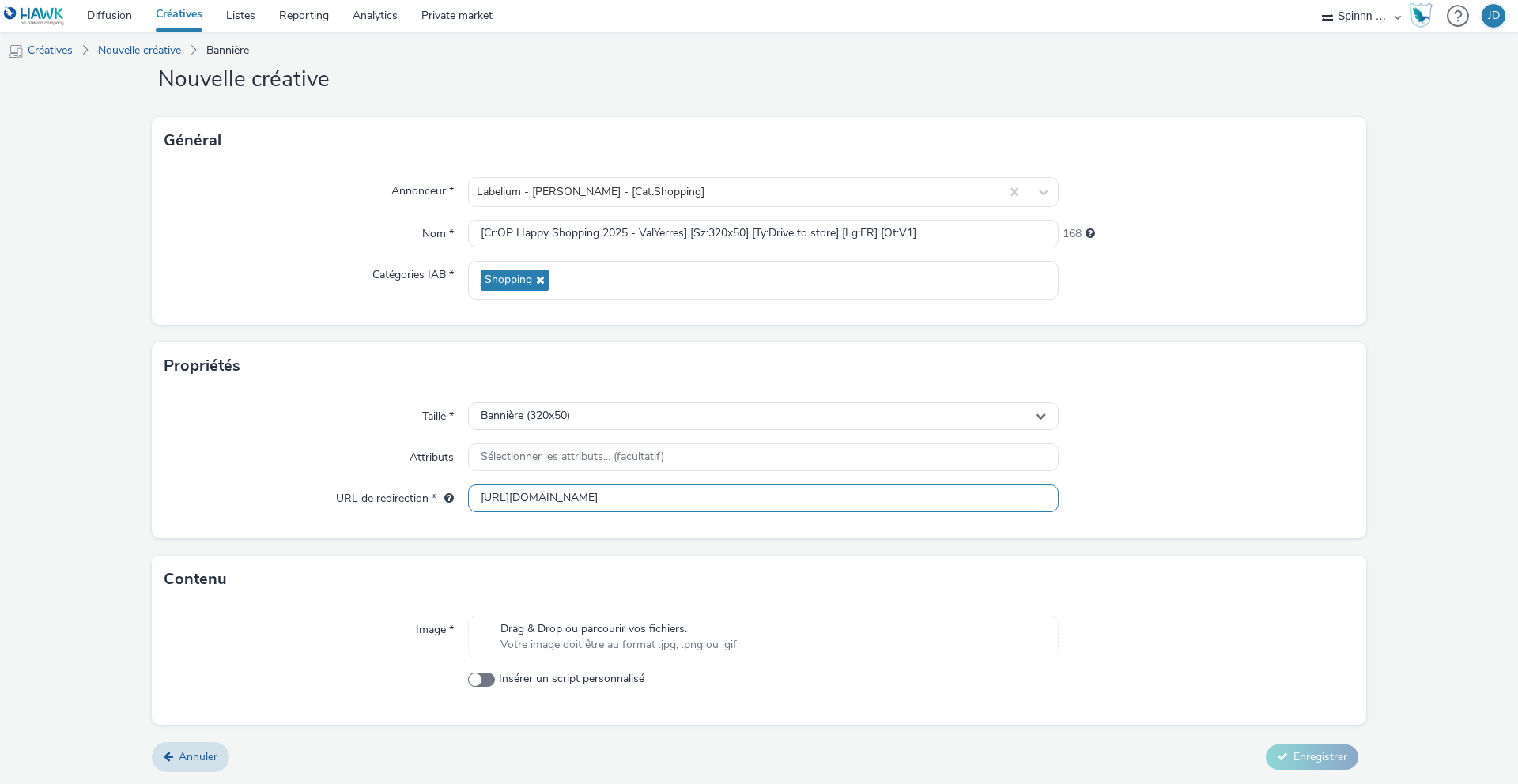
type input "https://www.carmila.com/"
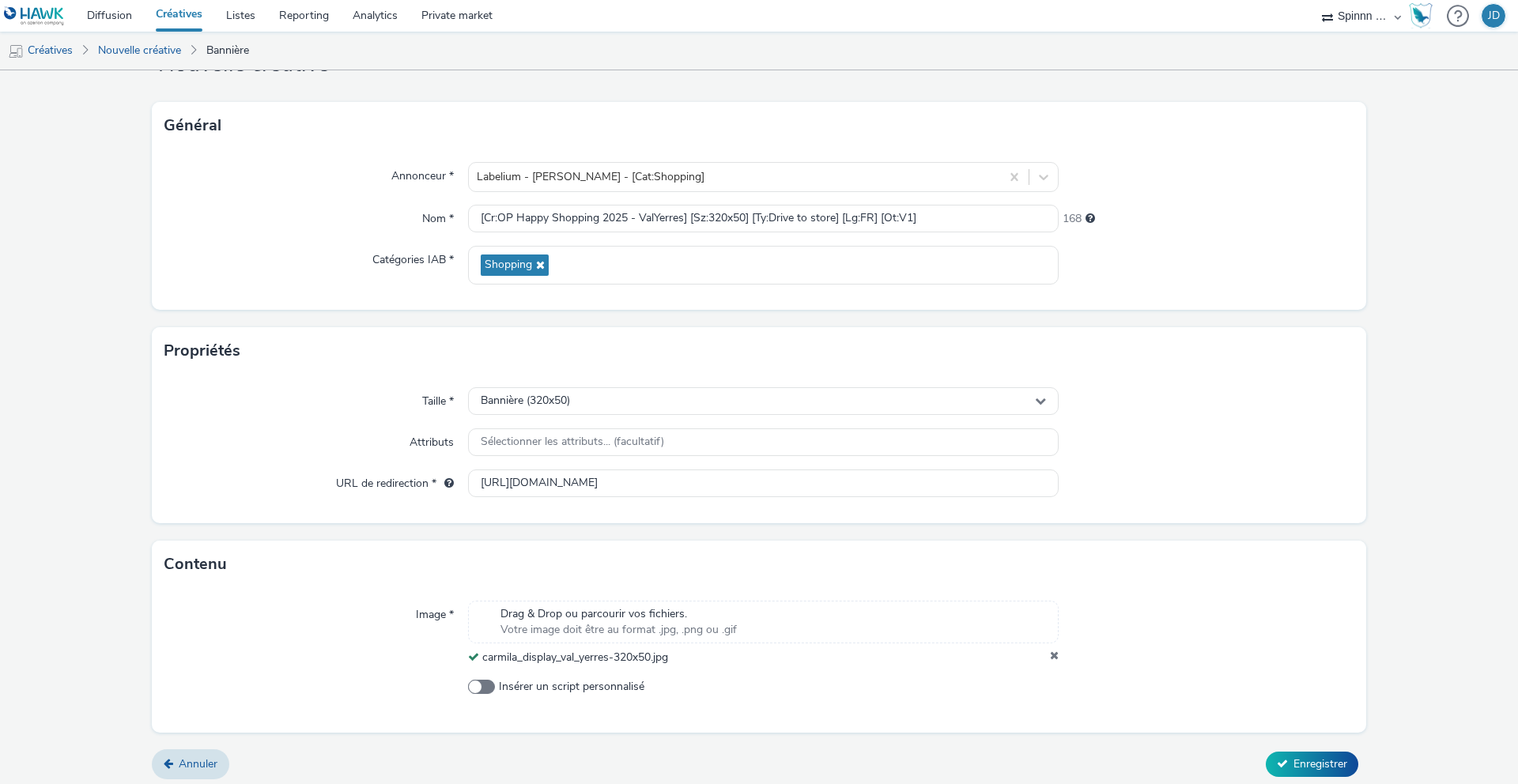
scroll to position [72, 0]
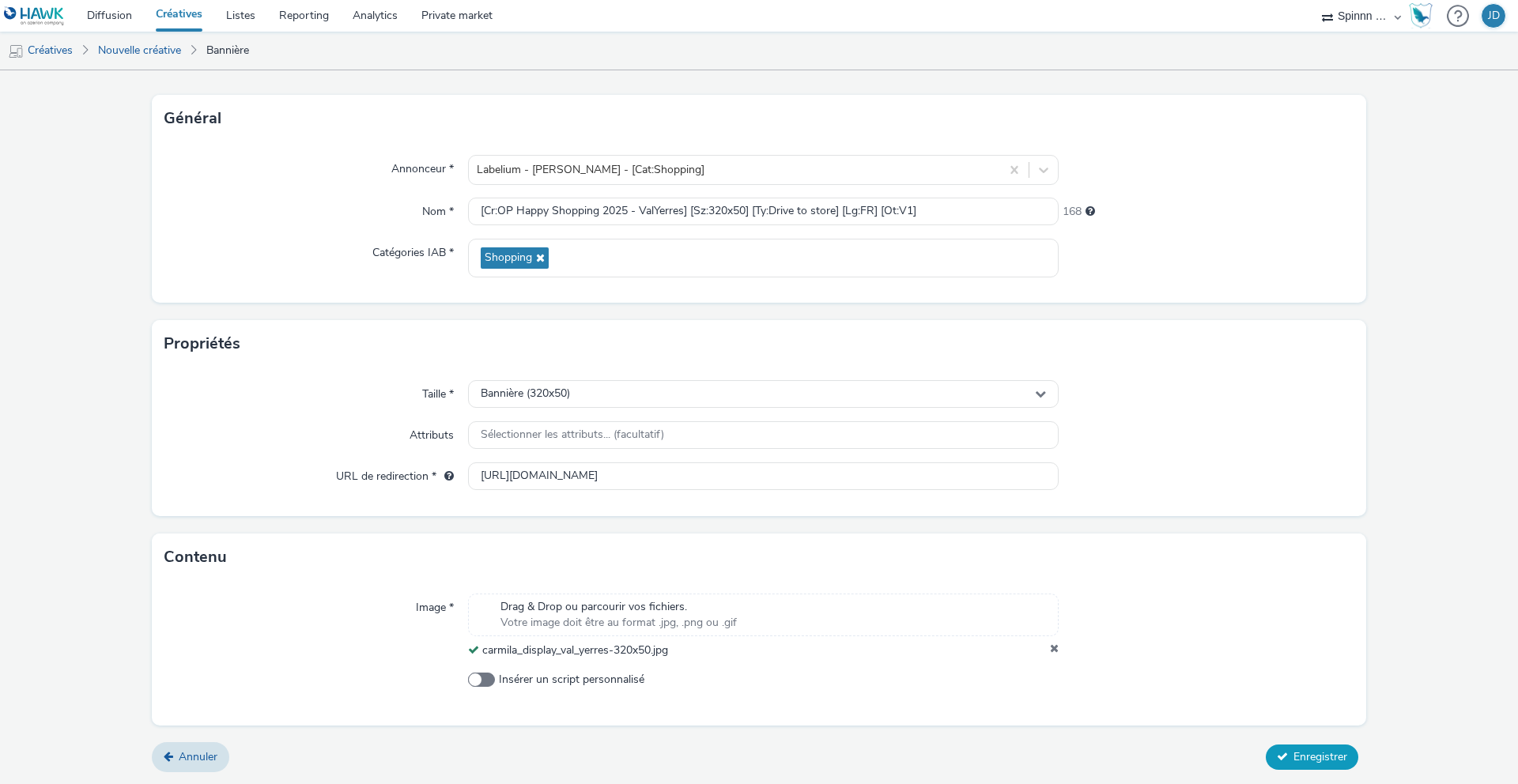
click at [1295, 759] on span "Enregistrer" at bounding box center [1321, 757] width 54 height 15
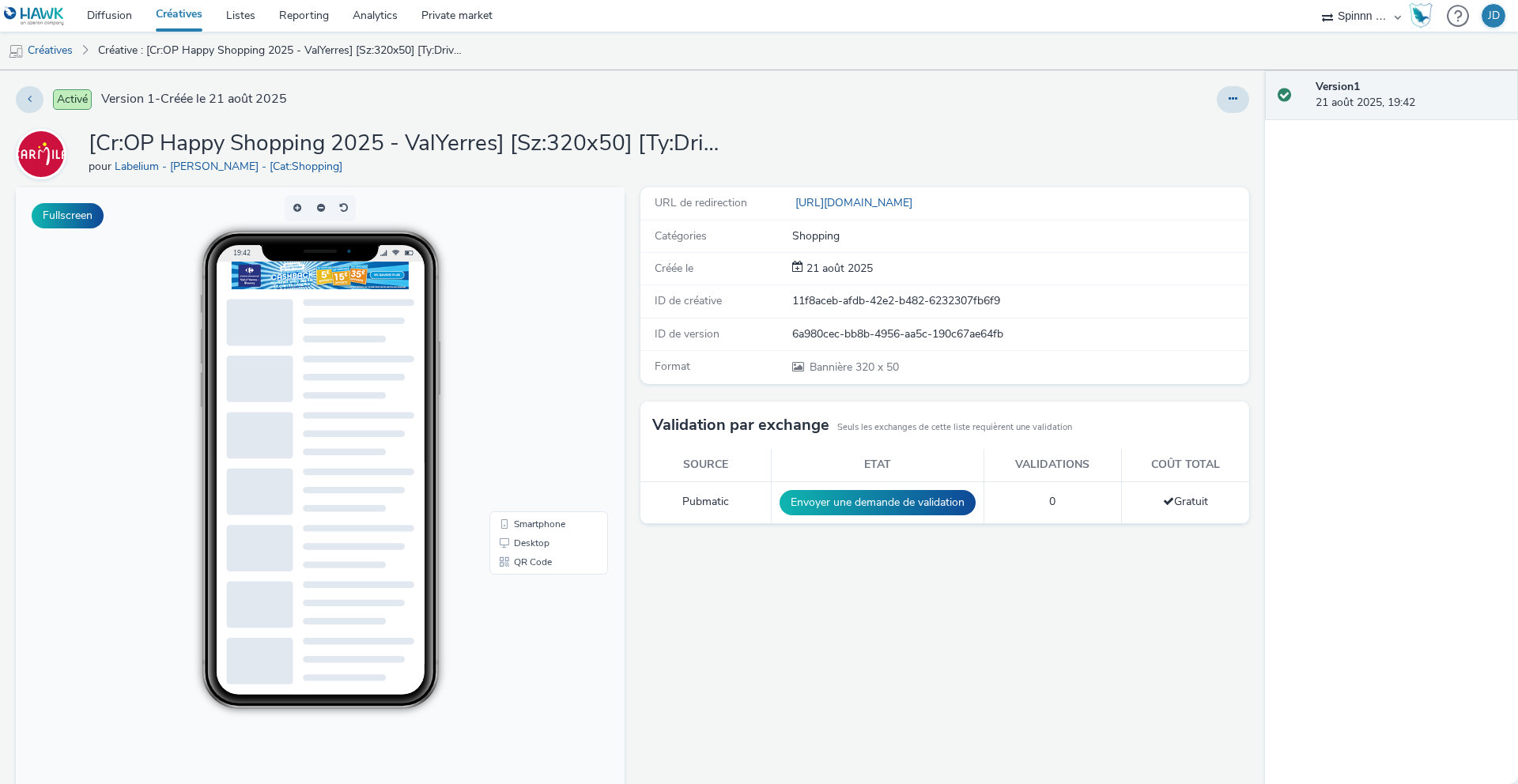
click at [187, 18] on link "Créatives" at bounding box center [179, 16] width 70 height 32
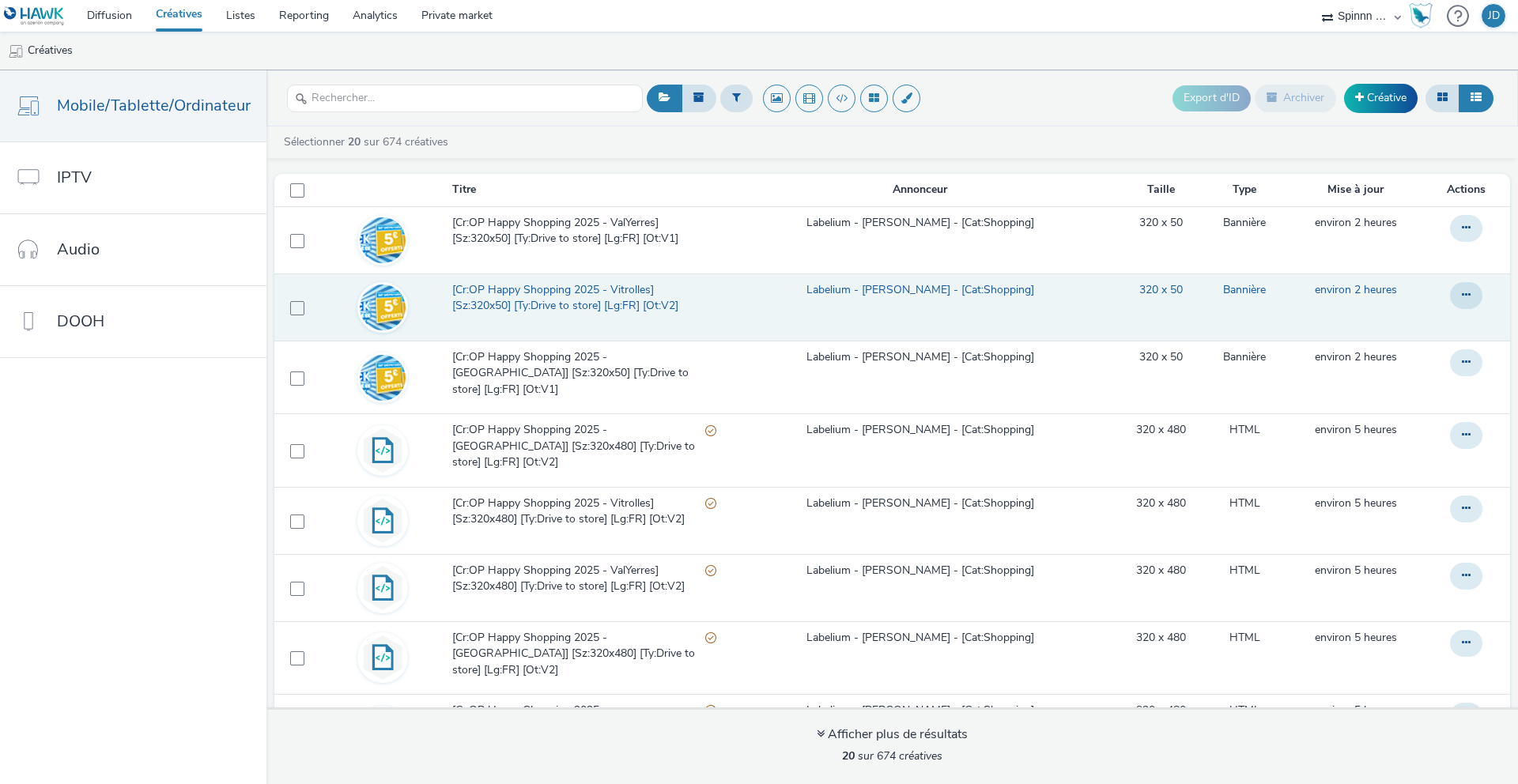
drag, startPoint x: 1425, startPoint y: 301, endPoint x: 1408, endPoint y: 315, distance: 22.0
click at [1450, 242] on div at bounding box center [1466, 228] width 33 height 27
click at [1450, 242] on button at bounding box center [1466, 228] width 33 height 27
click at [1397, 324] on link "Modifier" at bounding box center [1423, 327] width 119 height 32
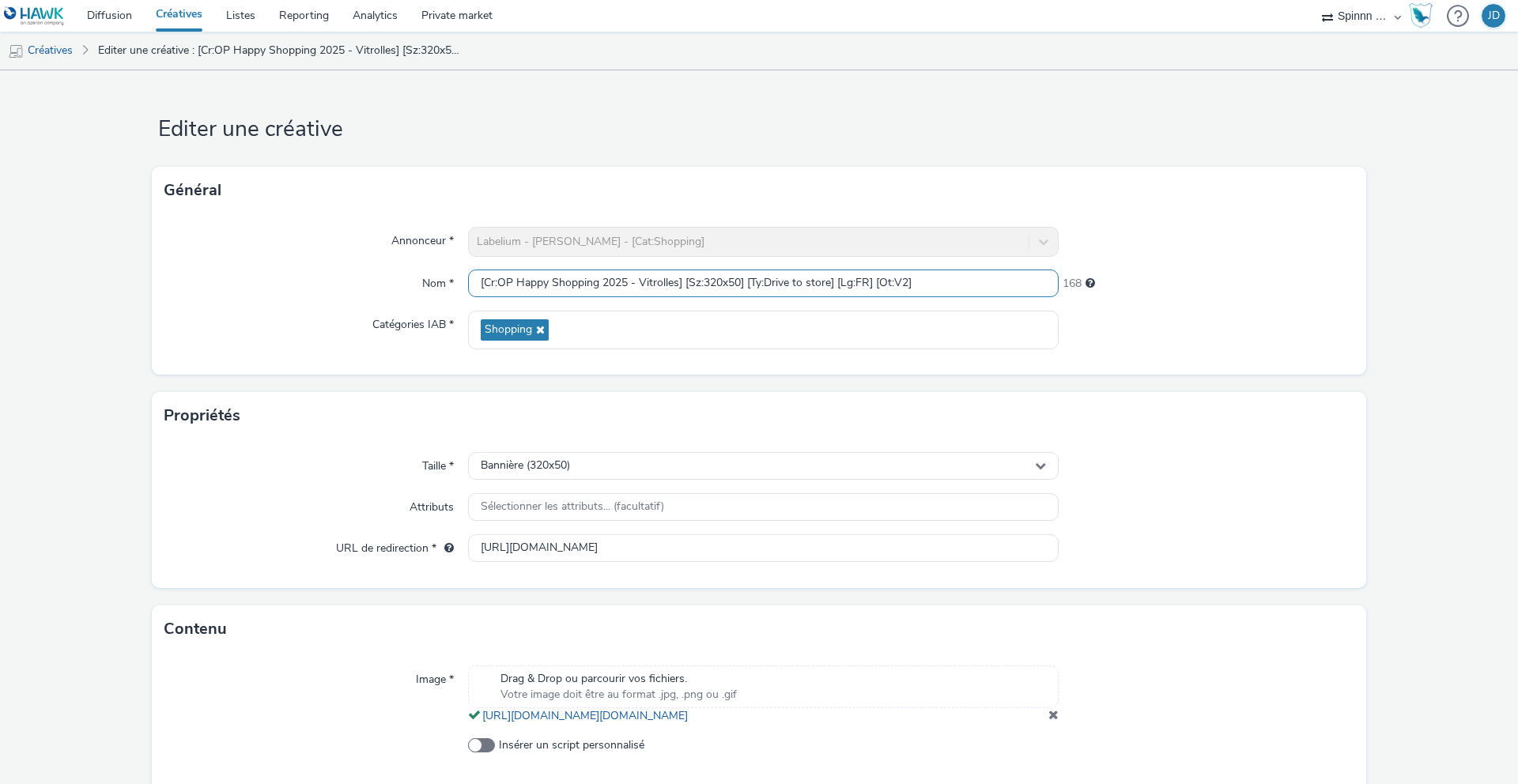
click at [906, 282] on input "[Cr:OP Happy Shopping 2025 - Vitrolles] [Sz:320x50] [Ty:Drive to store] [Lg:FR]…" at bounding box center [763, 283] width 591 height 28
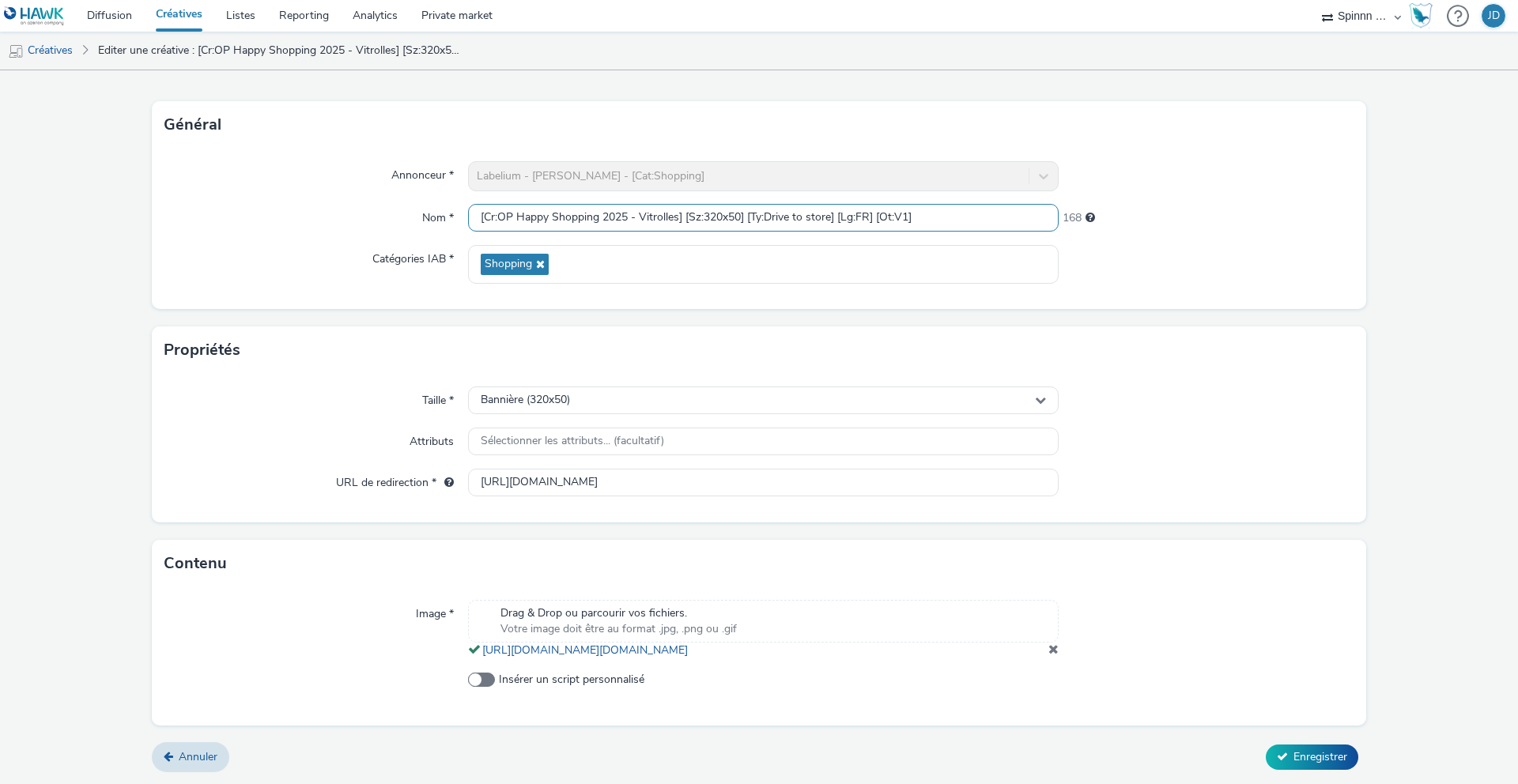
scroll to position [82, 0]
type input "[Cr:OP Happy Shopping 2025 - Vitrolles] [Sz:320x50] [Ty:Drive to store] [Lg:FR]…"
click at [1329, 753] on span "Enregistrer" at bounding box center [1321, 757] width 54 height 15
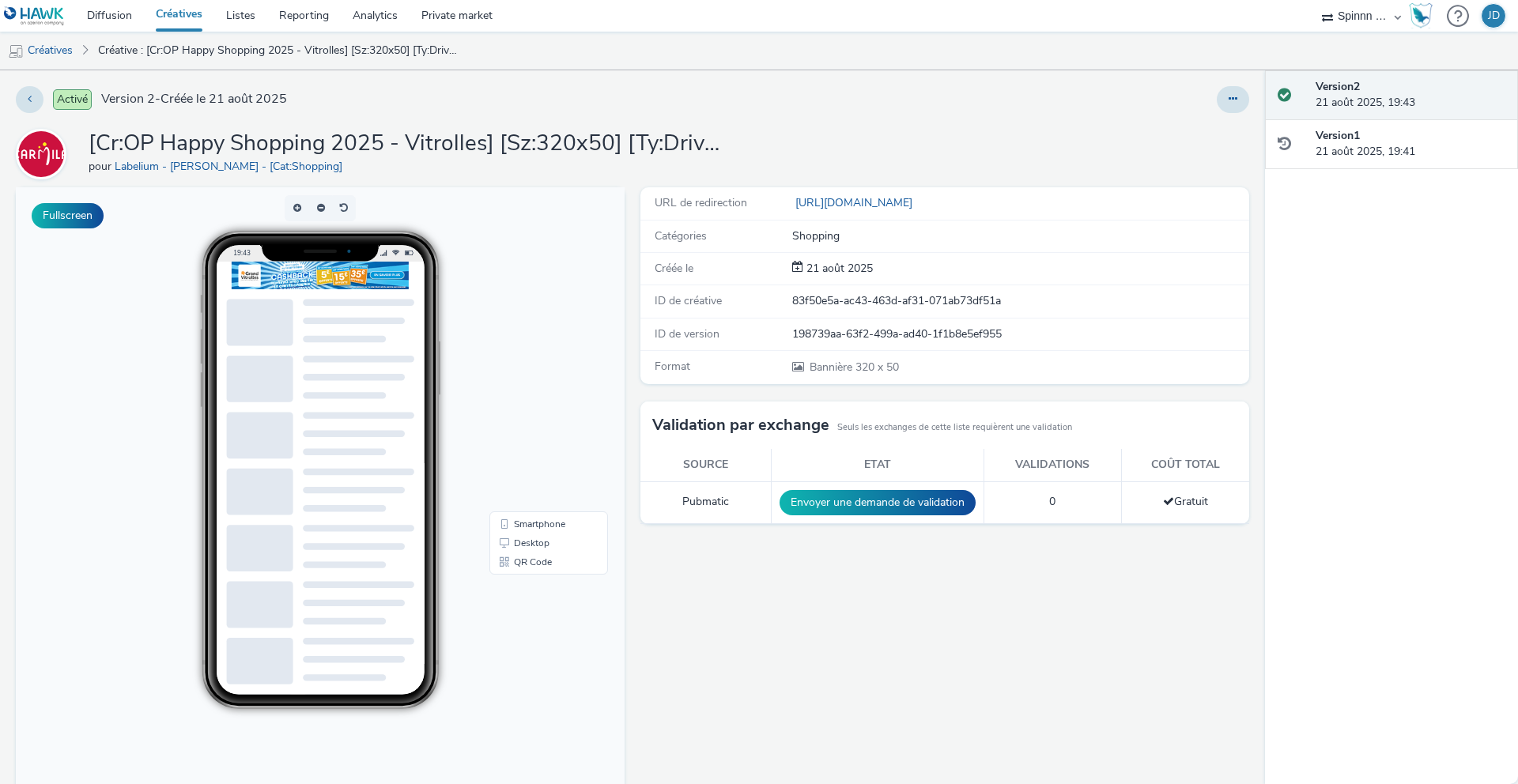
click at [193, 22] on link "Créatives" at bounding box center [179, 16] width 70 height 32
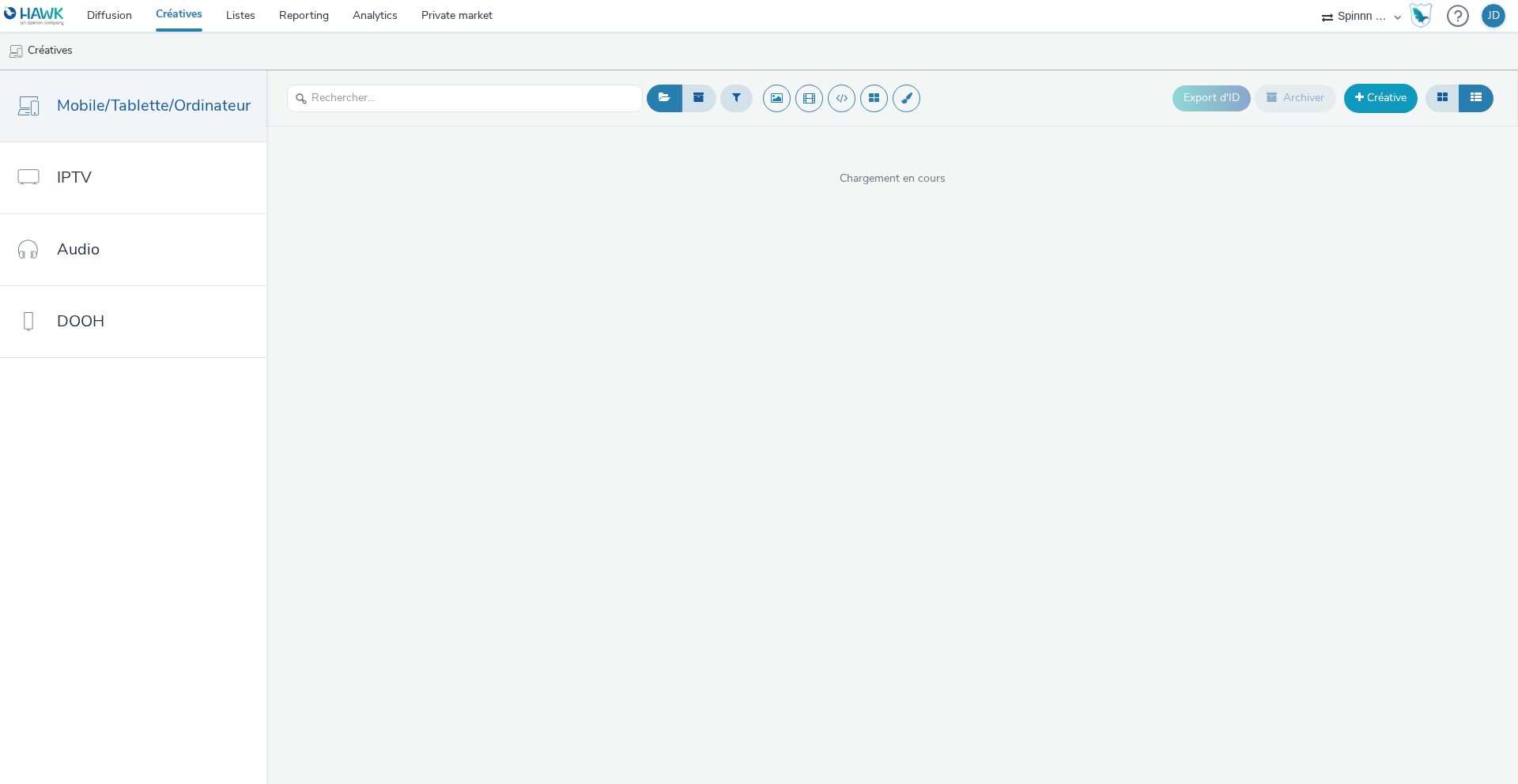
click at [1379, 108] on link "Créative" at bounding box center [1381, 98] width 74 height 28
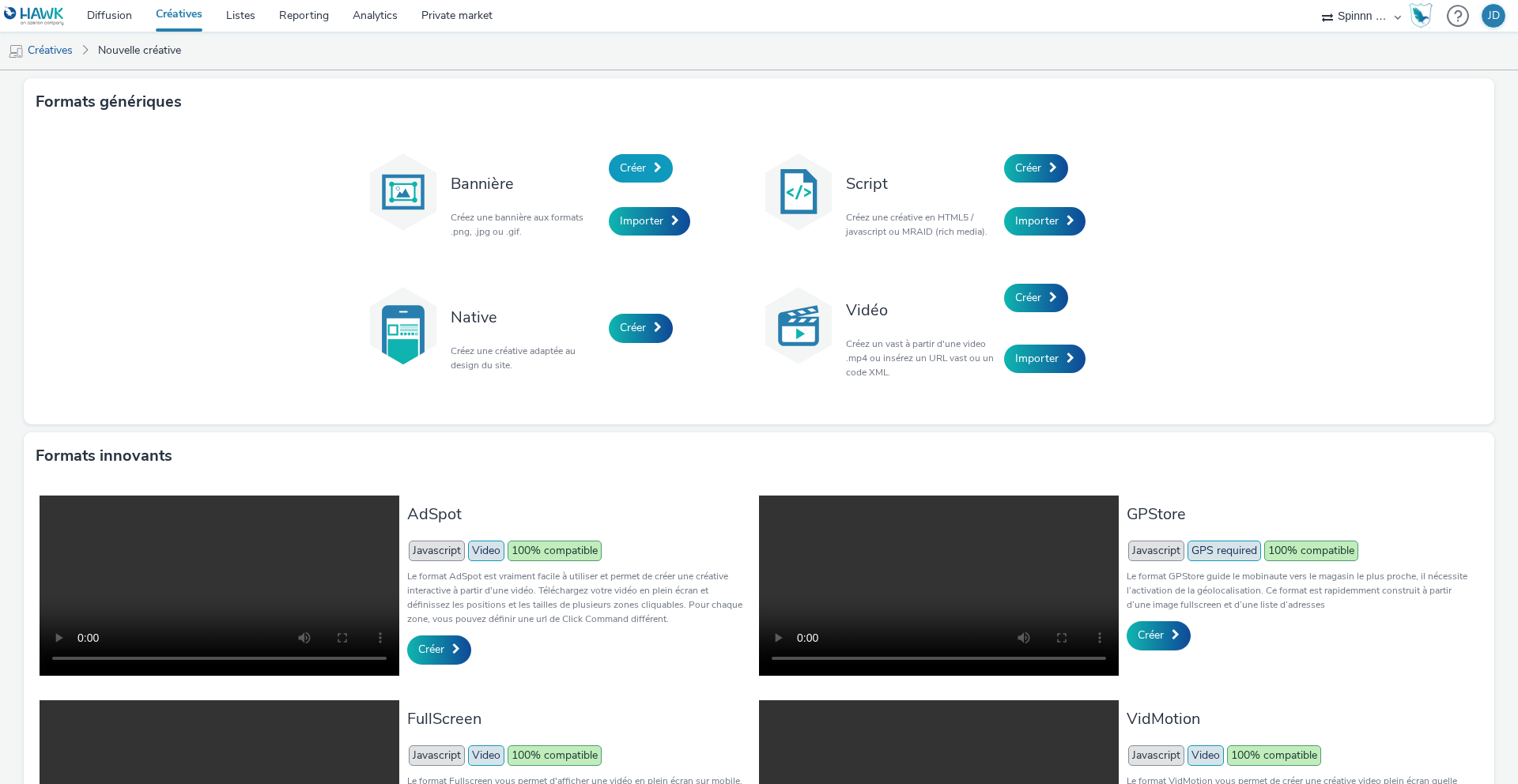
click at [649, 176] on link "Créer" at bounding box center [640, 168] width 64 height 28
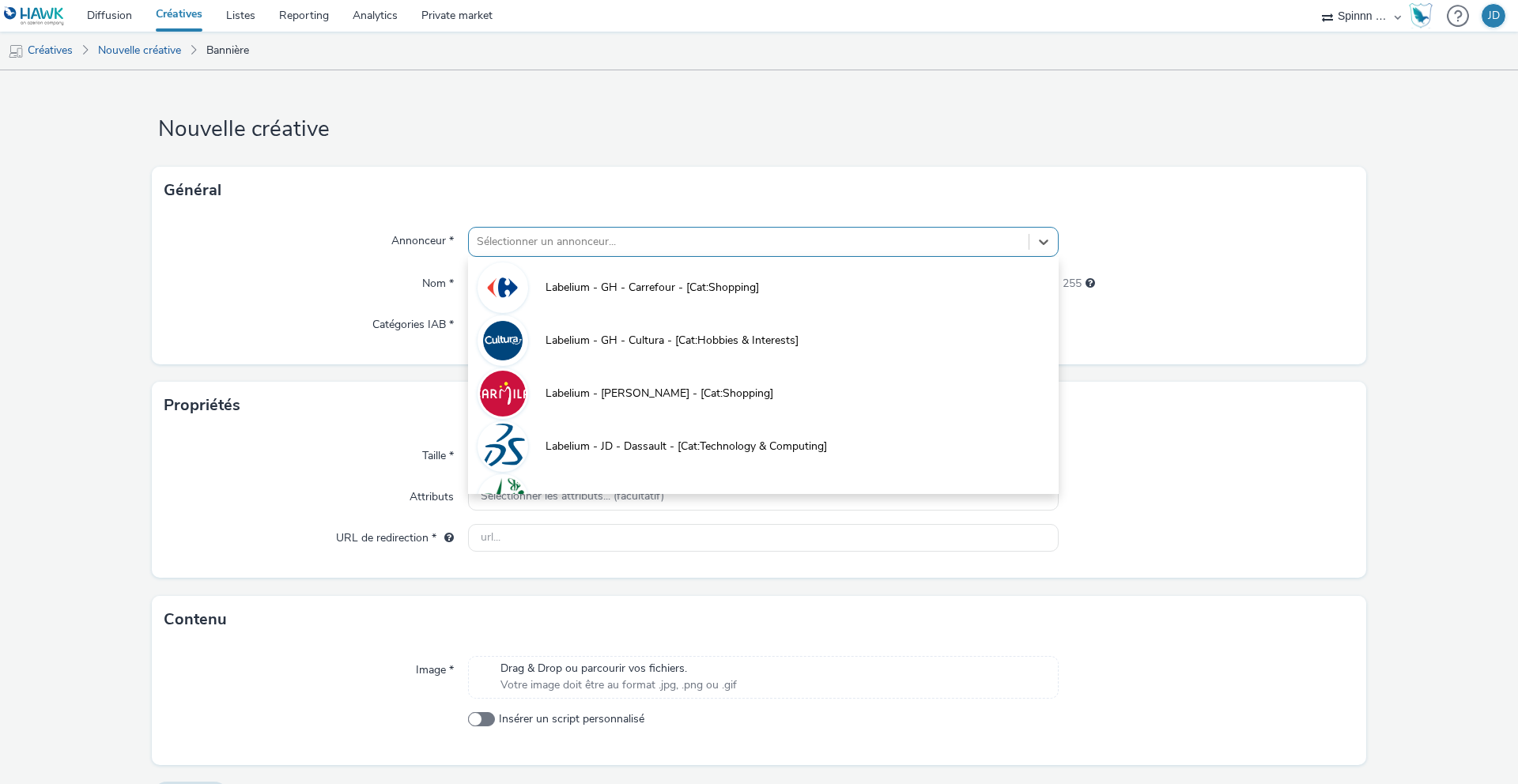
click at [680, 233] on div at bounding box center [749, 242] width 544 height 19
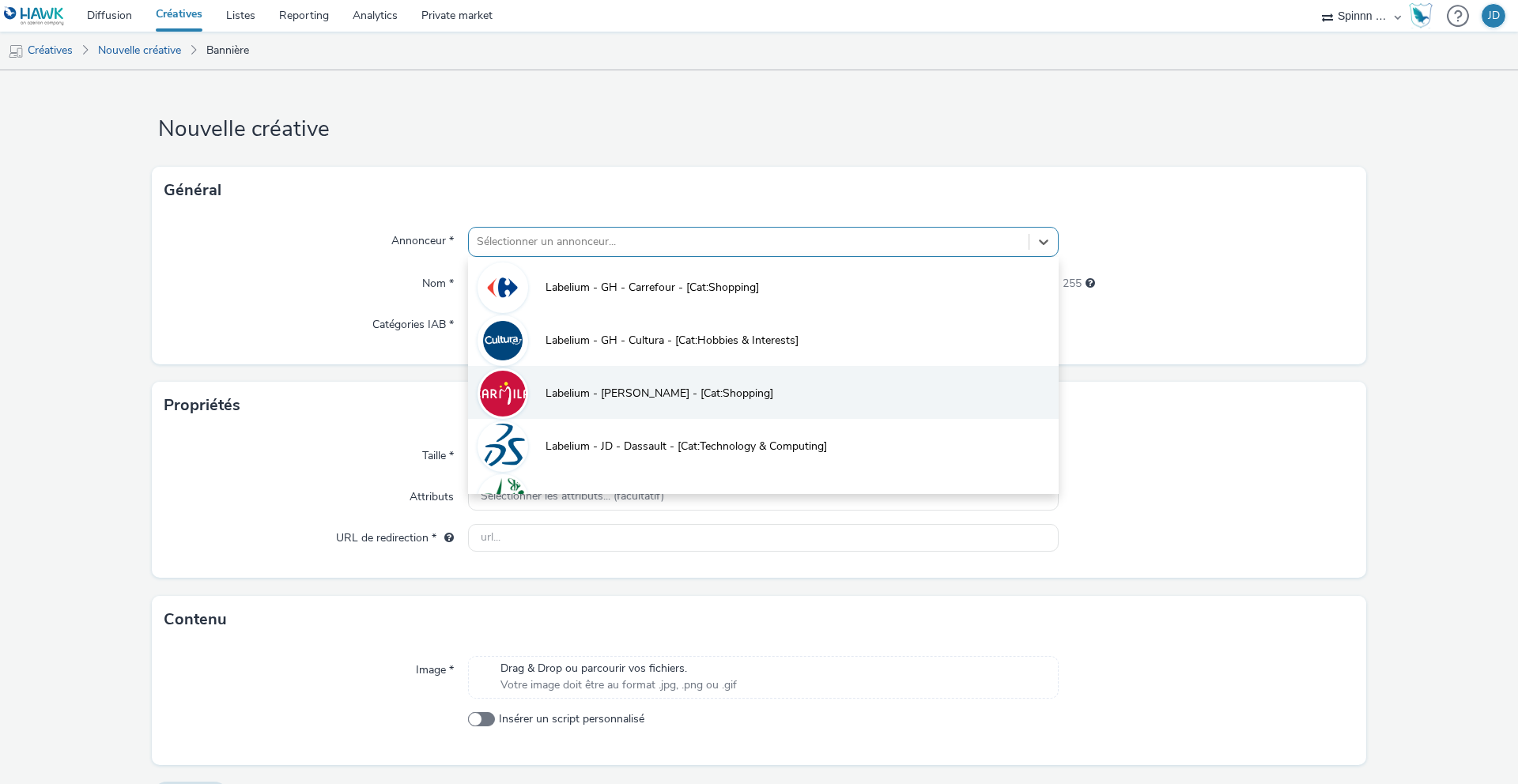
click at [638, 386] on span "Labelium - [PERSON_NAME] - [Cat:Shopping]" at bounding box center [659, 393] width 228 height 16
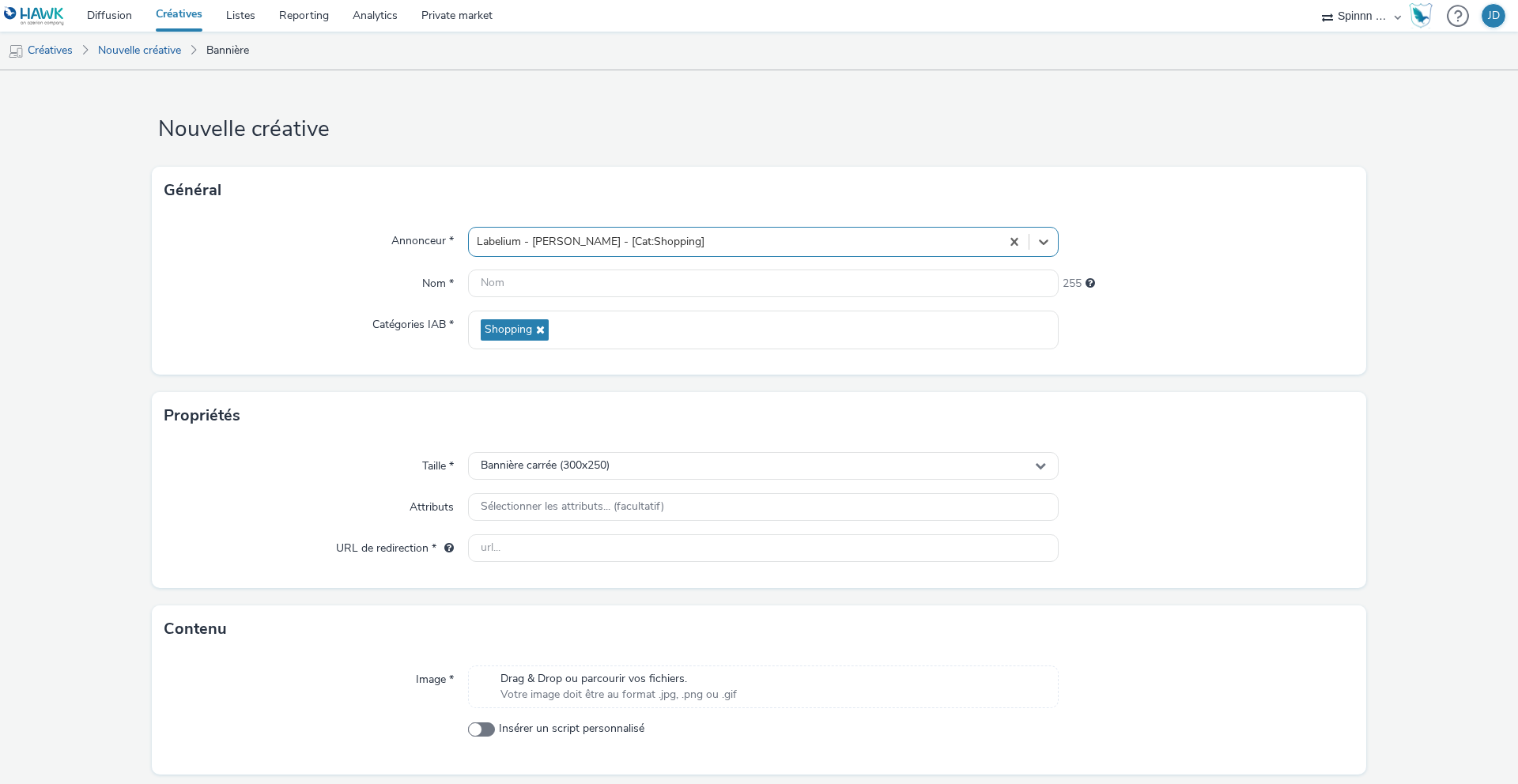
click at [588, 298] on div "Annonceur * option Labelium - JD - Carmila - [Cat:Shopping], selected. Select i…" at bounding box center [758, 295] width 1214 height 161
click at [598, 290] on input "text" at bounding box center [763, 283] width 591 height 28
paste input "[Cr:OP Happy Shopping 2025 - [GEOGRAPHIC_DATA]] [Sz:320x480] [Ty:Drive to store…"
drag, startPoint x: 757, startPoint y: 286, endPoint x: 742, endPoint y: 289, distance: 15.3
click at [742, 289] on input "[Cr:OP Happy Shopping 2025 - [GEOGRAPHIC_DATA]] [Sz:320x480] [Ty:Drive to store…" at bounding box center [763, 283] width 591 height 28
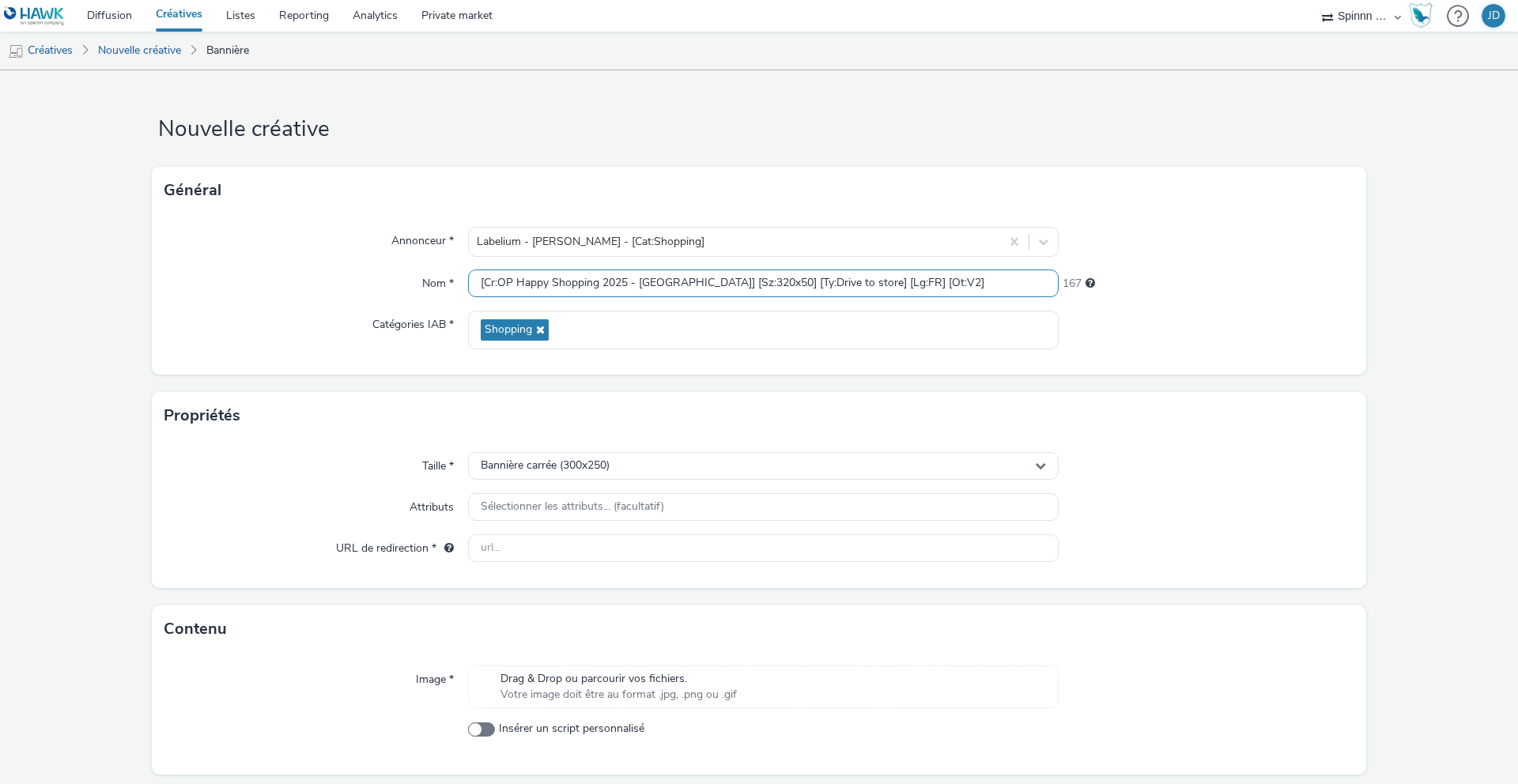
type input "[Cr:OP Happy Shopping 2025 - Strasbourg] [Sz:320x50] [Ty:Drive to store] [Lg:FR…"
click at [536, 558] on input "text" at bounding box center [763, 548] width 591 height 28
paste input "https://www.carmila.com/"
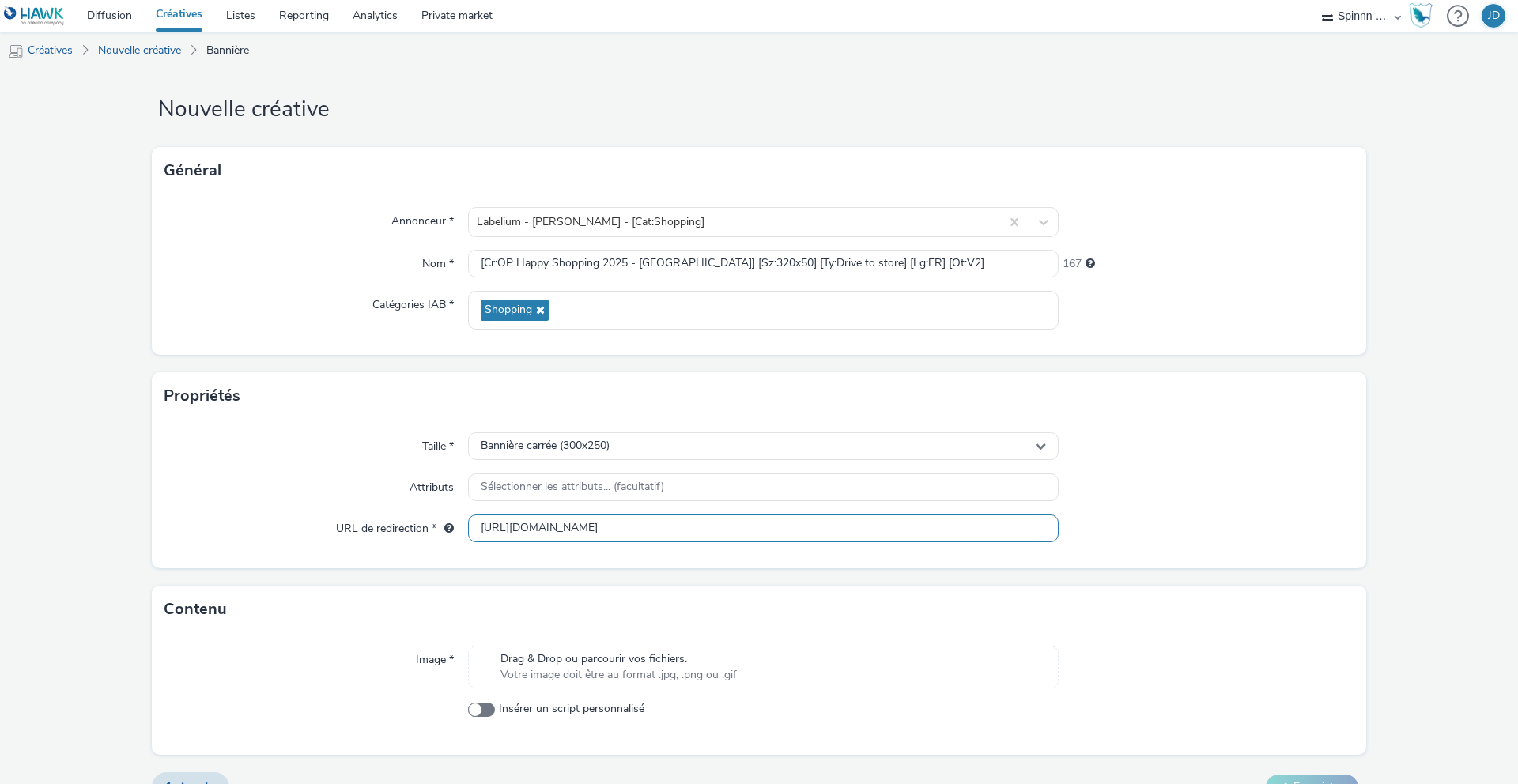
scroll to position [50, 0]
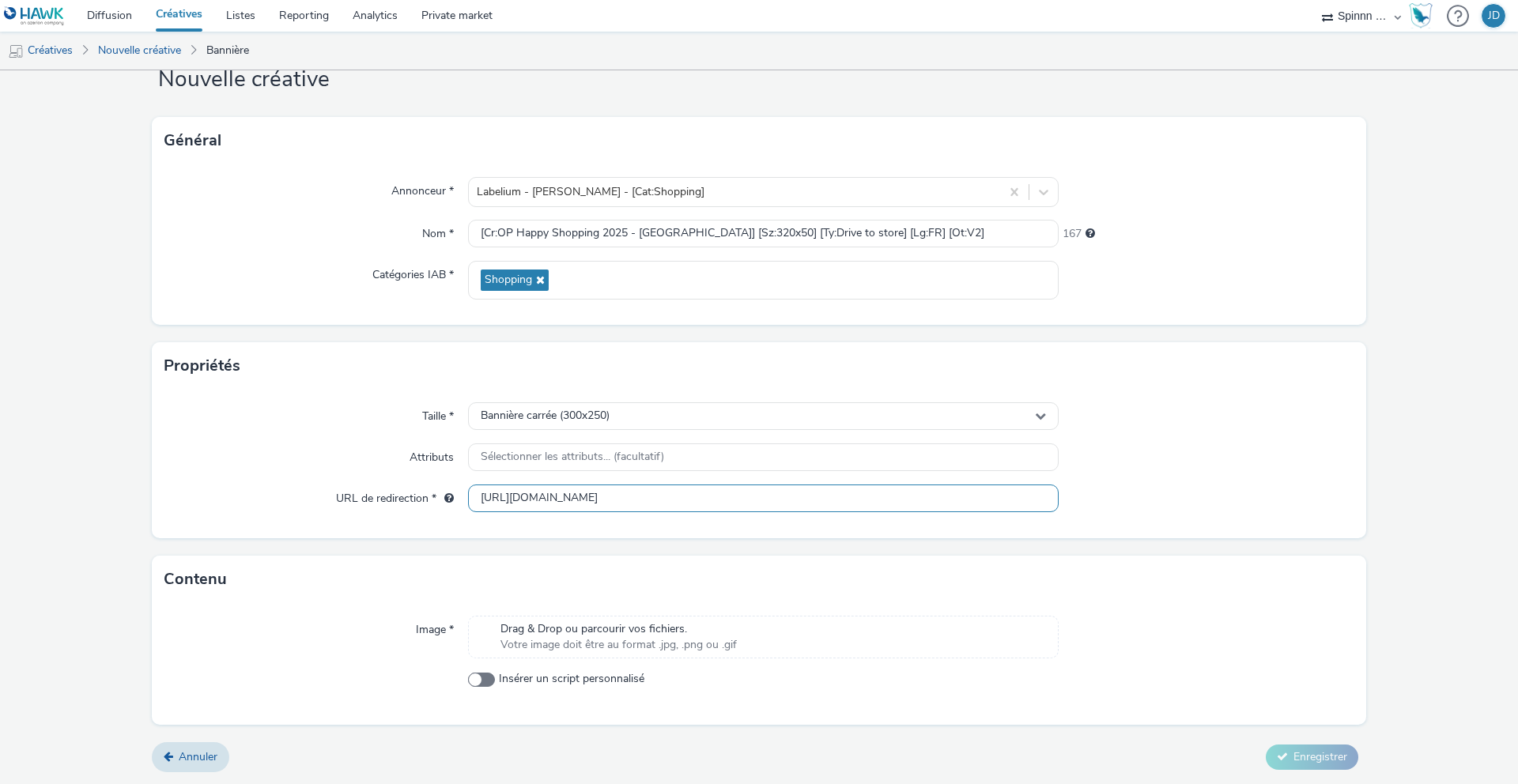
type input "https://www.carmila.com/"
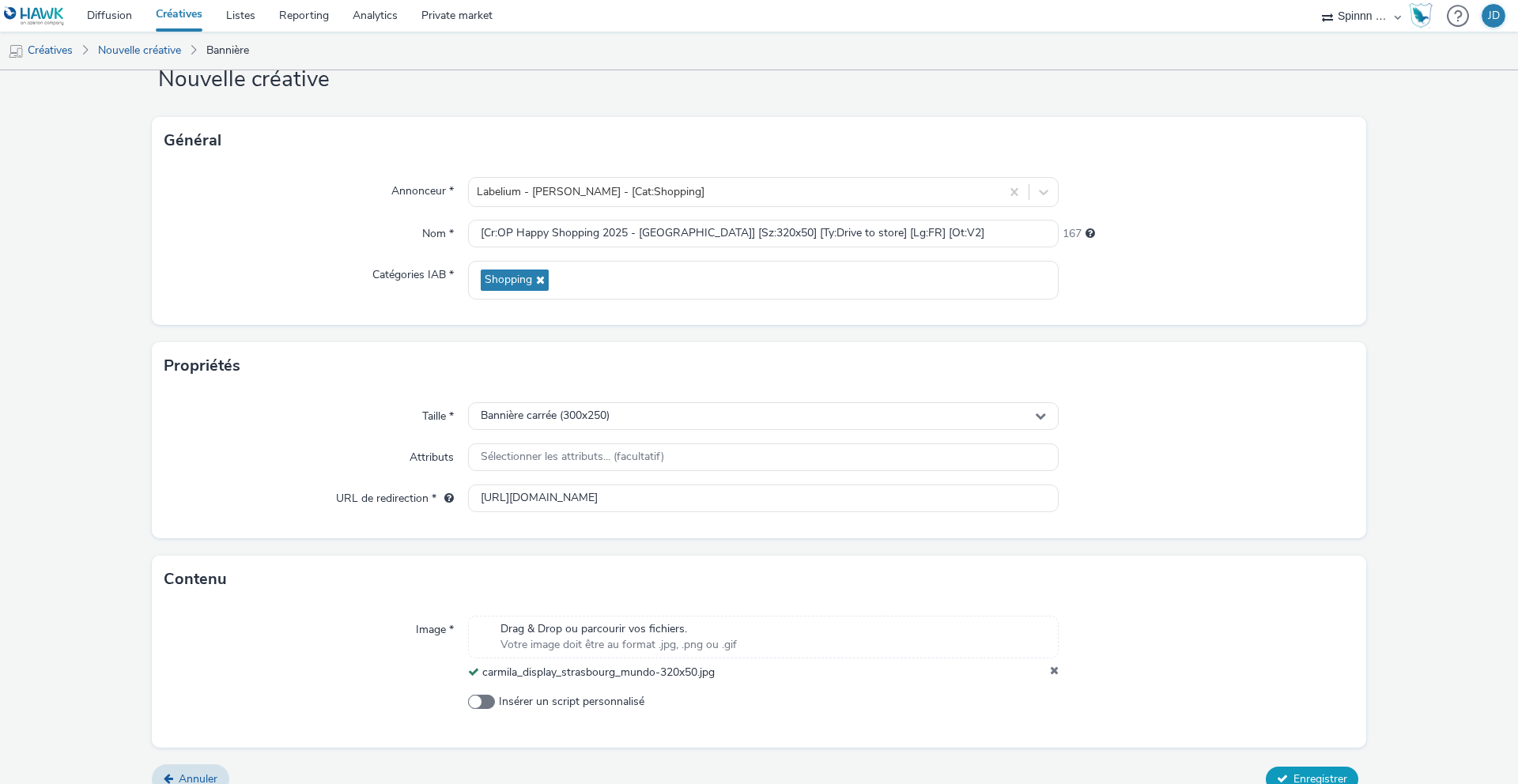
click at [1321, 776] on span "Enregistrer" at bounding box center [1321, 779] width 54 height 15
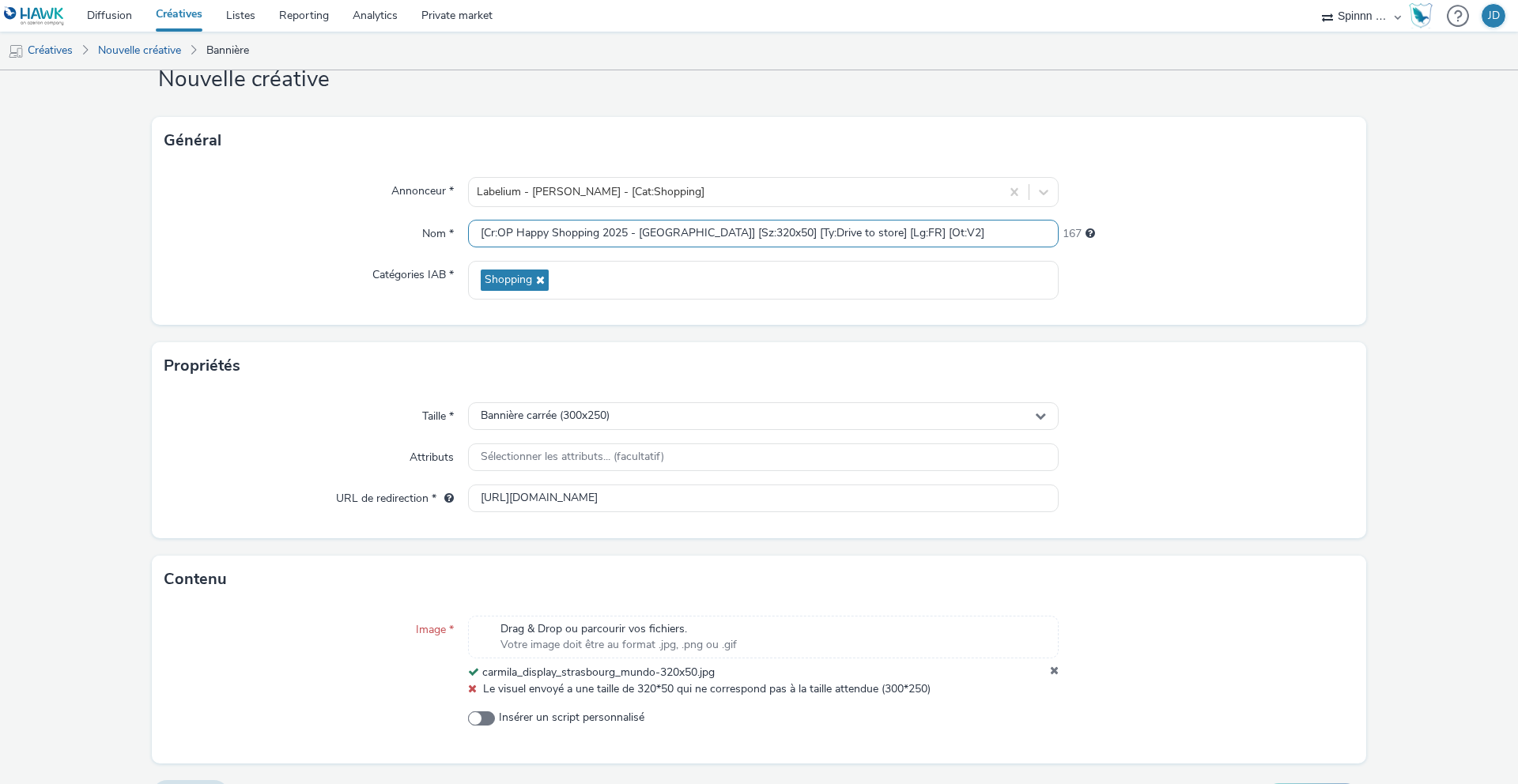
click at [921, 227] on input "[Cr:OP Happy Shopping 2025 - Strasbourg] [Sz:320x50] [Ty:Drive to store] [Lg:FR…" at bounding box center [763, 233] width 591 height 28
type input "[Cr:OP Happy Shopping 2025 - [GEOGRAPHIC_DATA]] [Sz:320x50] [Ty:Drive to store]…"
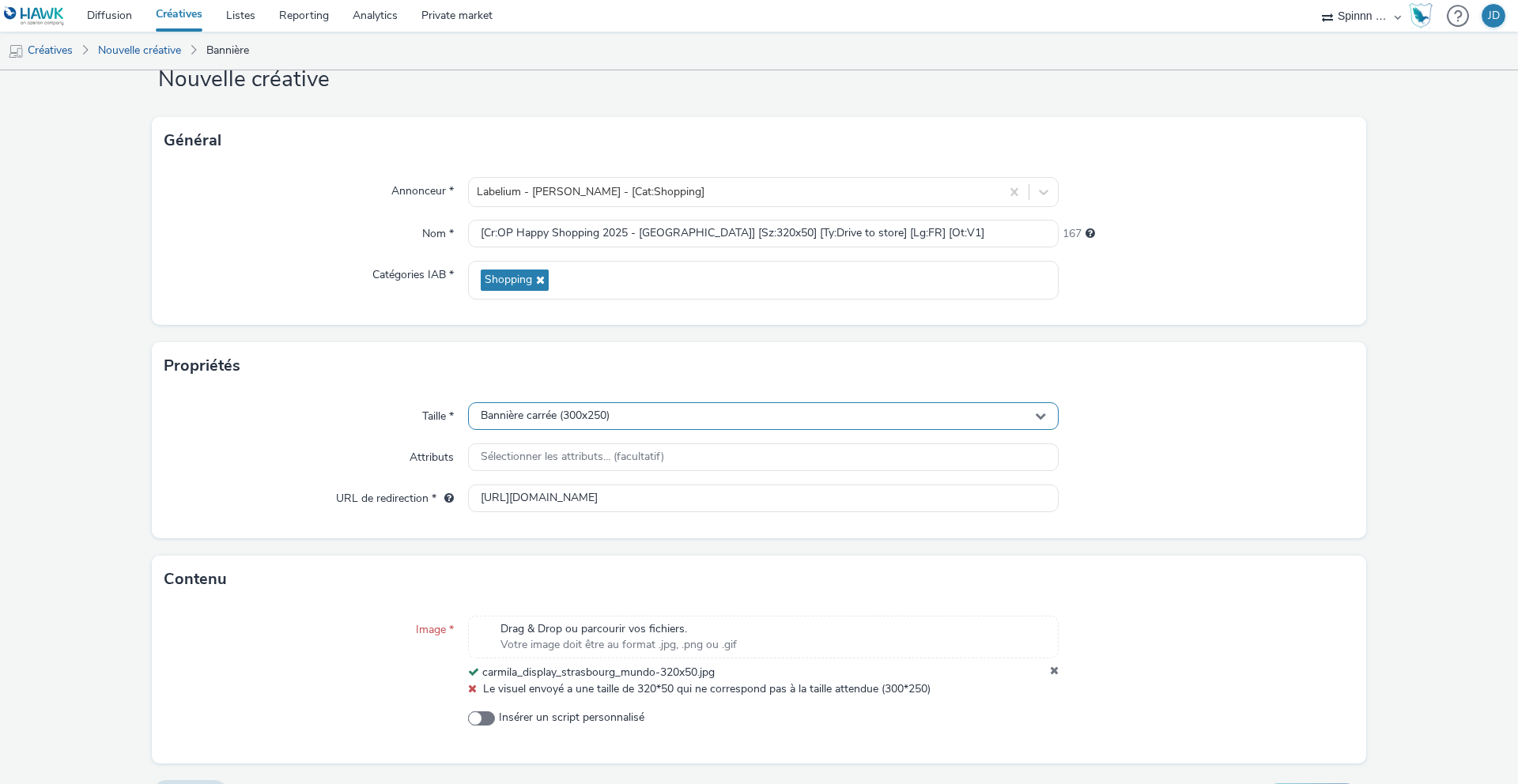
click at [669, 418] on div "Bannière carrée (300x250)" at bounding box center [763, 416] width 591 height 28
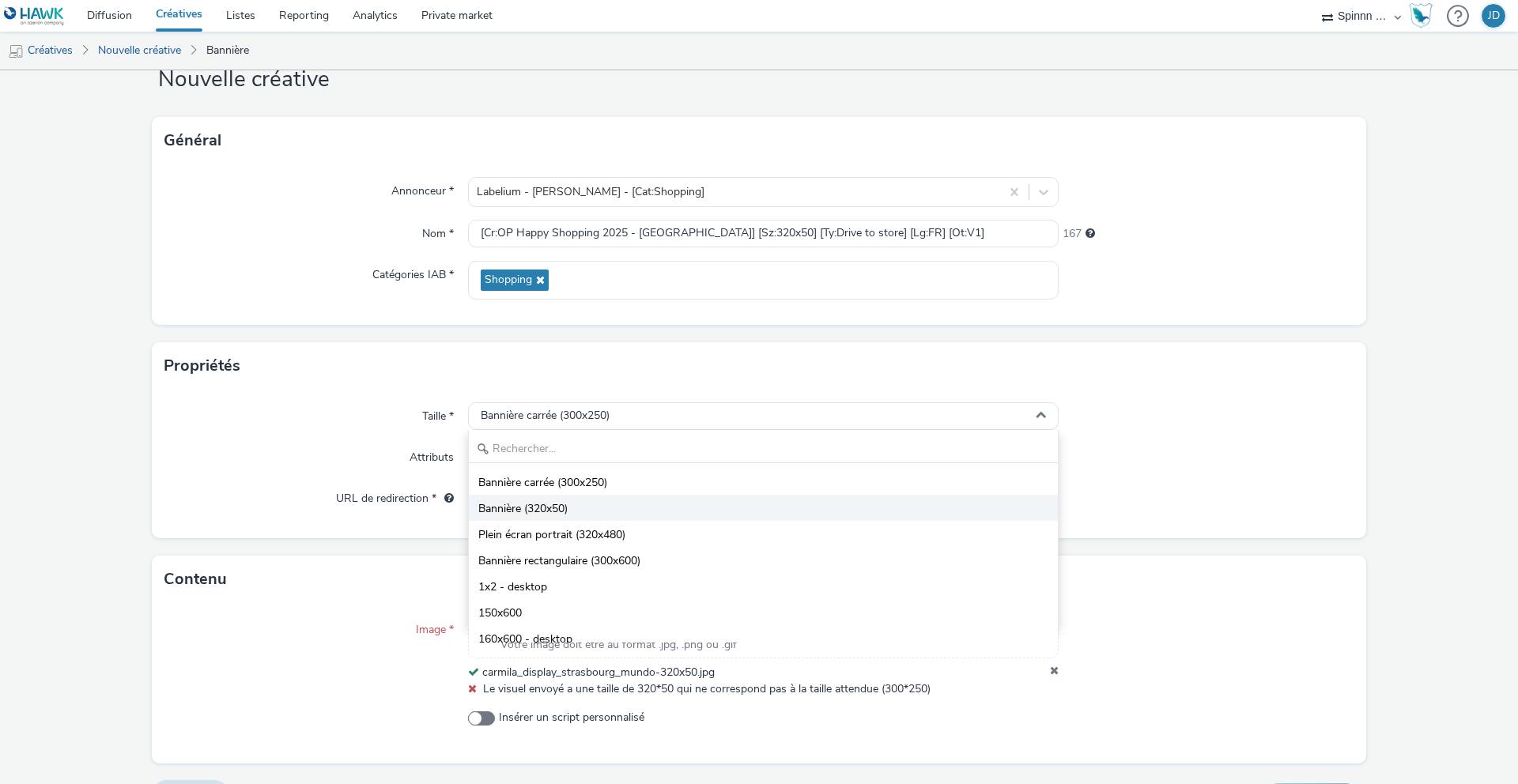
click at [669, 500] on li "Bannière (320x50)" at bounding box center [763, 507] width 589 height 26
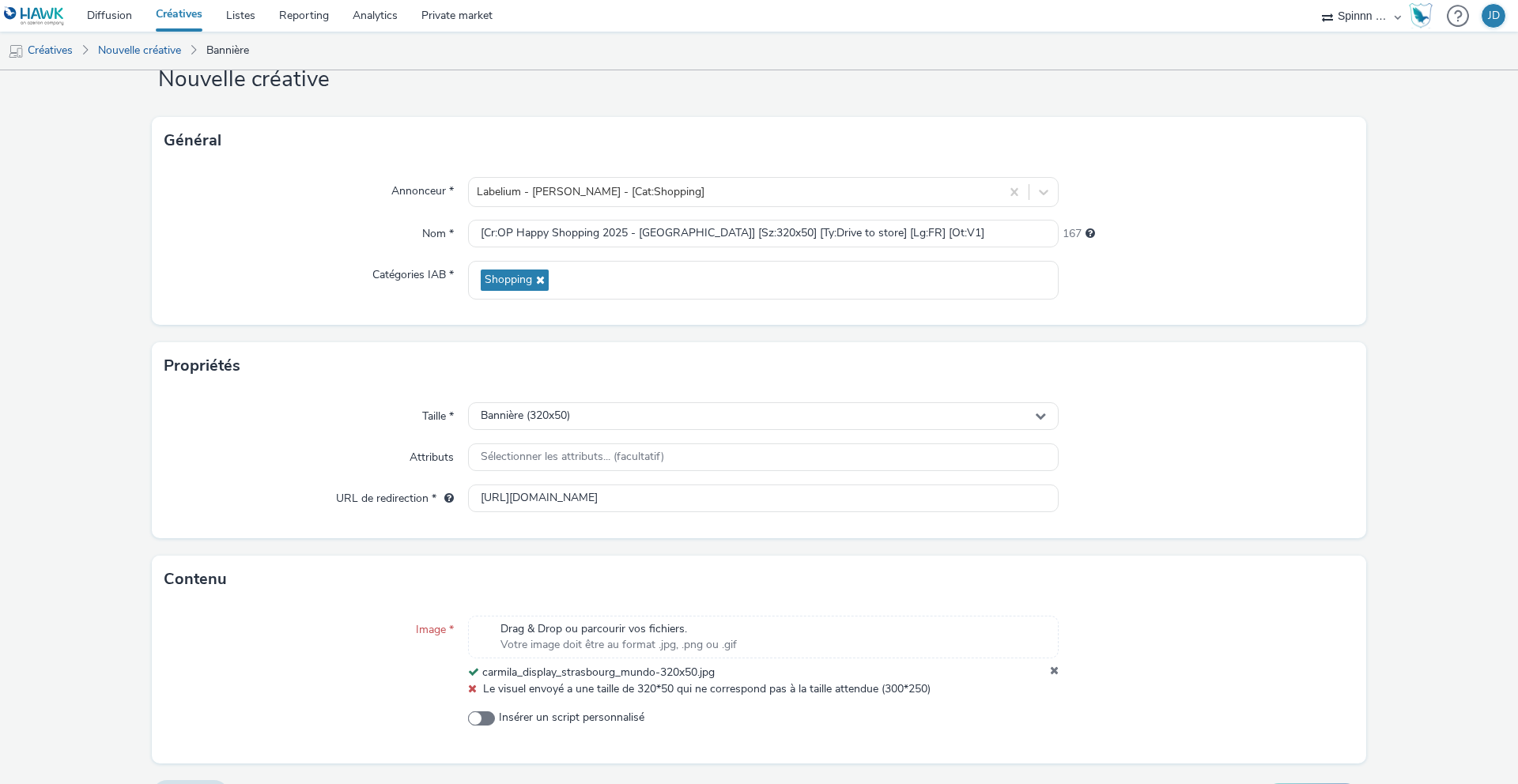
click at [1050, 670] on icon at bounding box center [1054, 673] width 8 height 16
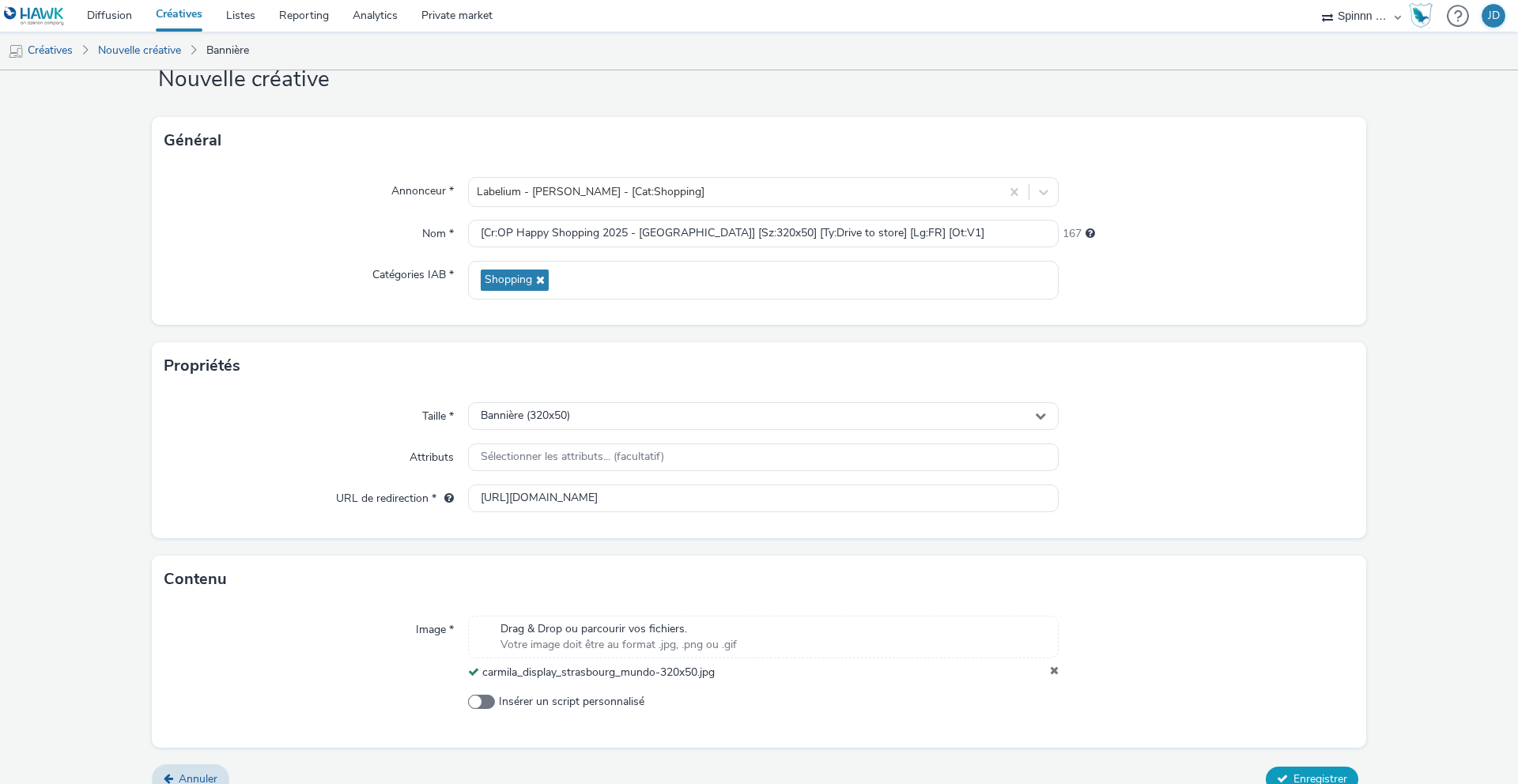
click at [1304, 777] on span "Enregistrer" at bounding box center [1321, 779] width 54 height 15
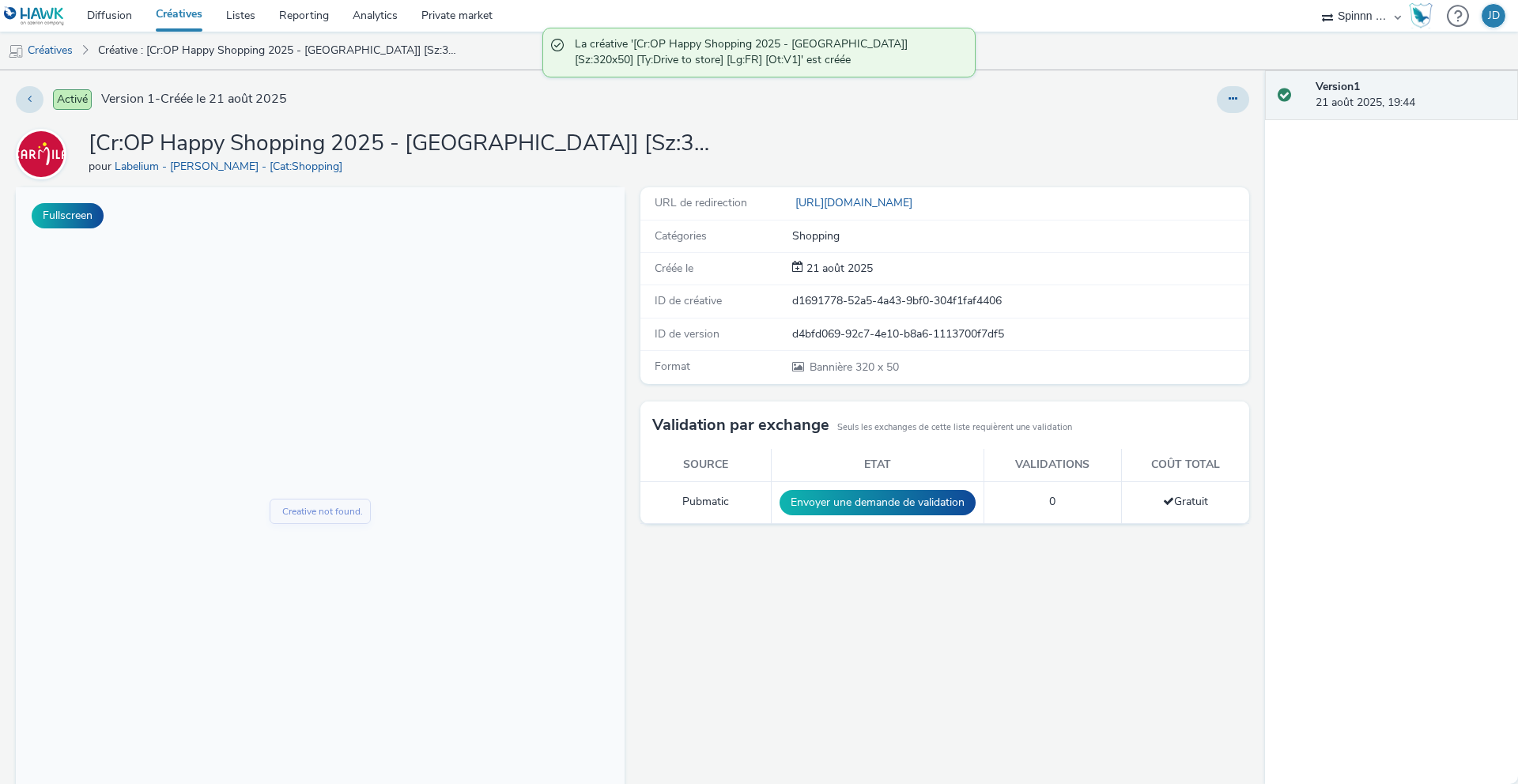
click at [192, 28] on link "Créatives" at bounding box center [179, 16] width 70 height 32
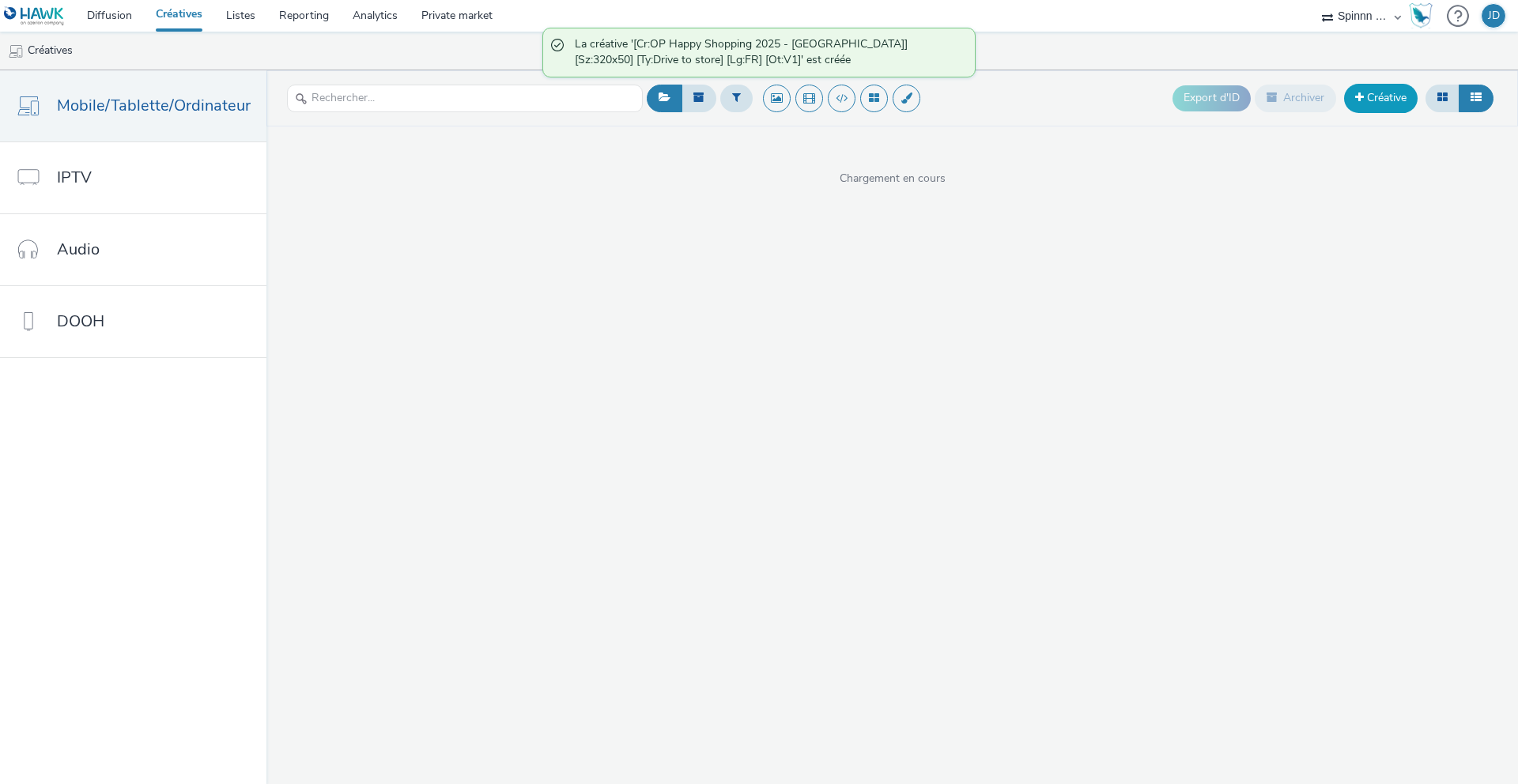
click at [1393, 89] on link "Créative" at bounding box center [1381, 98] width 74 height 28
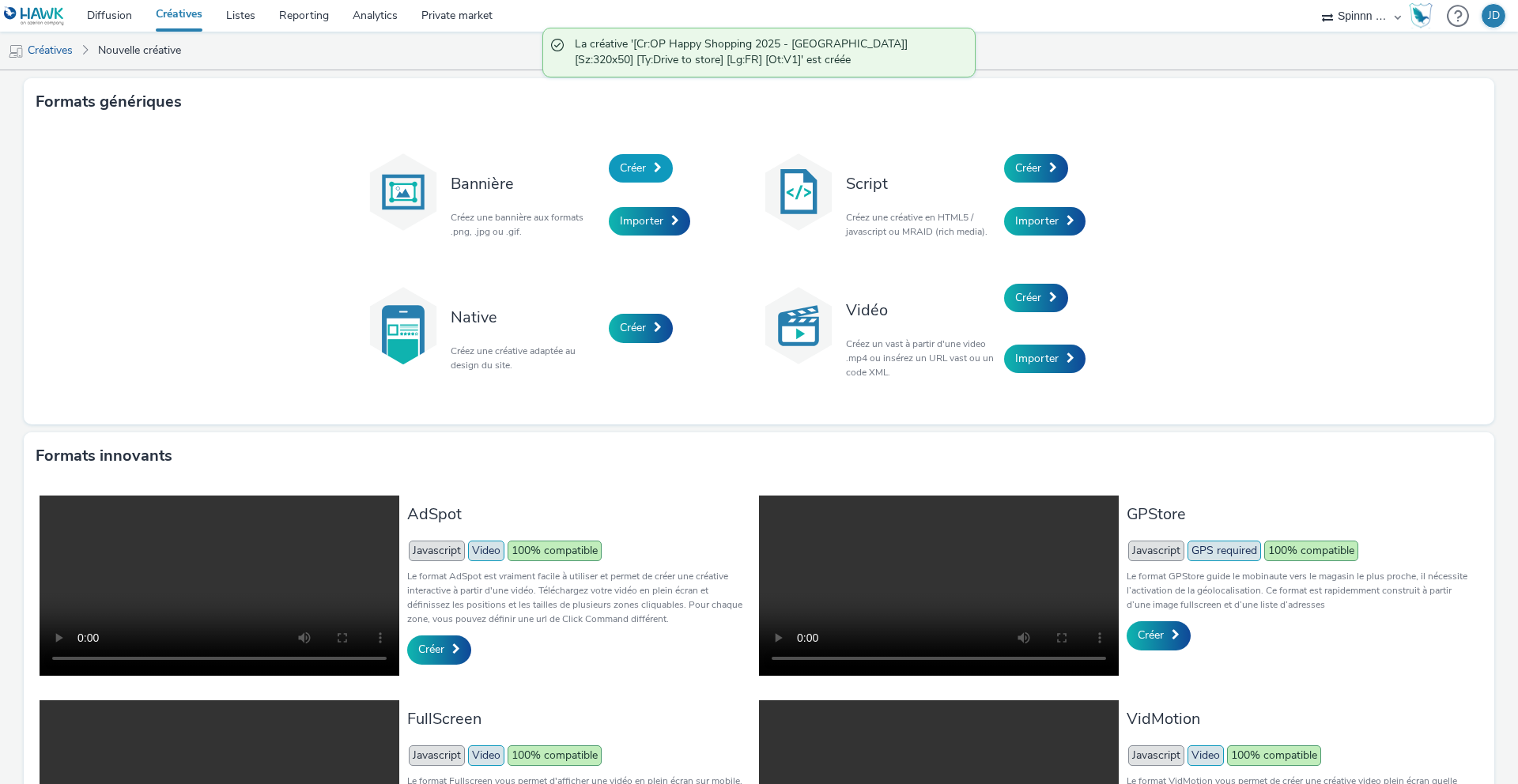
click at [633, 170] on span "Créer" at bounding box center [633, 168] width 26 height 15
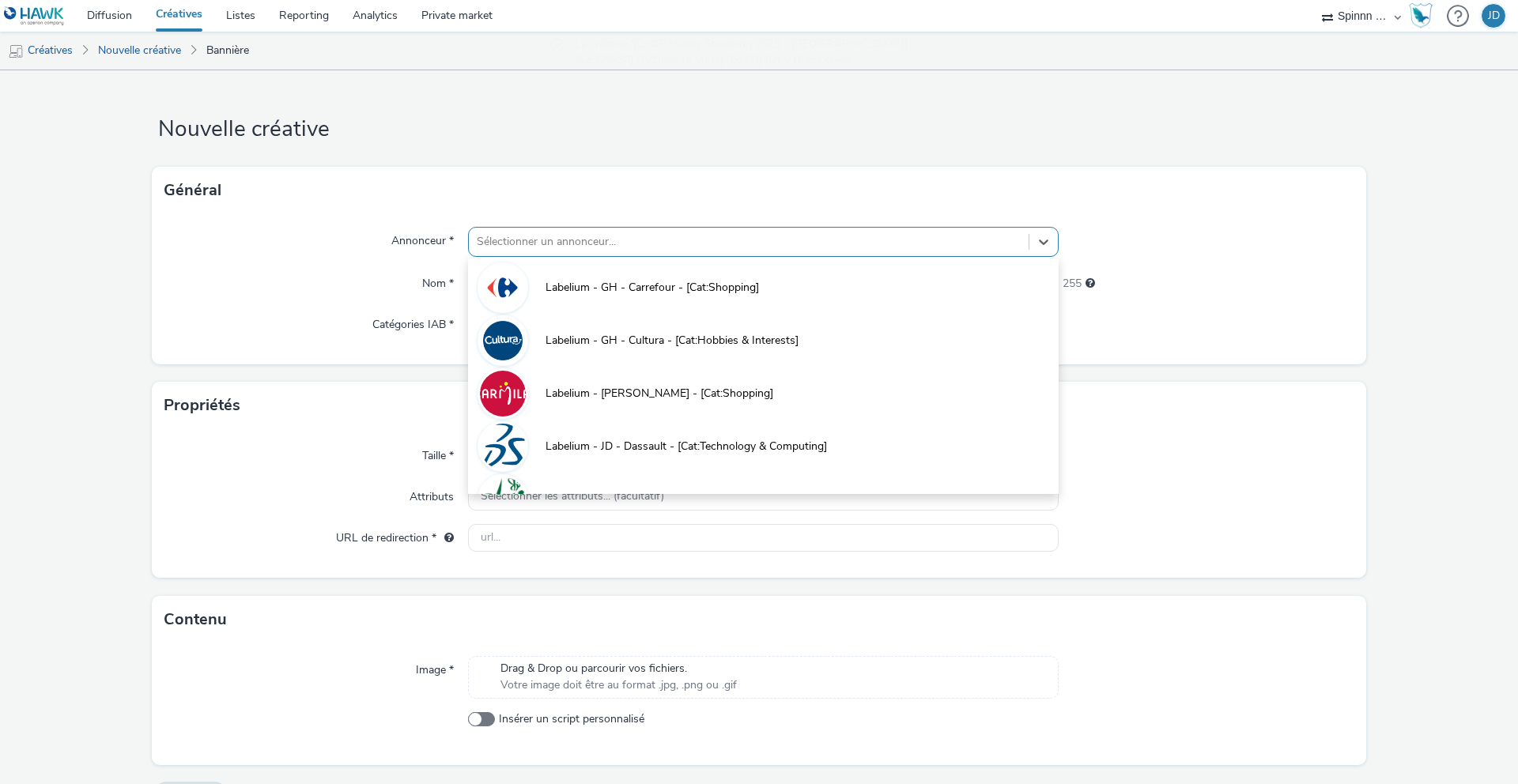
click at [523, 238] on div at bounding box center [749, 242] width 544 height 19
click at [624, 397] on span "Labelium - [PERSON_NAME] - [Cat:Shopping]" at bounding box center [659, 393] width 228 height 16
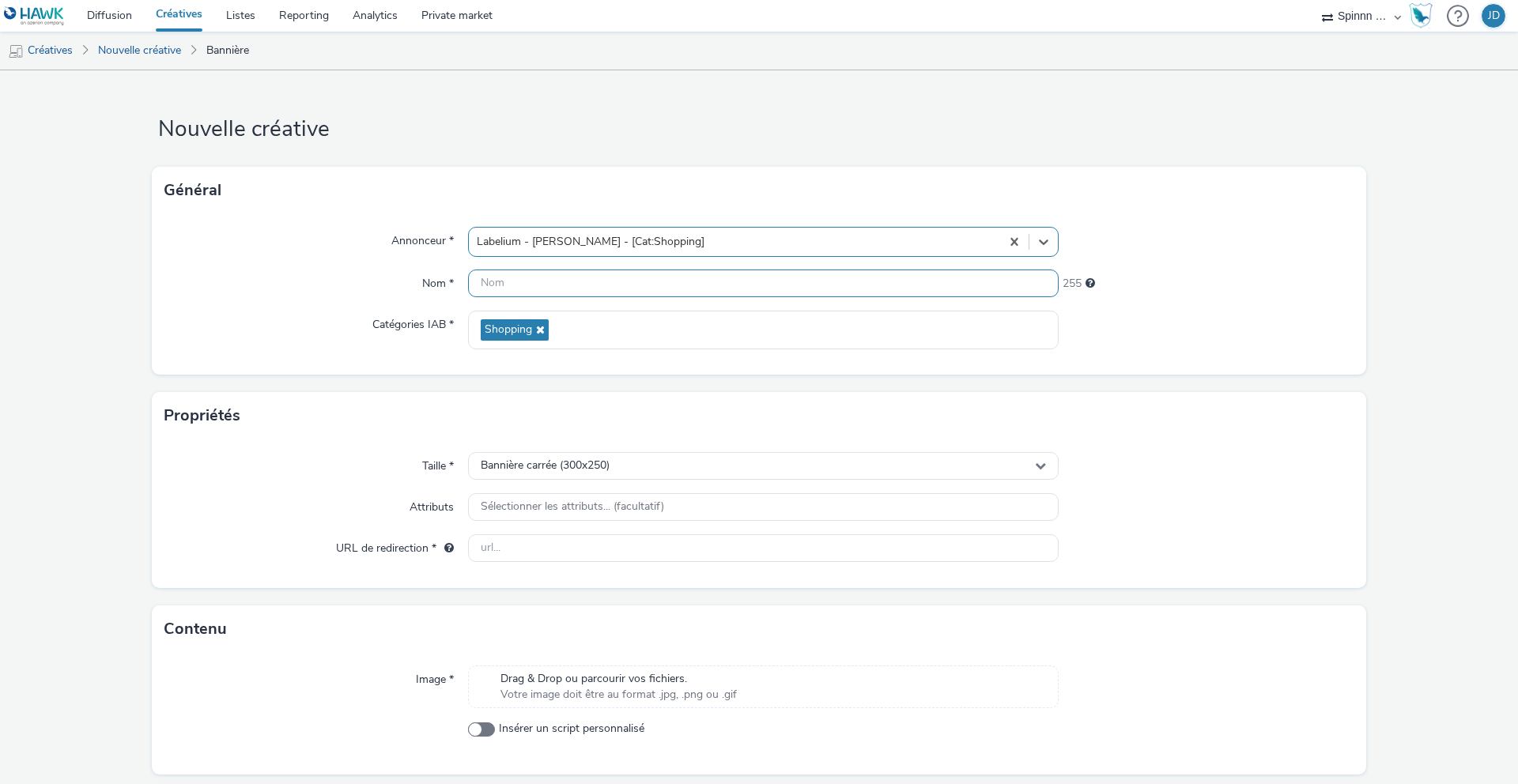
click at [580, 294] on input "text" at bounding box center [763, 283] width 591 height 28
paste input "[Cr:OP Happy Shopping 2025 - [PERSON_NAME]] [Sz:320x480] [Ty:Drive to store] [L…"
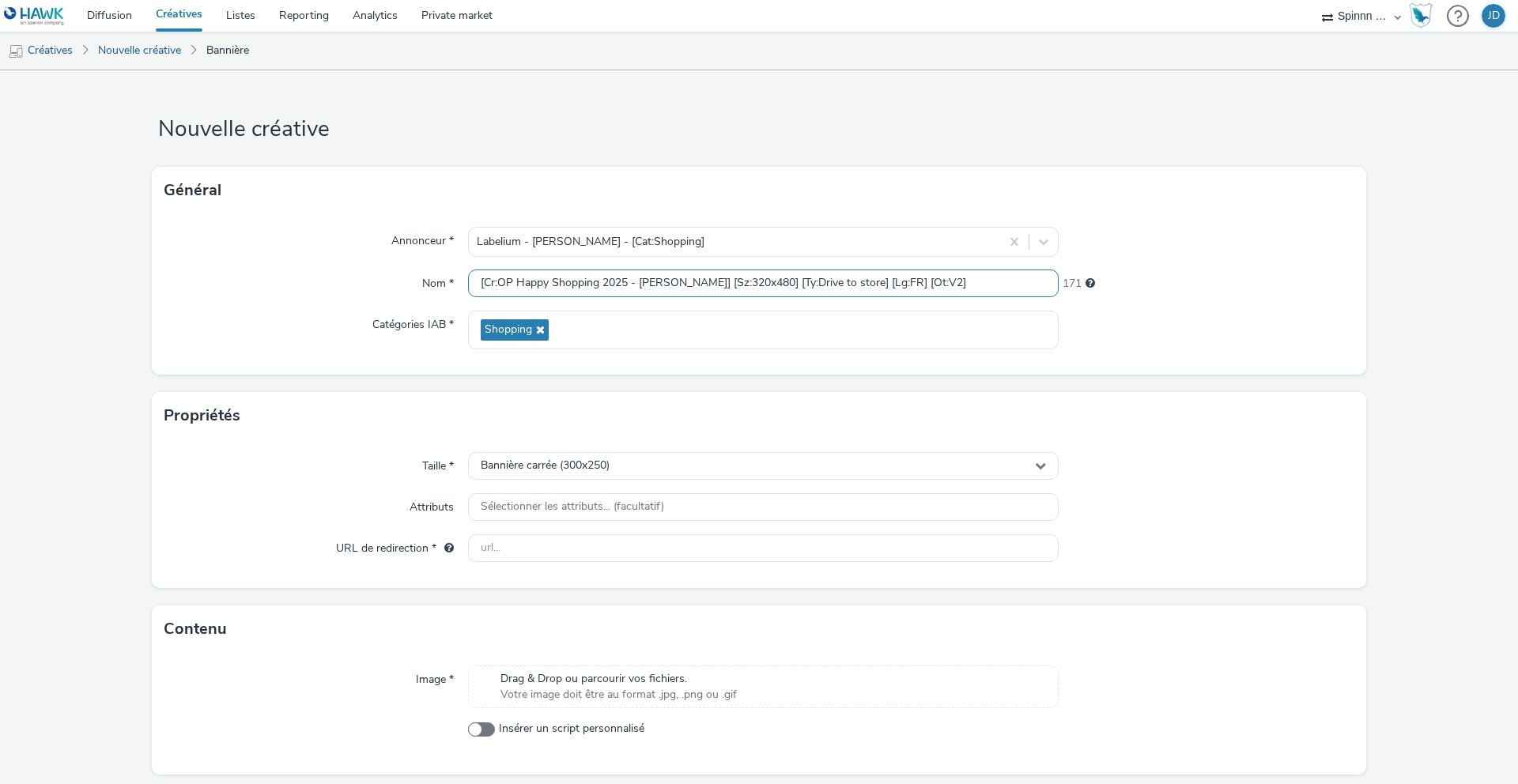
drag, startPoint x: 737, startPoint y: 280, endPoint x: 721, endPoint y: 286, distance: 17.1
click at [721, 286] on input "[Cr:OP Happy Shopping 2025 - [PERSON_NAME]] [Sz:320x480] [Ty:Drive to store] [L…" at bounding box center [763, 283] width 591 height 28
click at [898, 283] on input "[Cr:OP Happy Shopping 2025 - Nancy] [Sz:320x50] [Ty:Drive to store] [Lg:FR] [Ot…" at bounding box center [763, 283] width 591 height 28
type input "[Cr:OP Happy Shopping 2025 - [PERSON_NAME]] [Sz:320x50] [Ty:Drive to store] [Lg…"
click at [633, 469] on div "Bannière carrée (300x250)" at bounding box center [763, 465] width 591 height 28
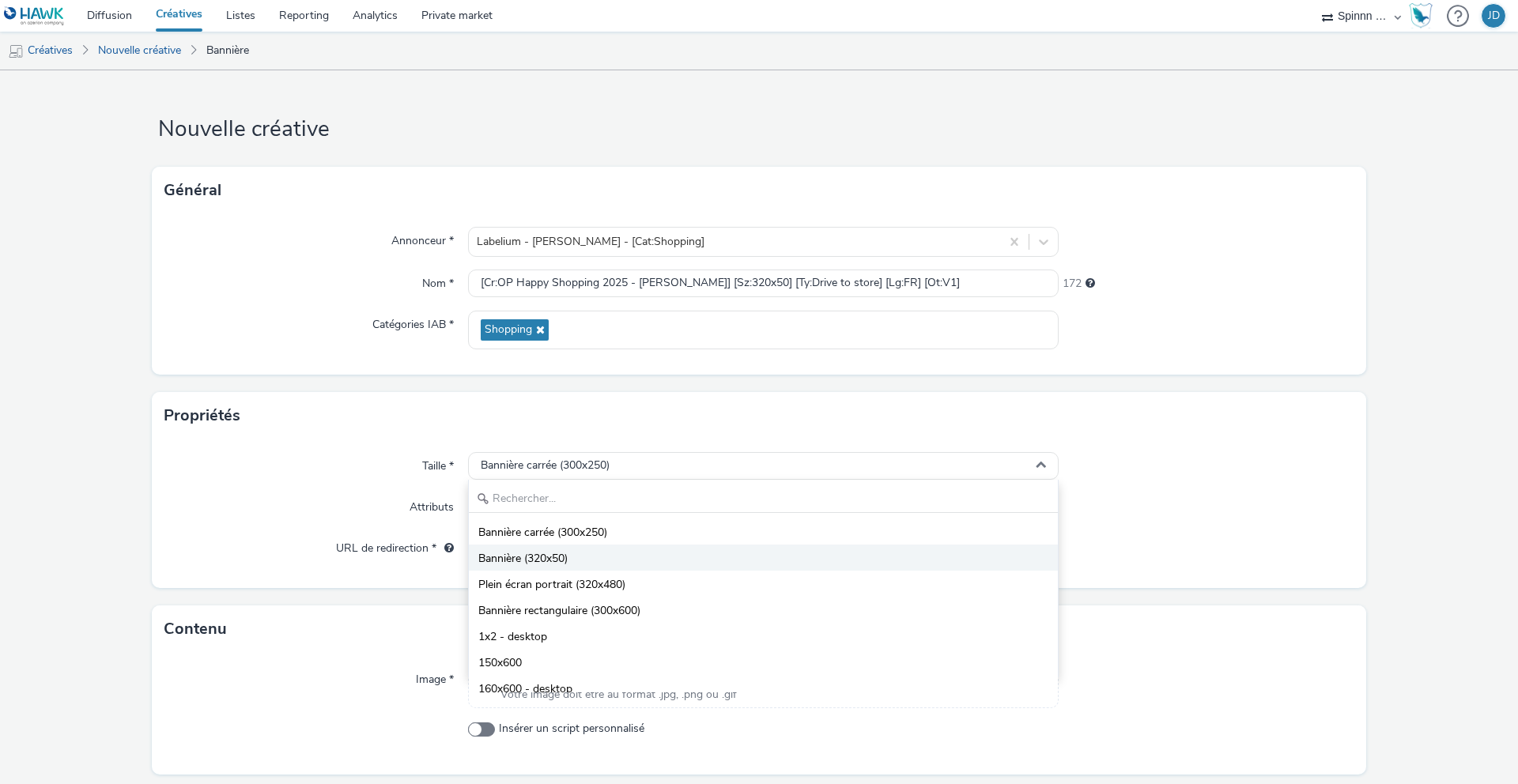
click at [587, 557] on li "Bannière (320x50)" at bounding box center [763, 557] width 589 height 26
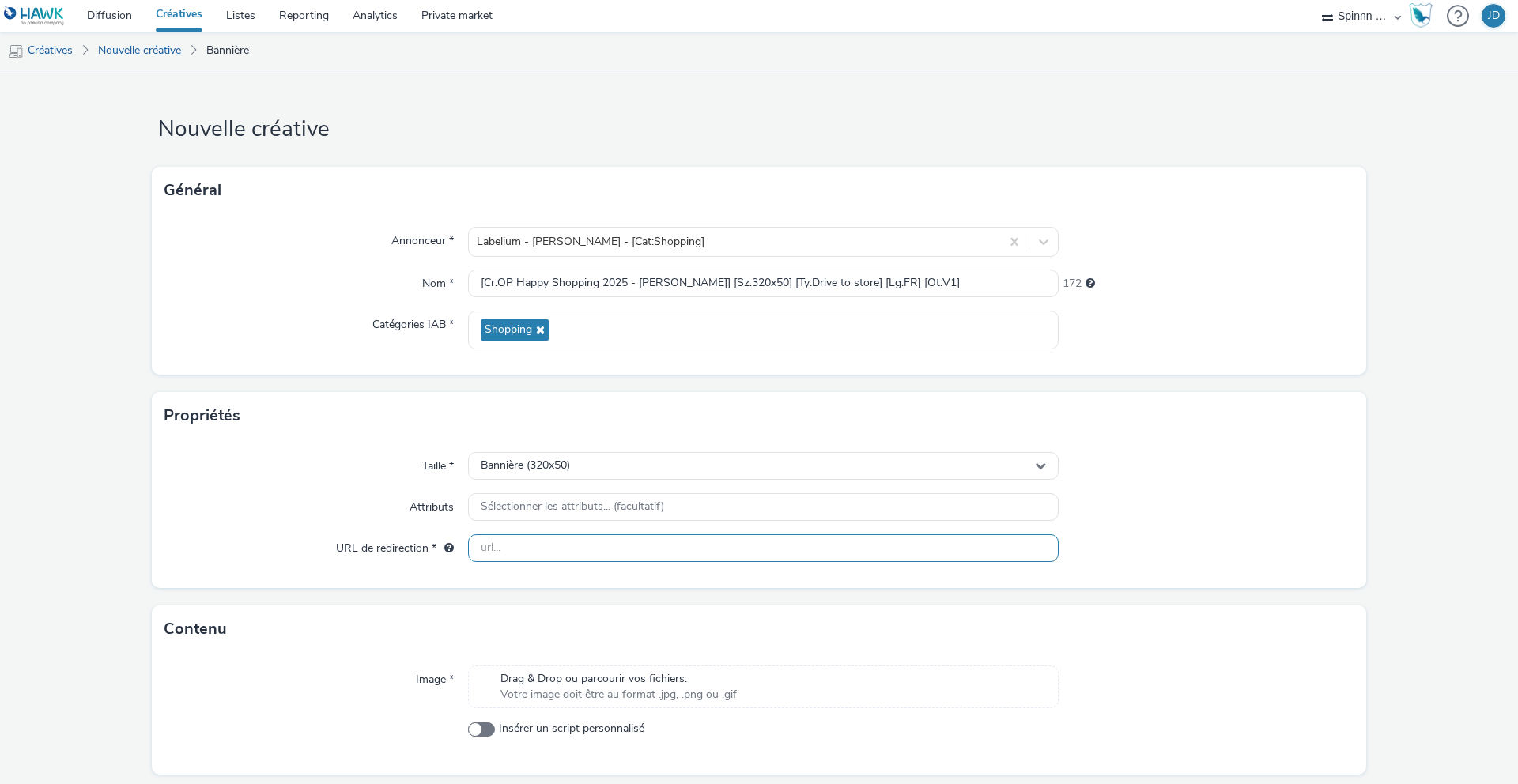
drag, startPoint x: 546, startPoint y: 549, endPoint x: 578, endPoint y: 537, distance: 34.2
click at [546, 549] on input "text" at bounding box center [763, 548] width 591 height 28
paste input "https://www.carmila.com/"
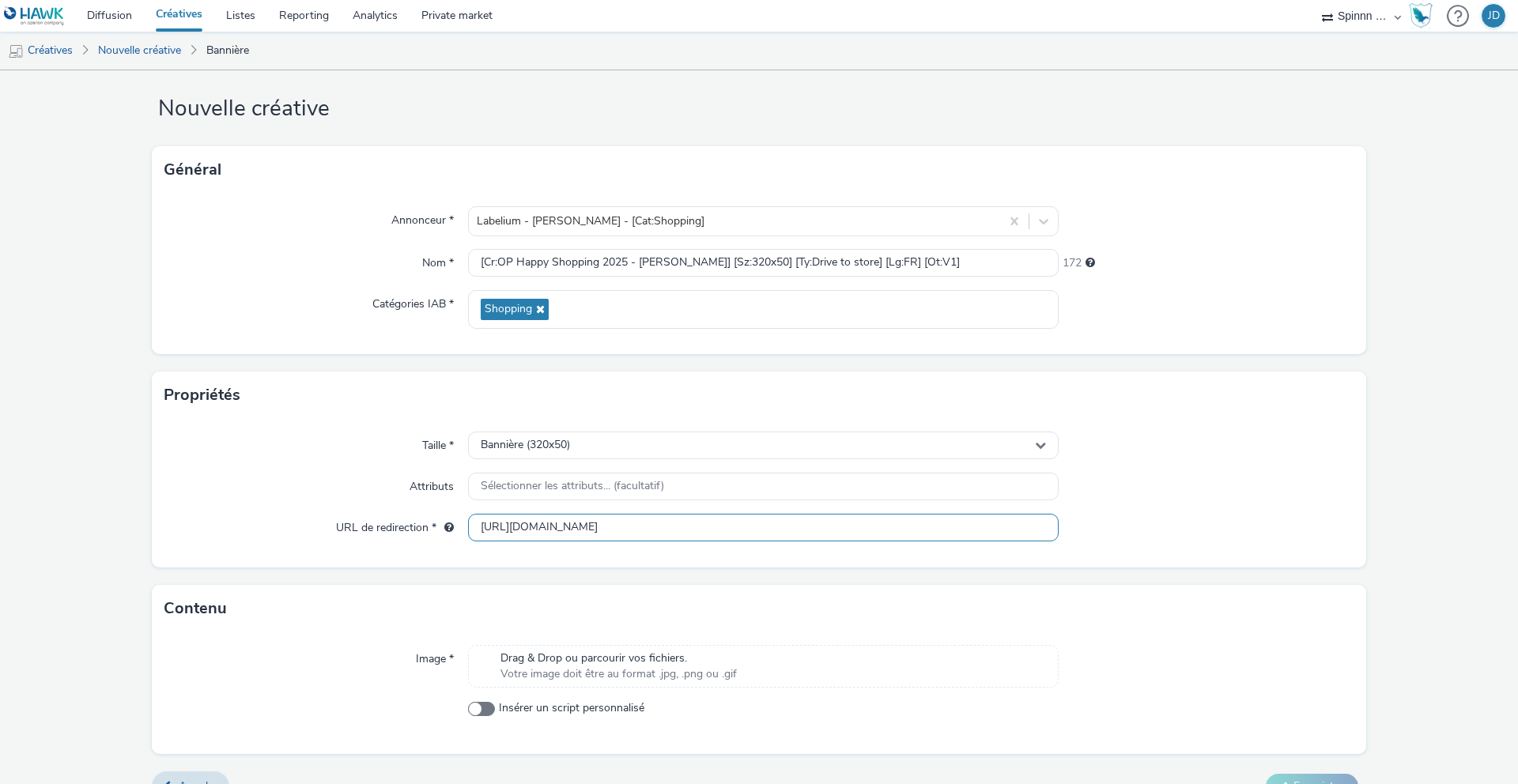
scroll to position [50, 0]
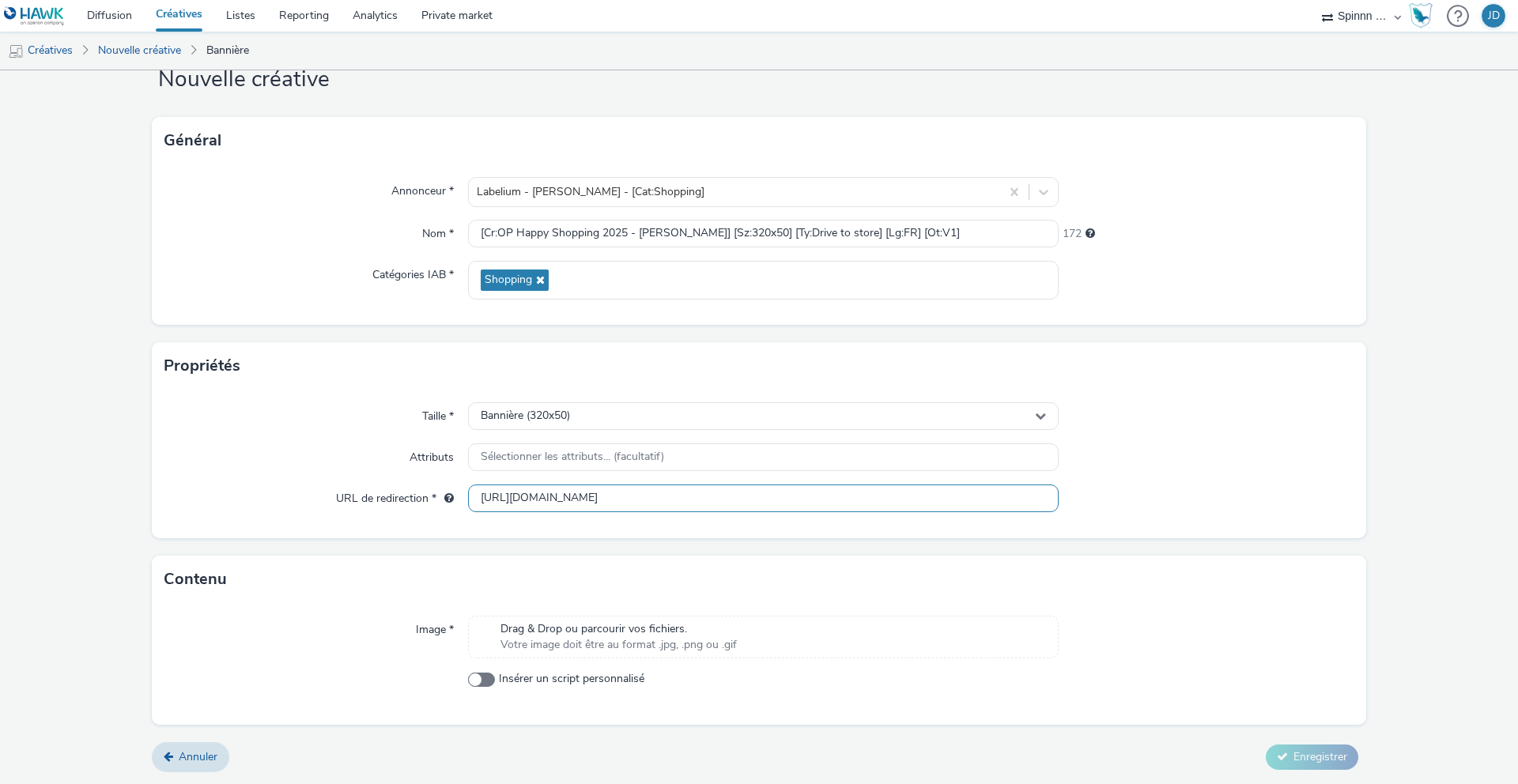
type input "https://www.carmila.com/"
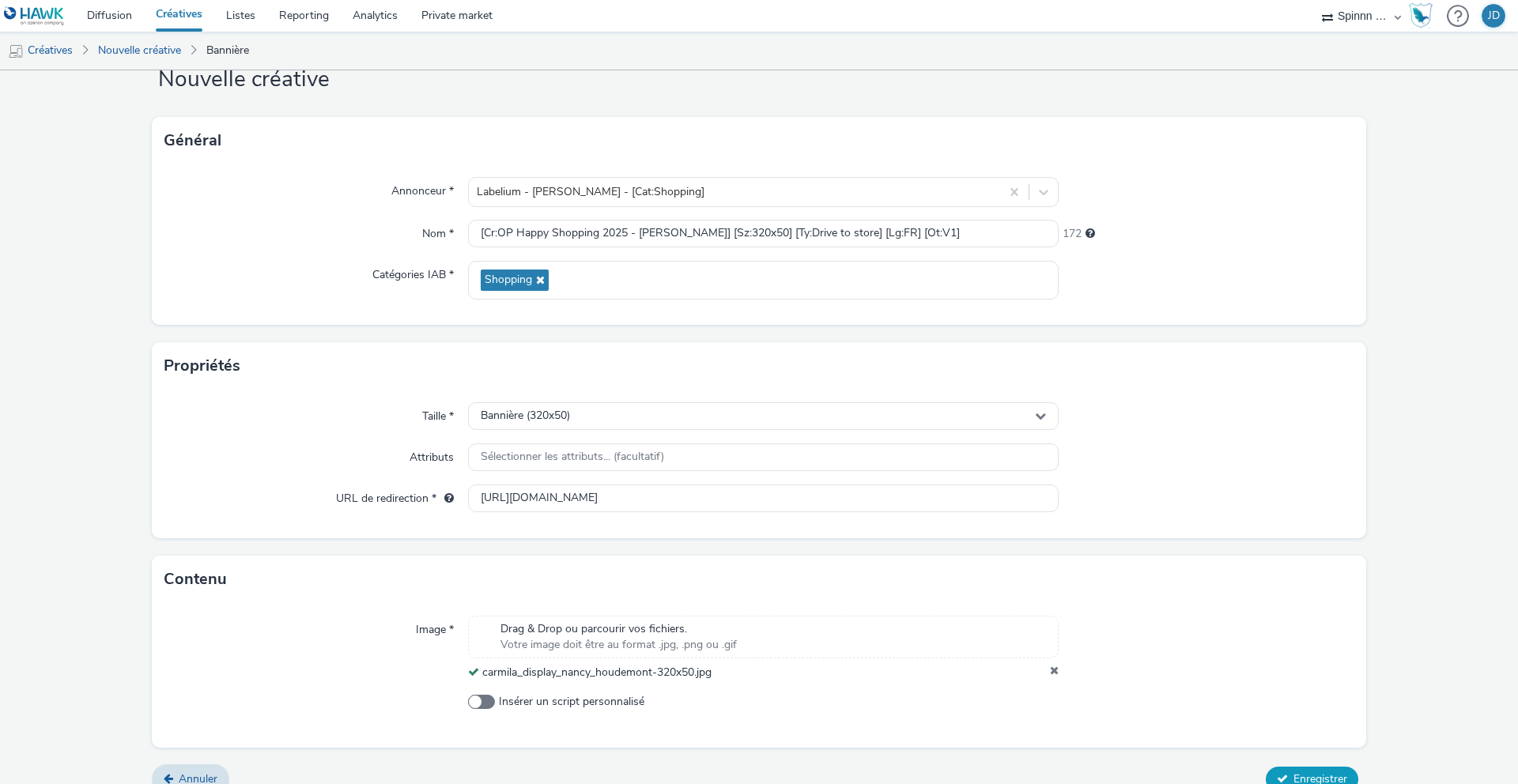
click at [1301, 777] on span "Enregistrer" at bounding box center [1321, 779] width 54 height 15
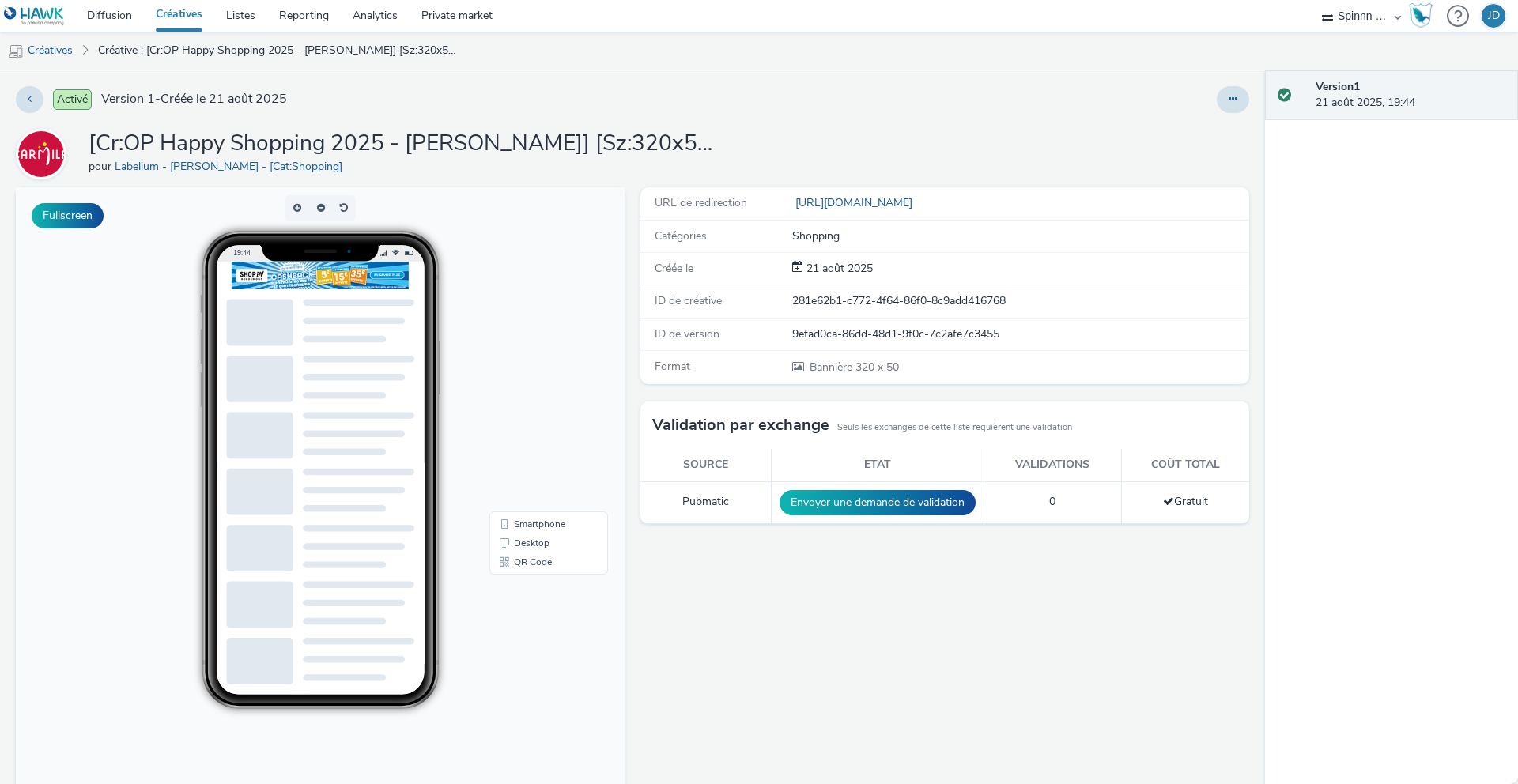
click at [170, 18] on link "Créatives" at bounding box center [179, 16] width 70 height 32
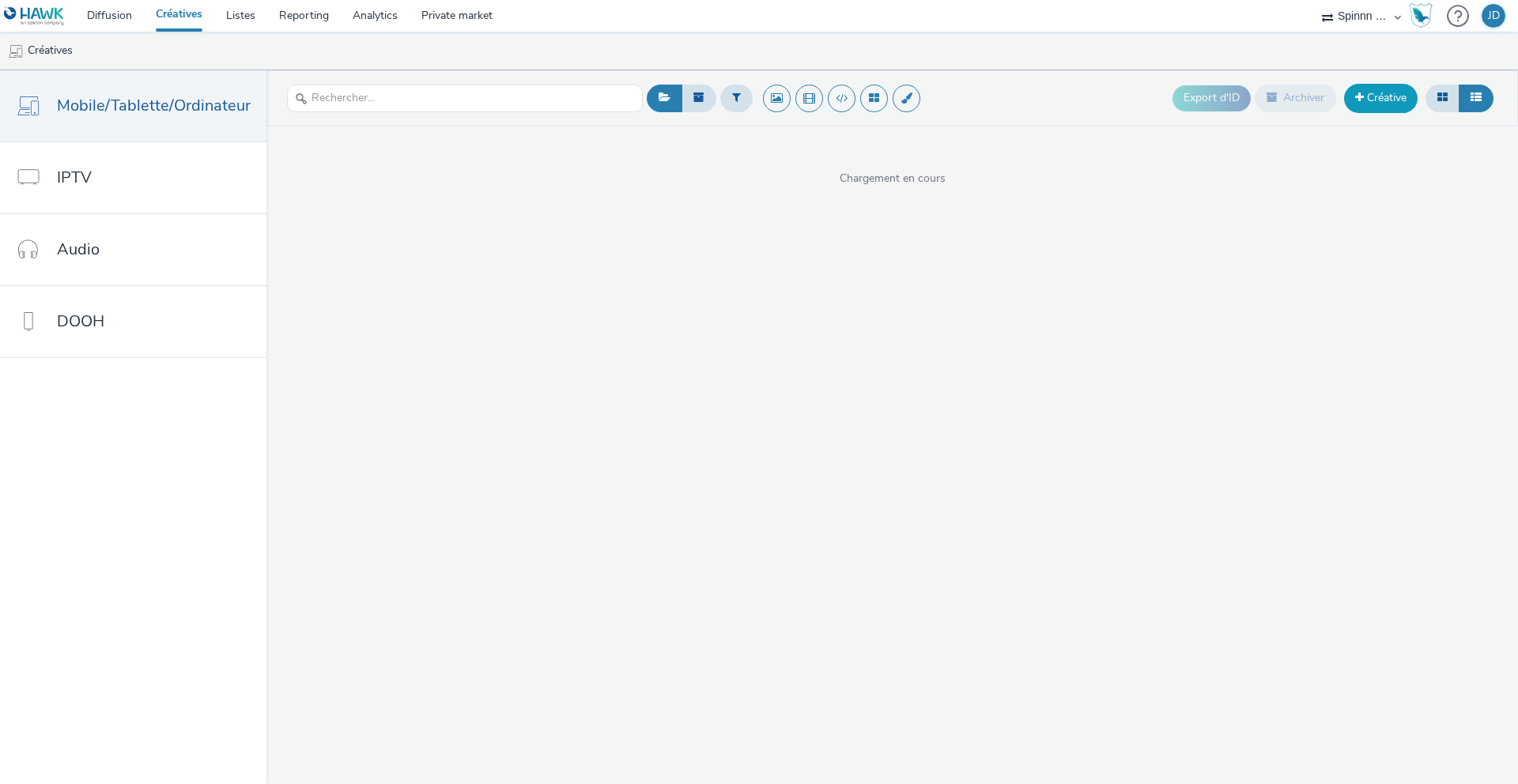
click at [1374, 92] on link "Créative" at bounding box center [1381, 98] width 74 height 28
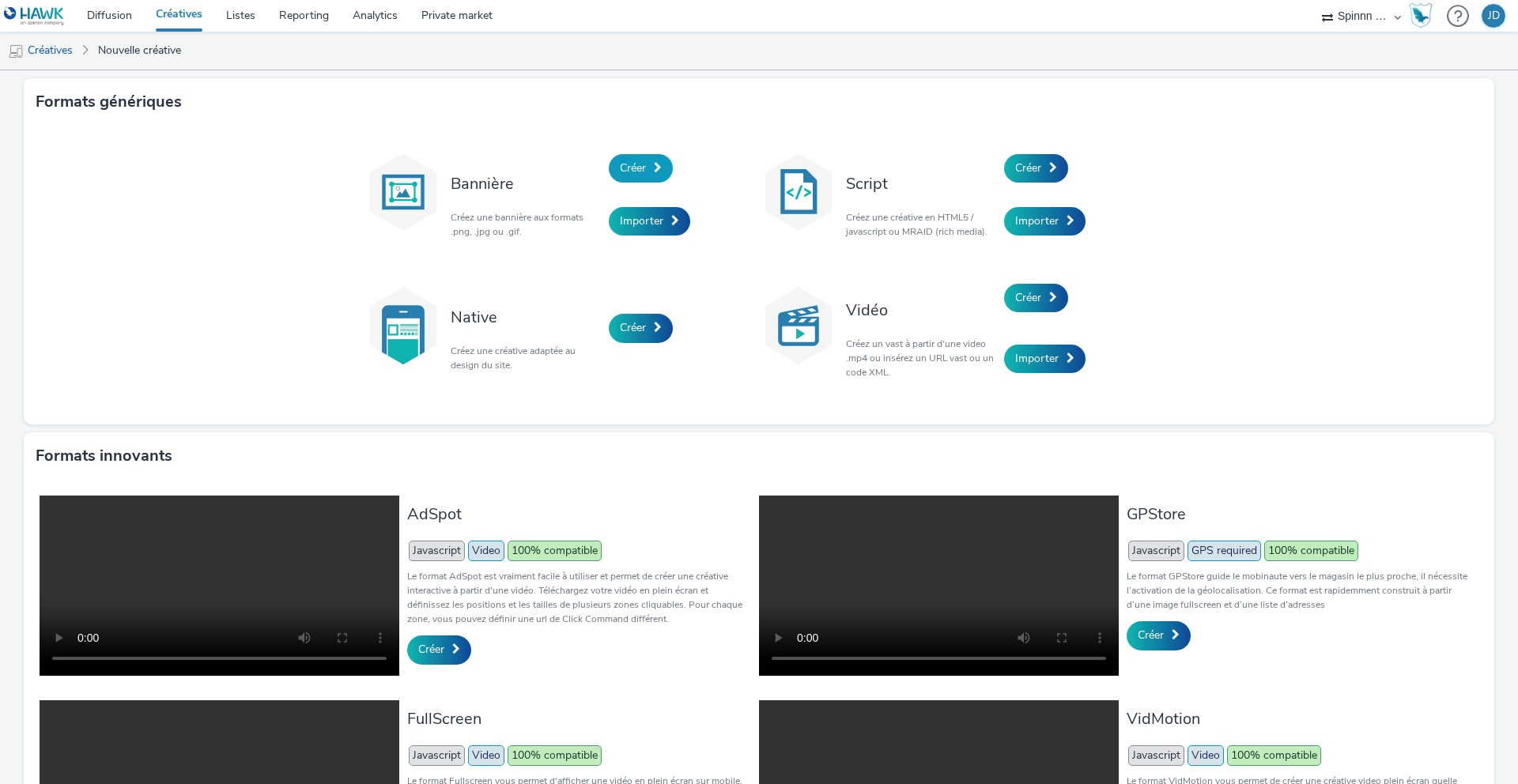
click at [628, 172] on span "Créer" at bounding box center [633, 168] width 26 height 15
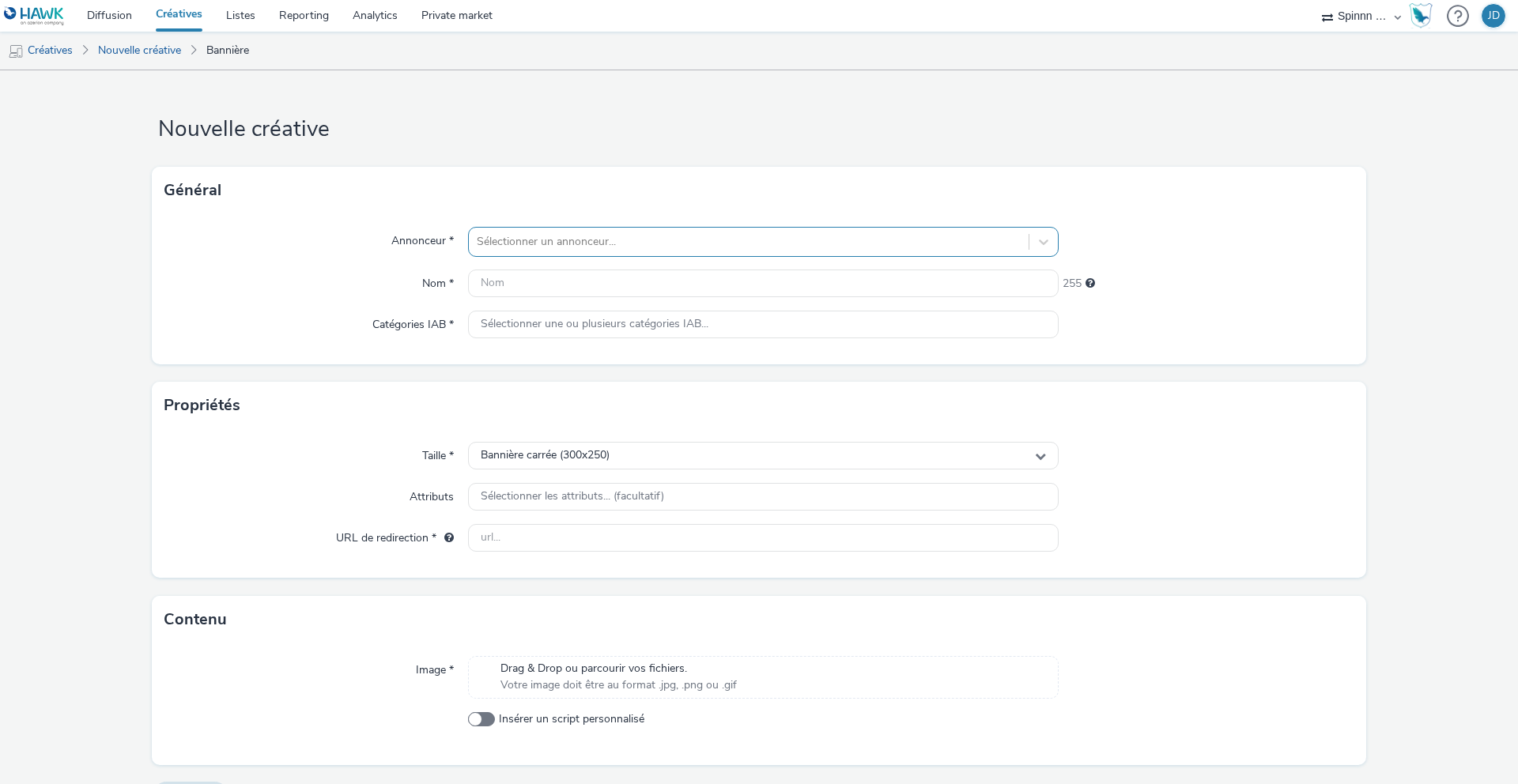
click at [684, 249] on div at bounding box center [749, 242] width 544 height 19
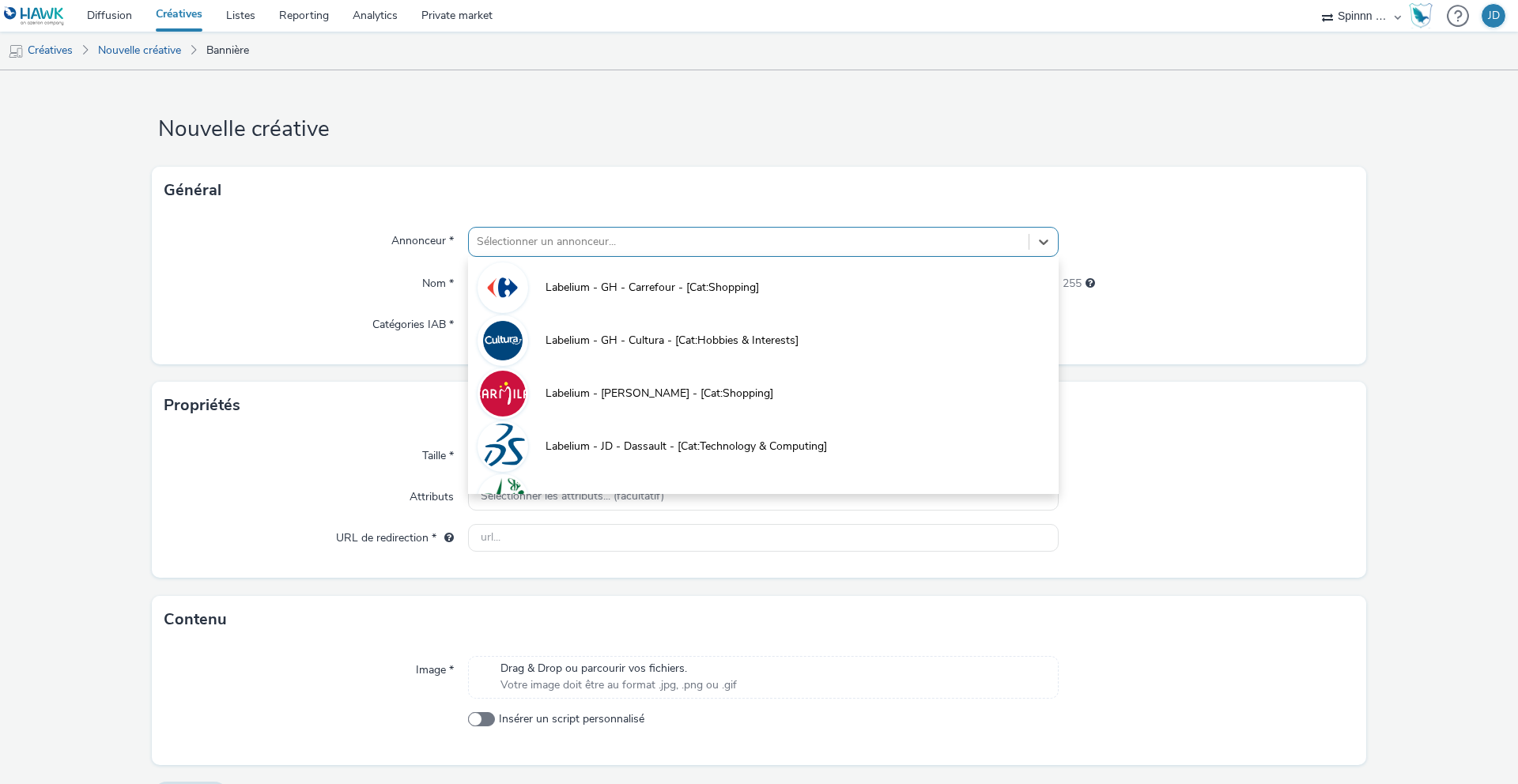
click at [671, 377] on li "Labelium - [PERSON_NAME] - [Cat:Shopping]" at bounding box center [763, 392] width 591 height 53
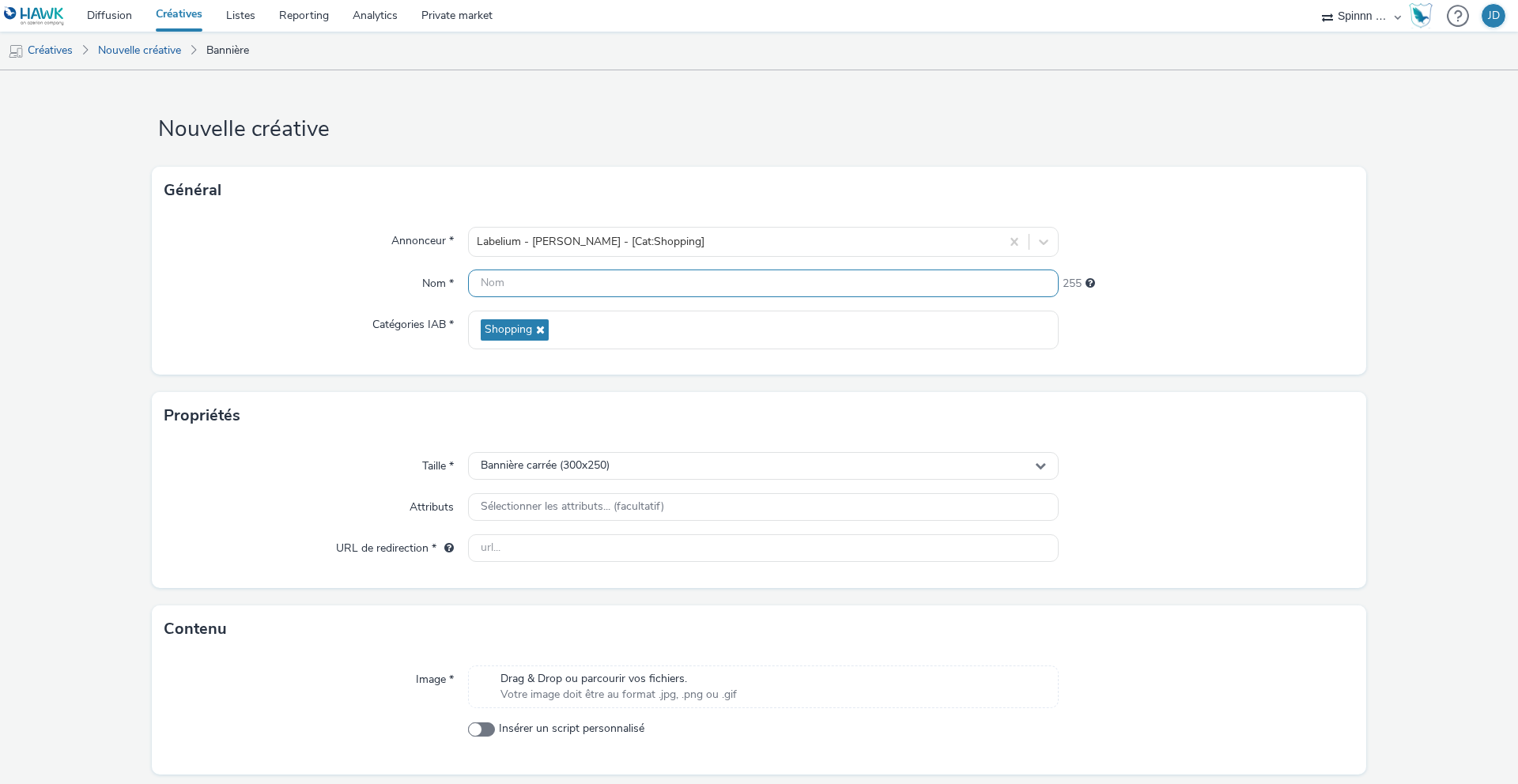
click at [582, 274] on input "text" at bounding box center [763, 283] width 591 height 28
paste input "[Cr:OP Happy Shopping 2025 - Colmar] [Sz:320x480] [Ty:Drive to store] [Lg:FR] […"
drag, startPoint x: 740, startPoint y: 285, endPoint x: 722, endPoint y: 286, distance: 18.0
click at [723, 290] on input "[Cr:OP Happy Shopping 2025 - Colmar] [Sz:320x480] [Ty:Drive to store] [Lg:FR] […" at bounding box center [763, 283] width 591 height 28
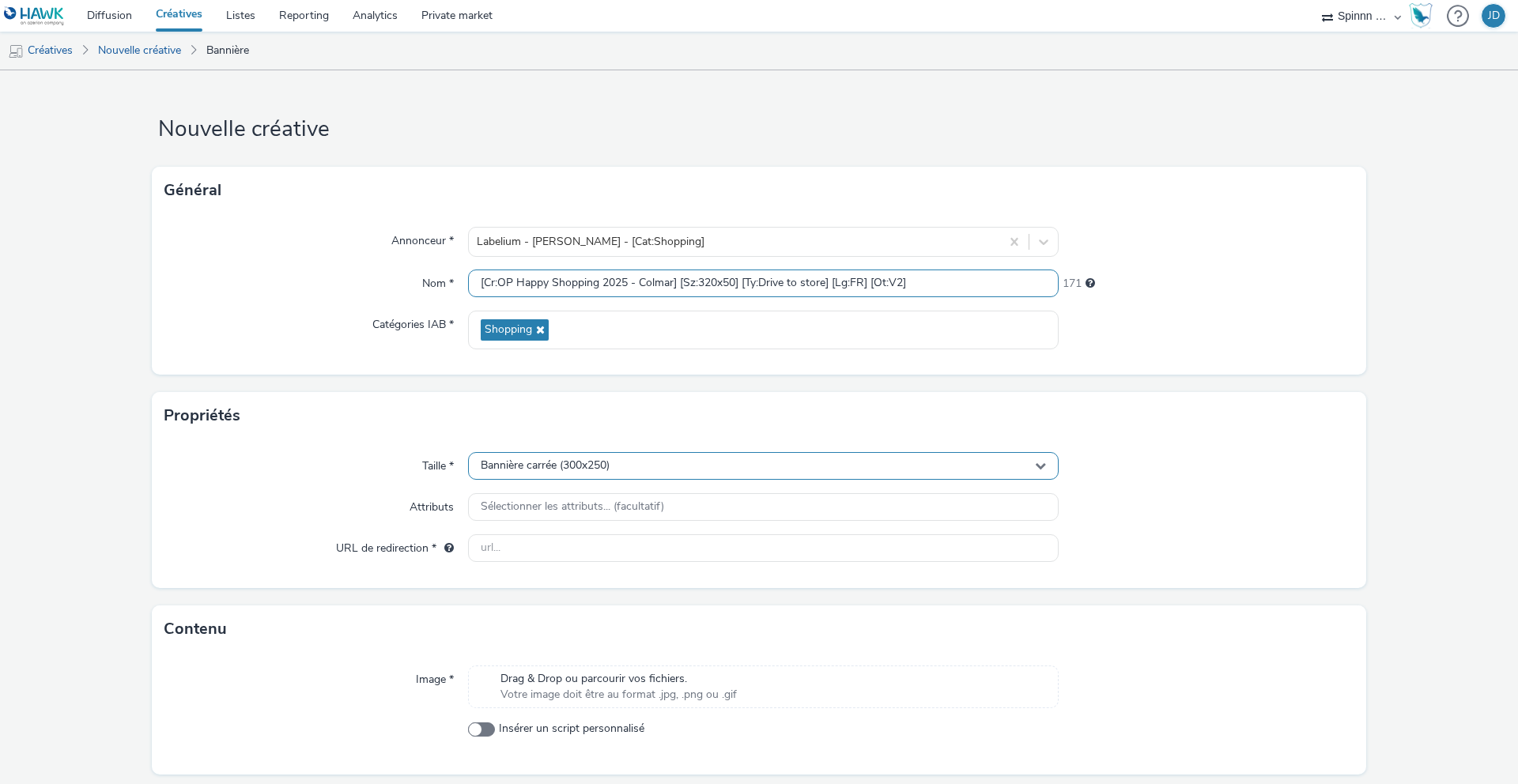
type input "[Cr:OP Happy Shopping 2025 - Colmar] [Sz:320x50] [Ty:Drive to store] [Lg:FR] [O…"
click at [648, 461] on div "Bannière carrée (300x250)" at bounding box center [763, 465] width 591 height 28
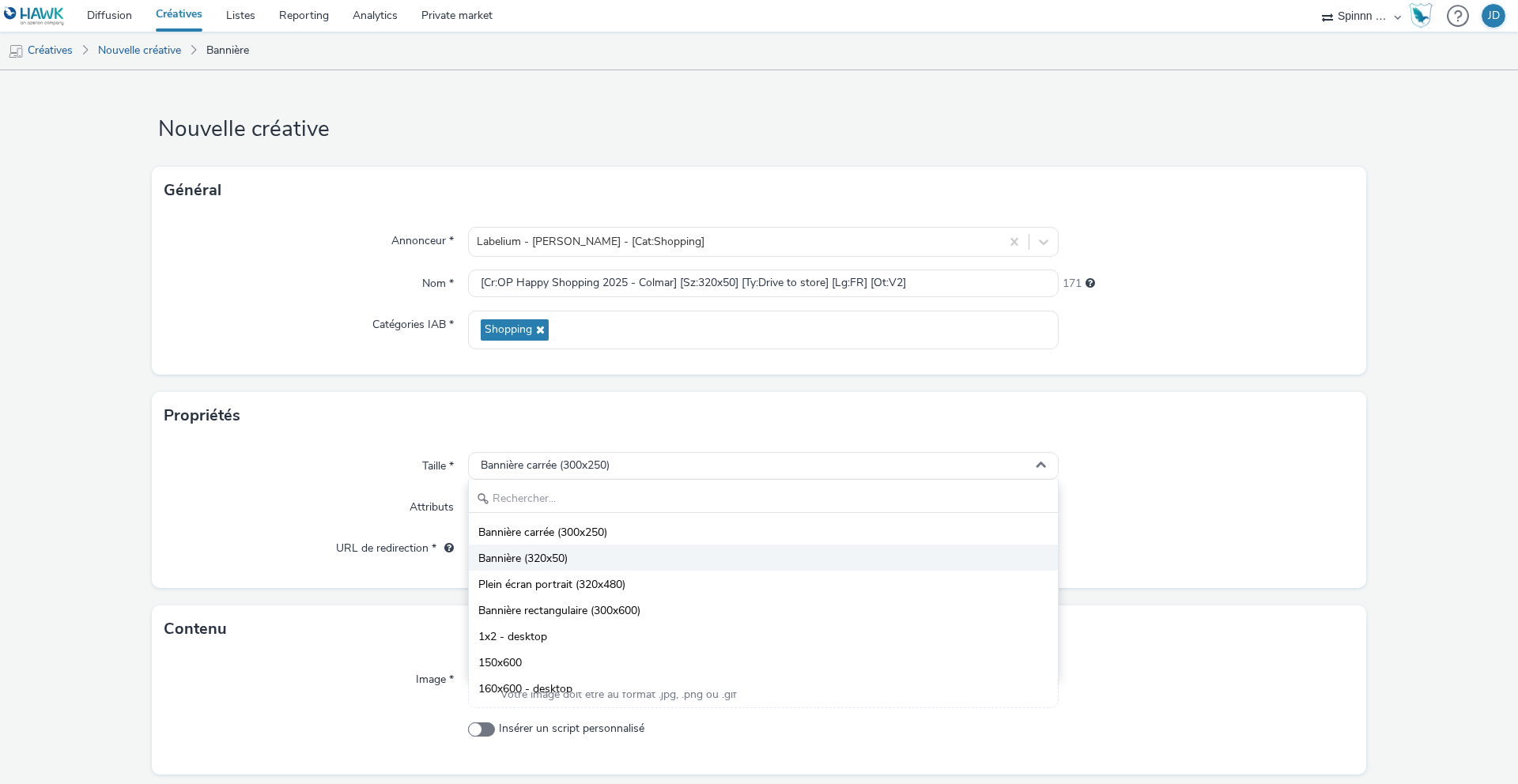
click at [595, 558] on li "Bannière (320x50)" at bounding box center [763, 557] width 589 height 26
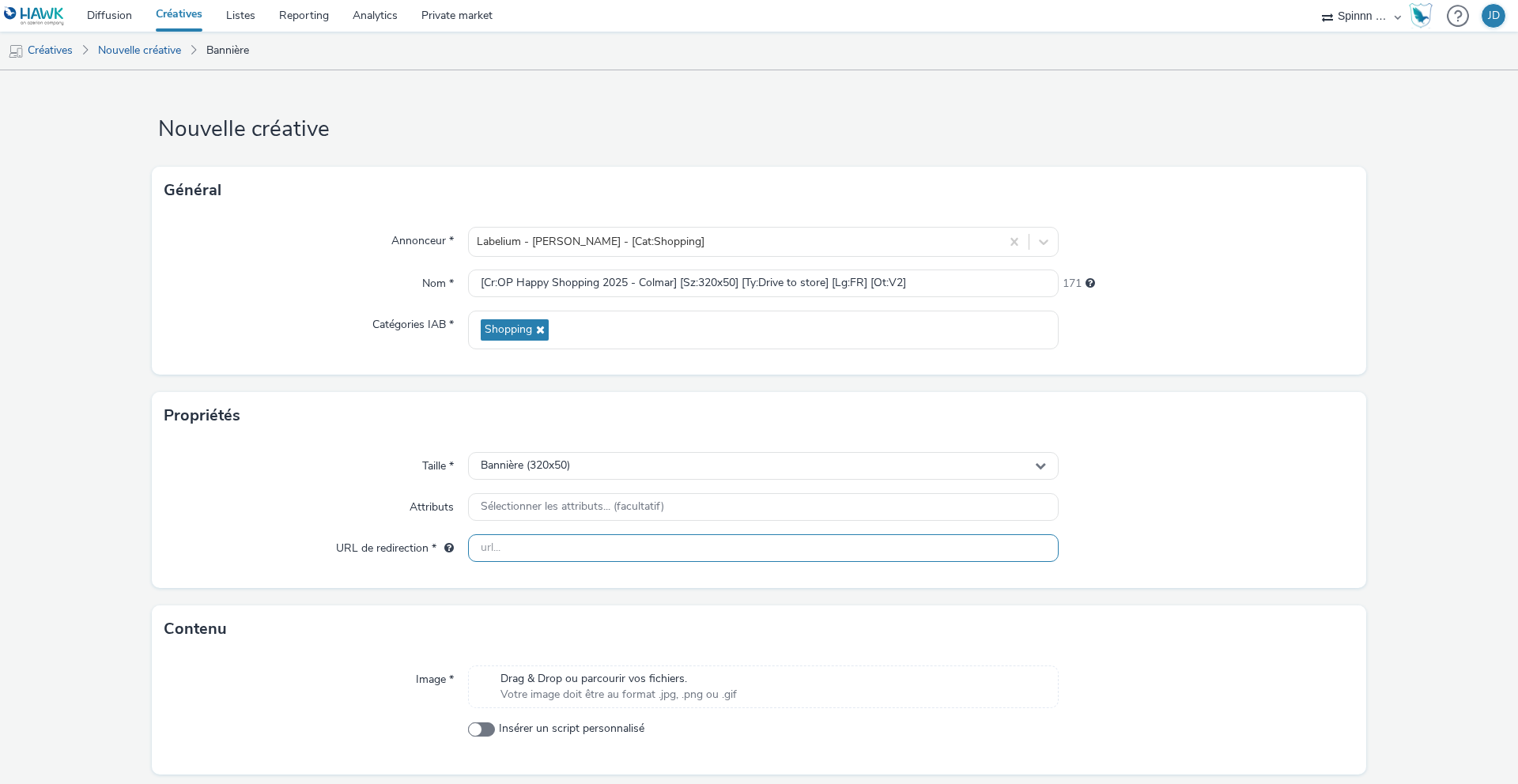
click at [536, 556] on input "text" at bounding box center [763, 548] width 591 height 28
paste input "https://www.carmila.com/"
type input "https://www.carmila.com/"
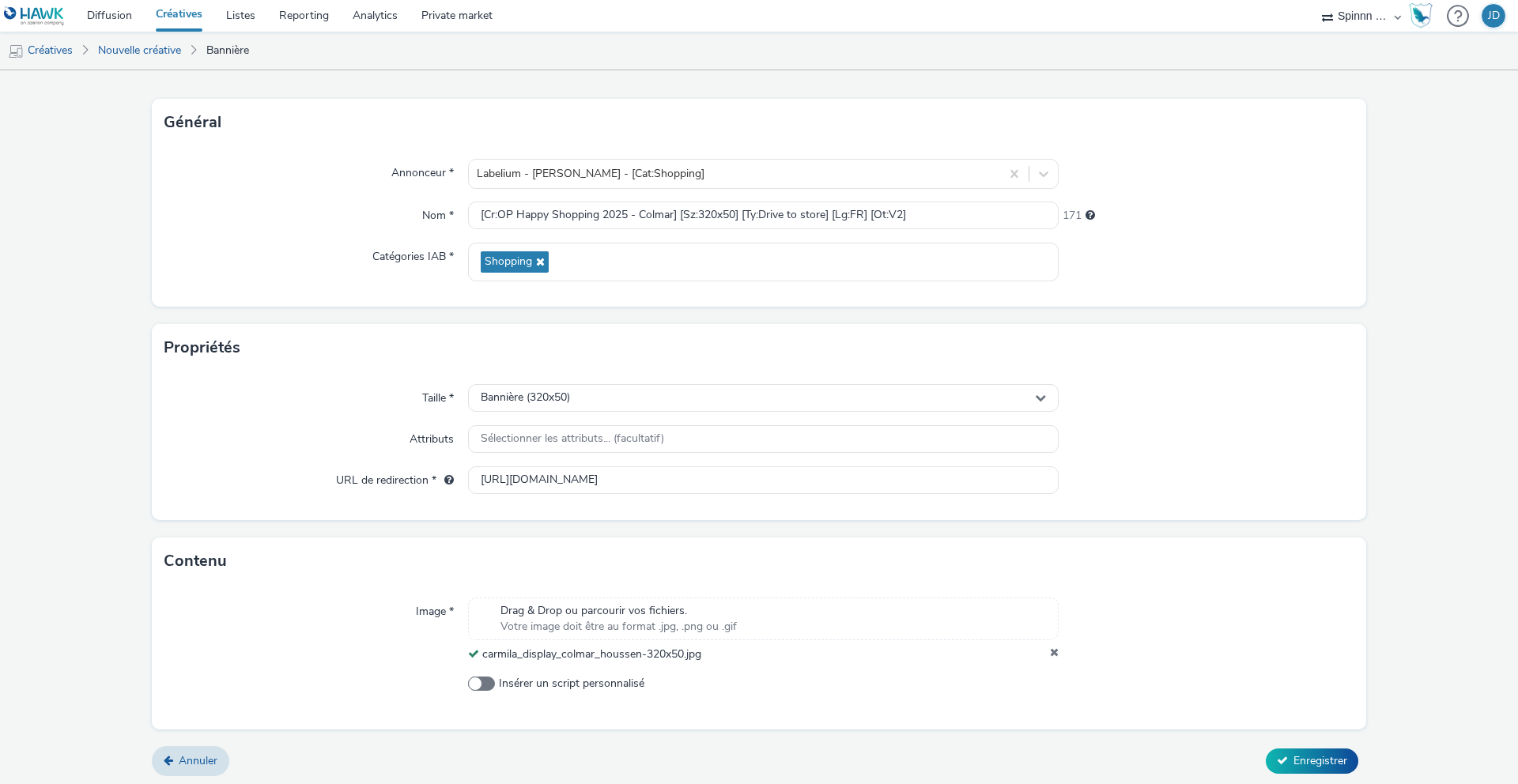
scroll to position [72, 0]
click at [1315, 752] on span "Enregistrer" at bounding box center [1321, 757] width 54 height 15
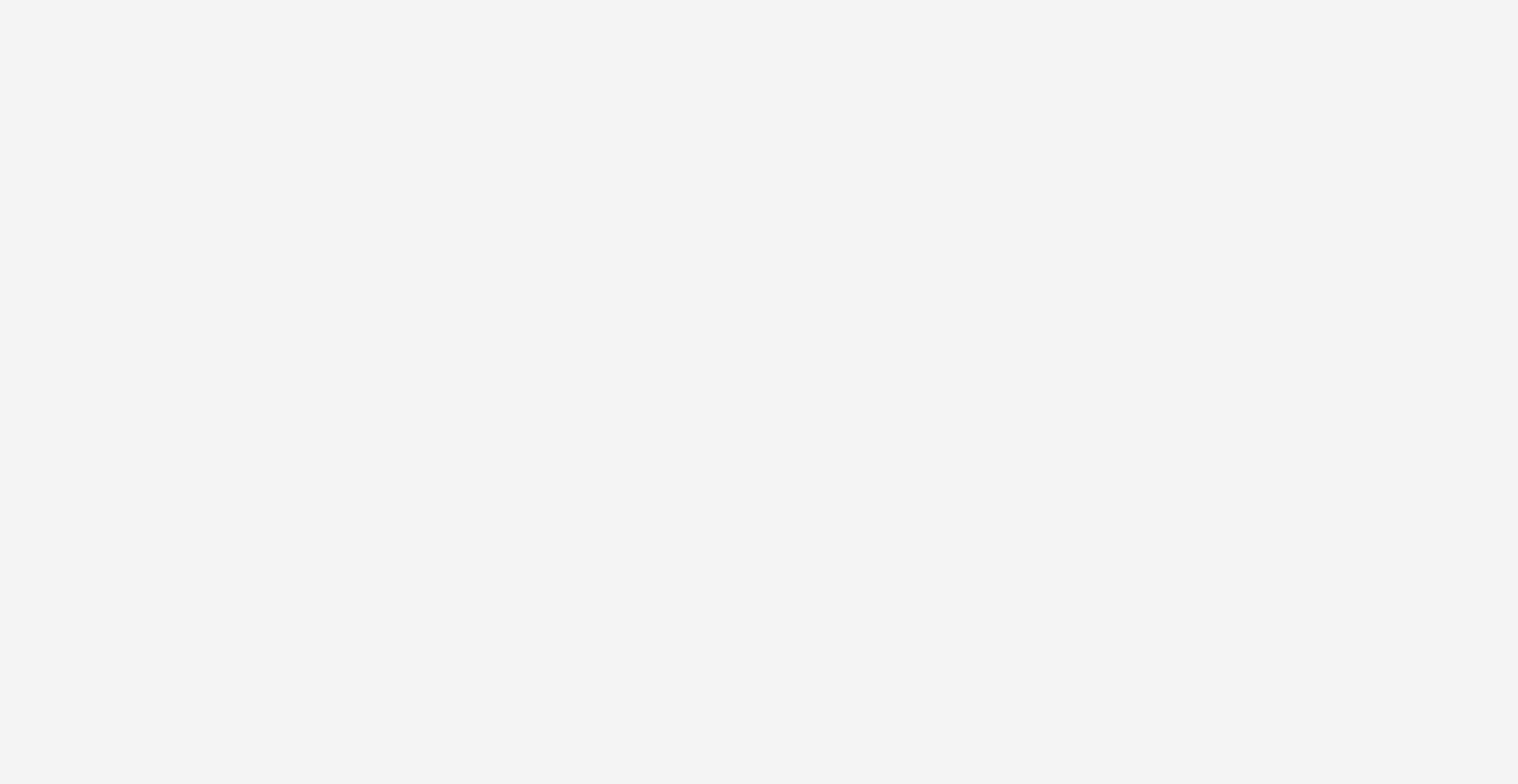
select select "3577b0fe-1e1b-4f05-a15f-27ee59b5ca2b"
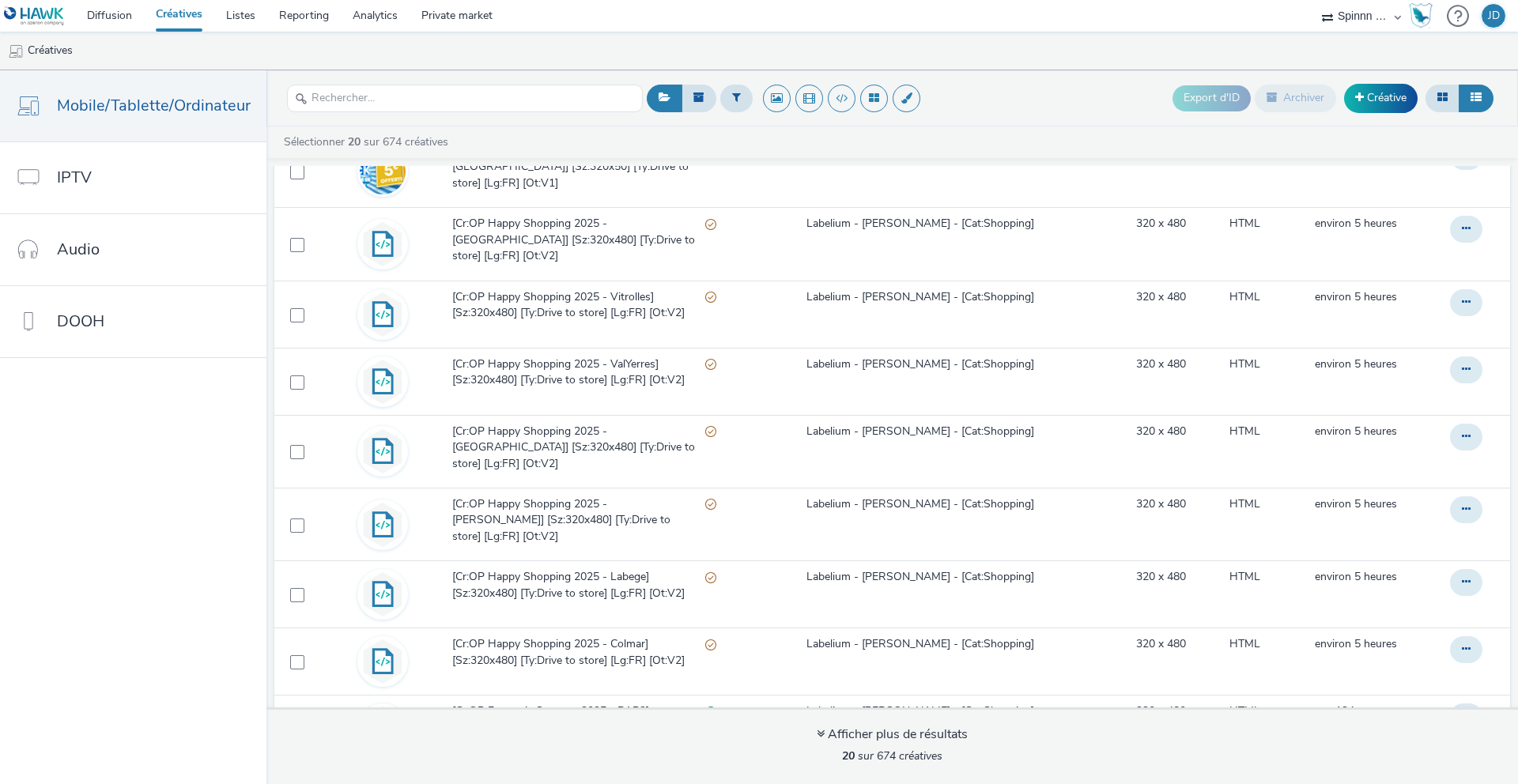
scroll to position [216, 0]
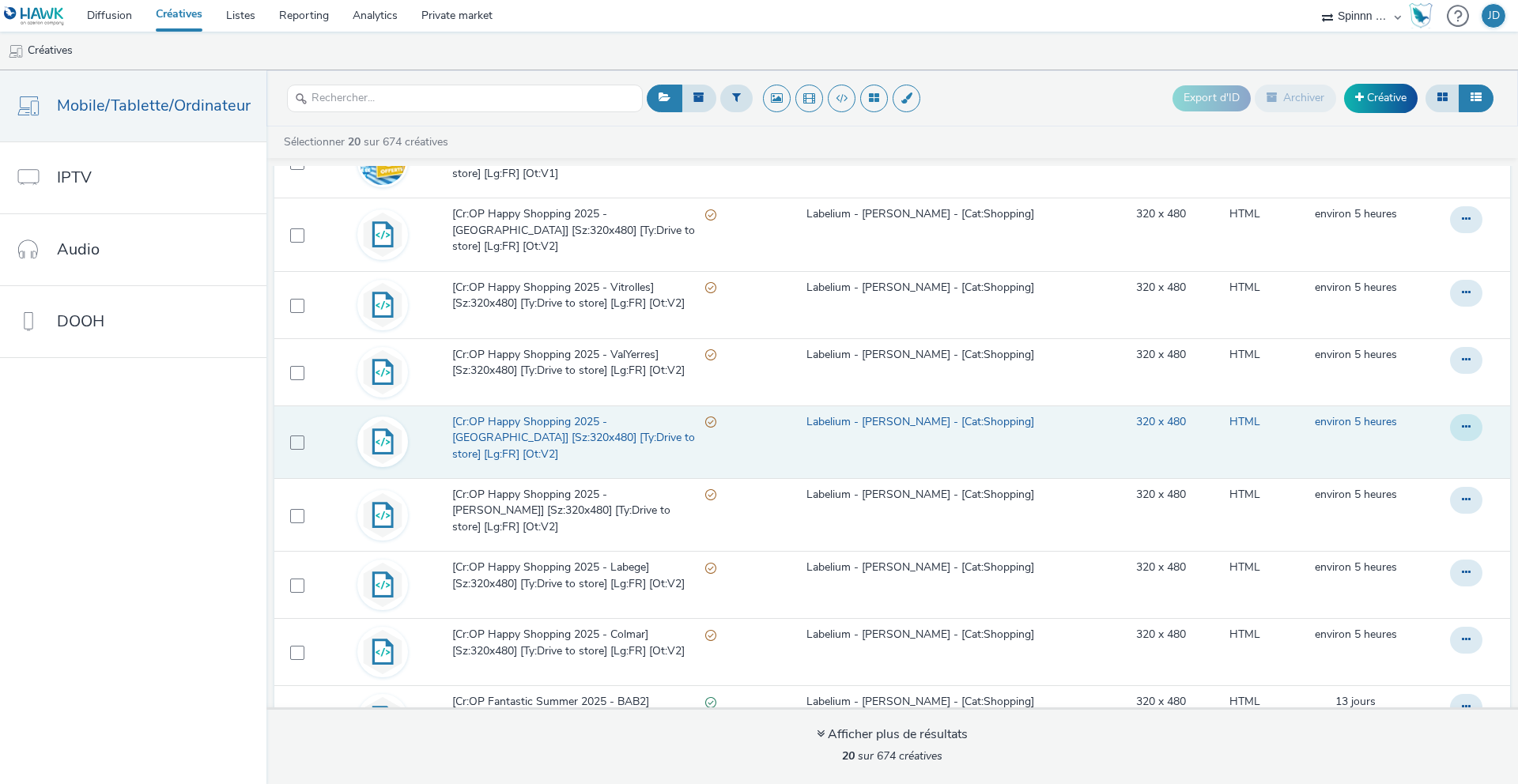
click at [1450, 26] on button at bounding box center [1466, 13] width 33 height 27
click at [1418, 443] on link "Modifier" at bounding box center [1423, 459] width 119 height 32
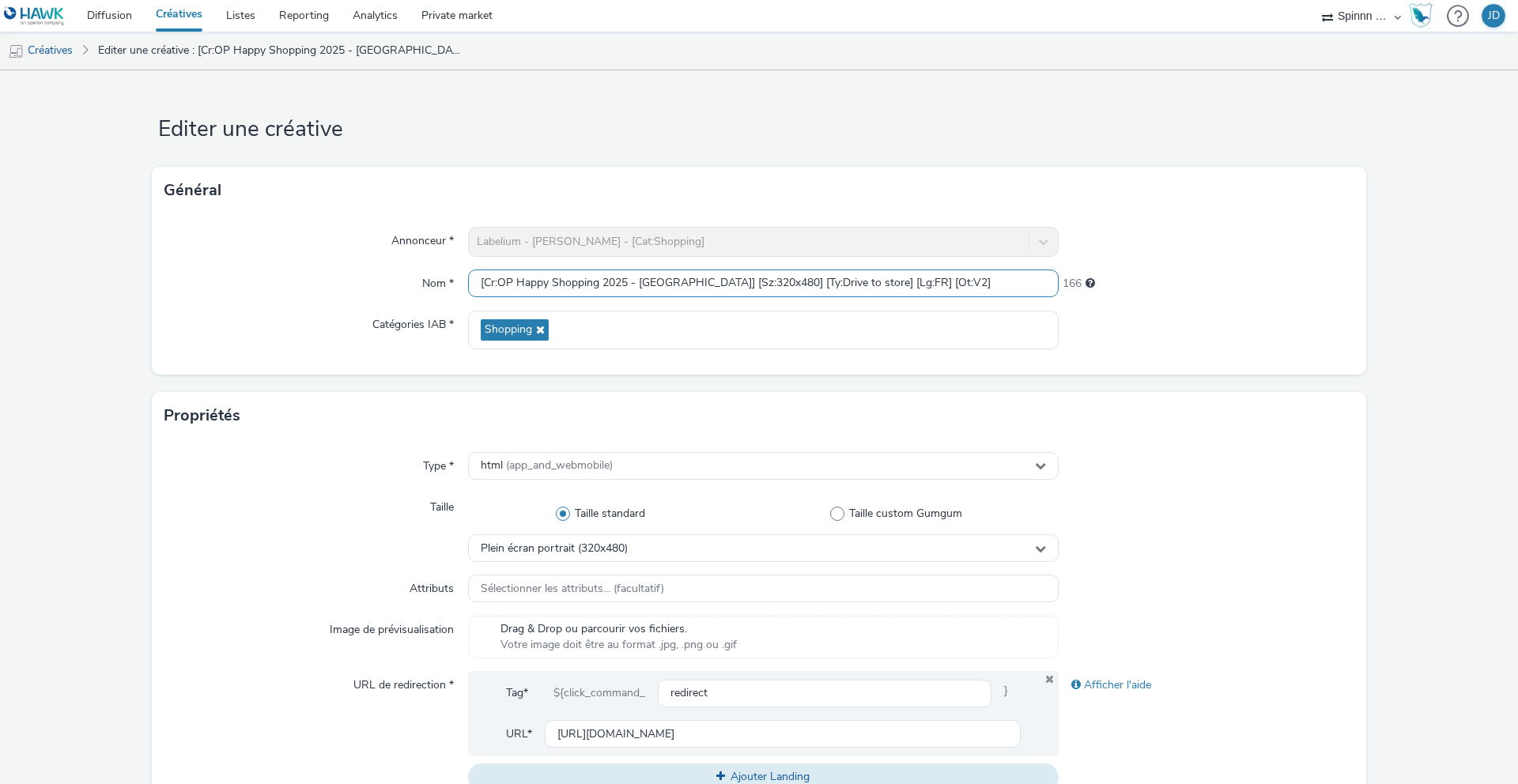
click at [715, 276] on input "[Cr:OP Happy Shopping 2025 - [GEOGRAPHIC_DATA]] [Sz:320x480] [Ty:Drive to store…" at bounding box center [763, 283] width 591 height 28
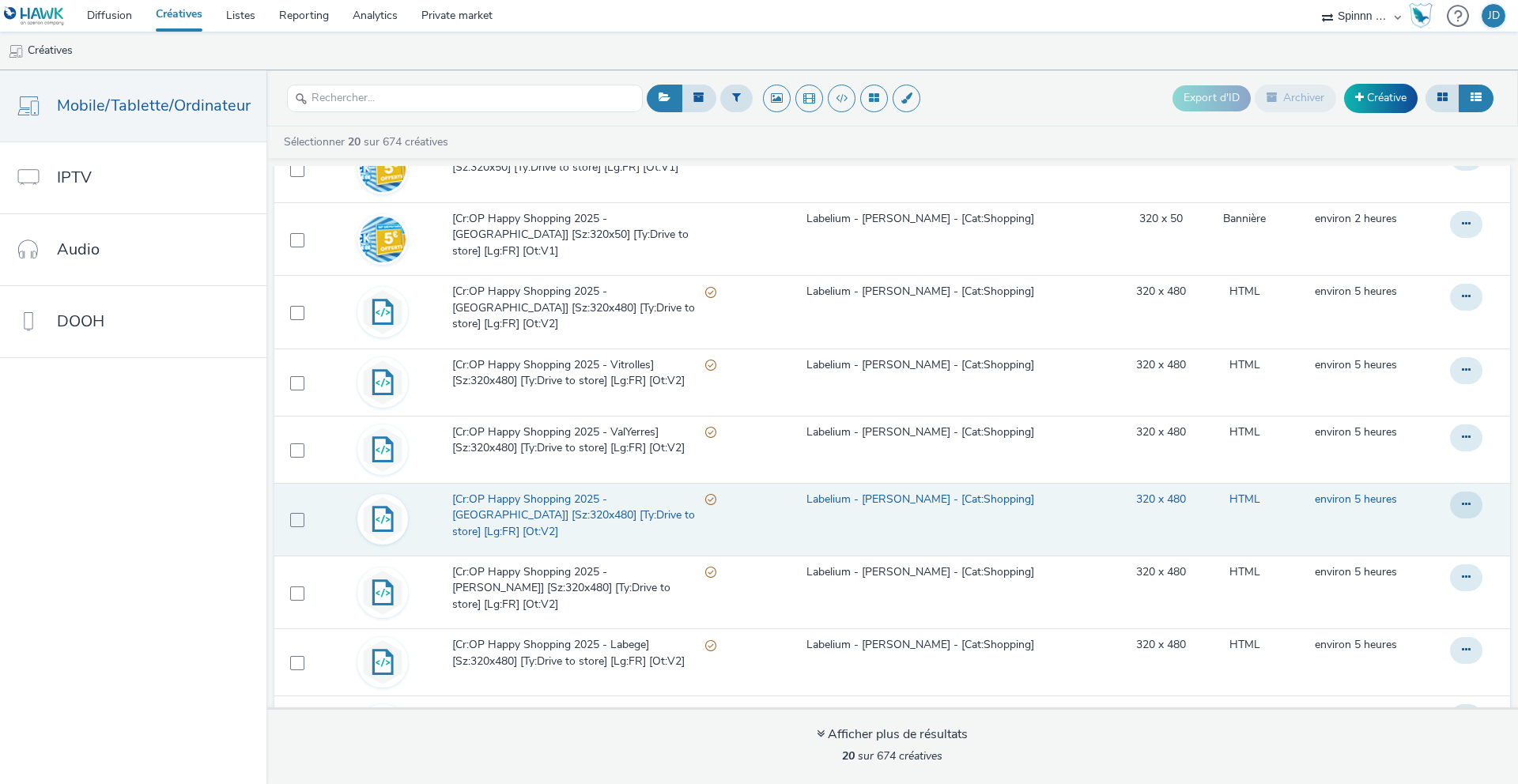
scroll to position [198, 0]
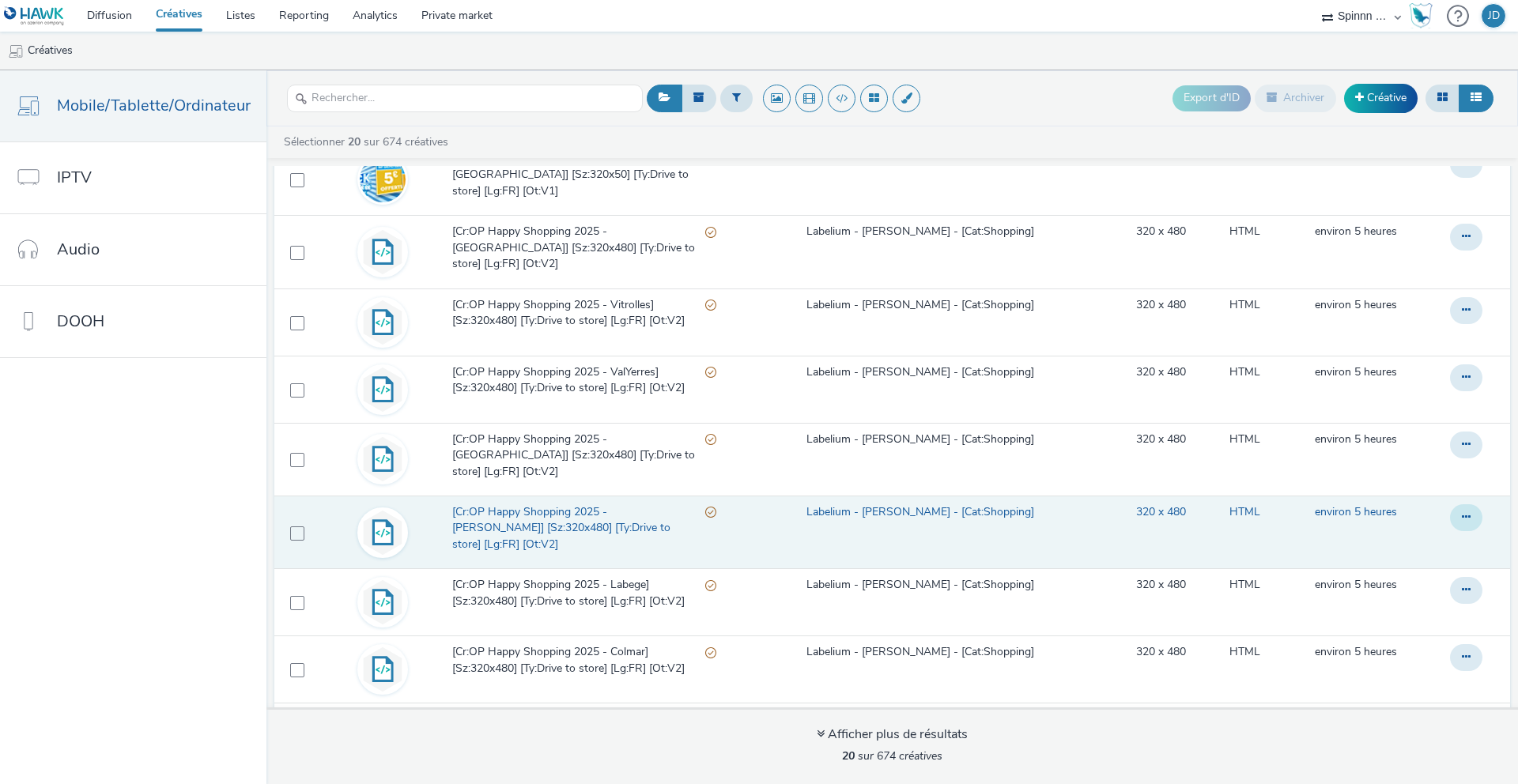
click at [1450, 44] on button at bounding box center [1466, 30] width 33 height 27
click at [1397, 534] on link "Modifier" at bounding box center [1423, 550] width 119 height 32
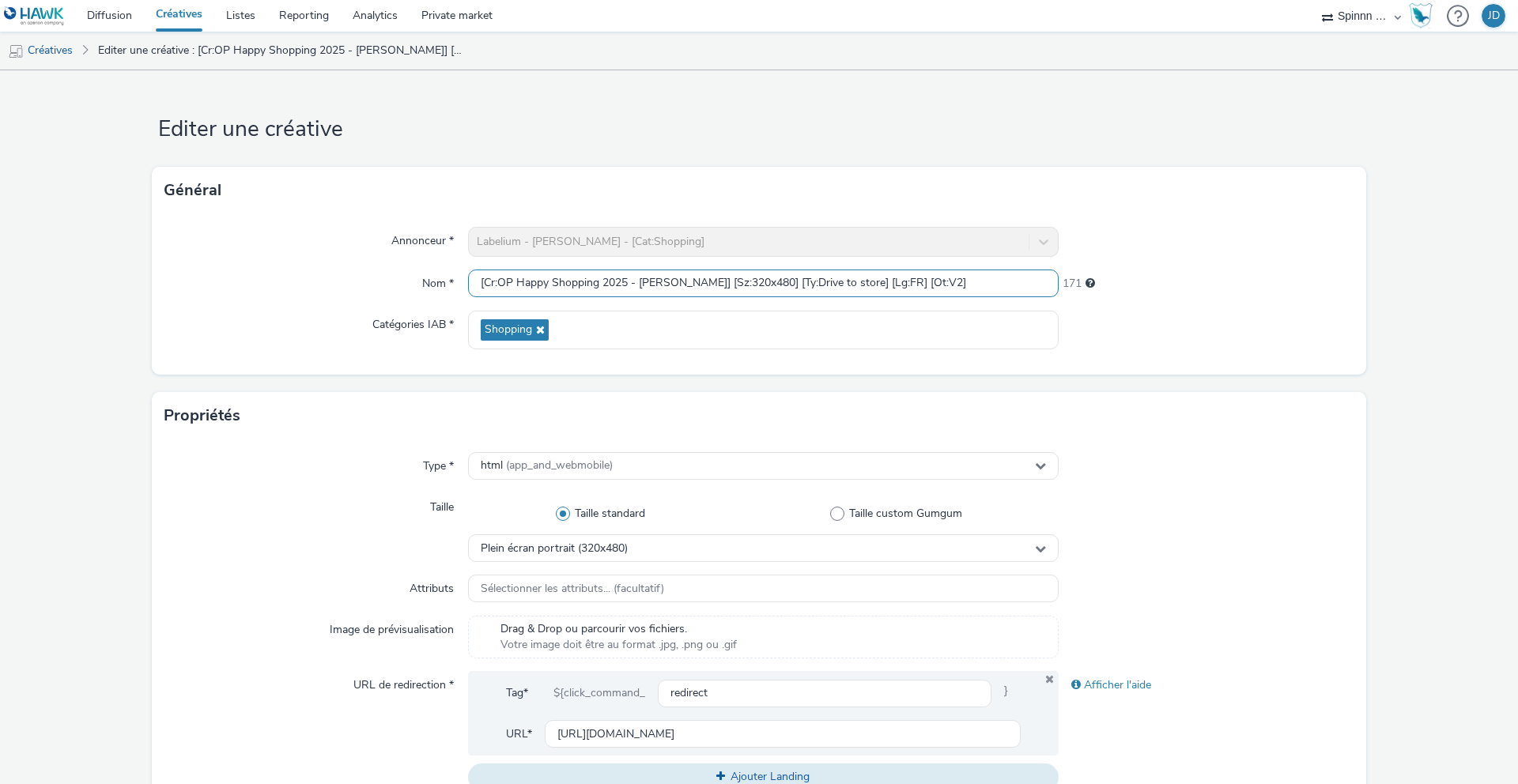
click at [705, 292] on input "[Cr:OP Happy Shopping 2025 - [PERSON_NAME]] [Sz:320x480] [Ty:Drive to store] [L…" at bounding box center [763, 283] width 591 height 28
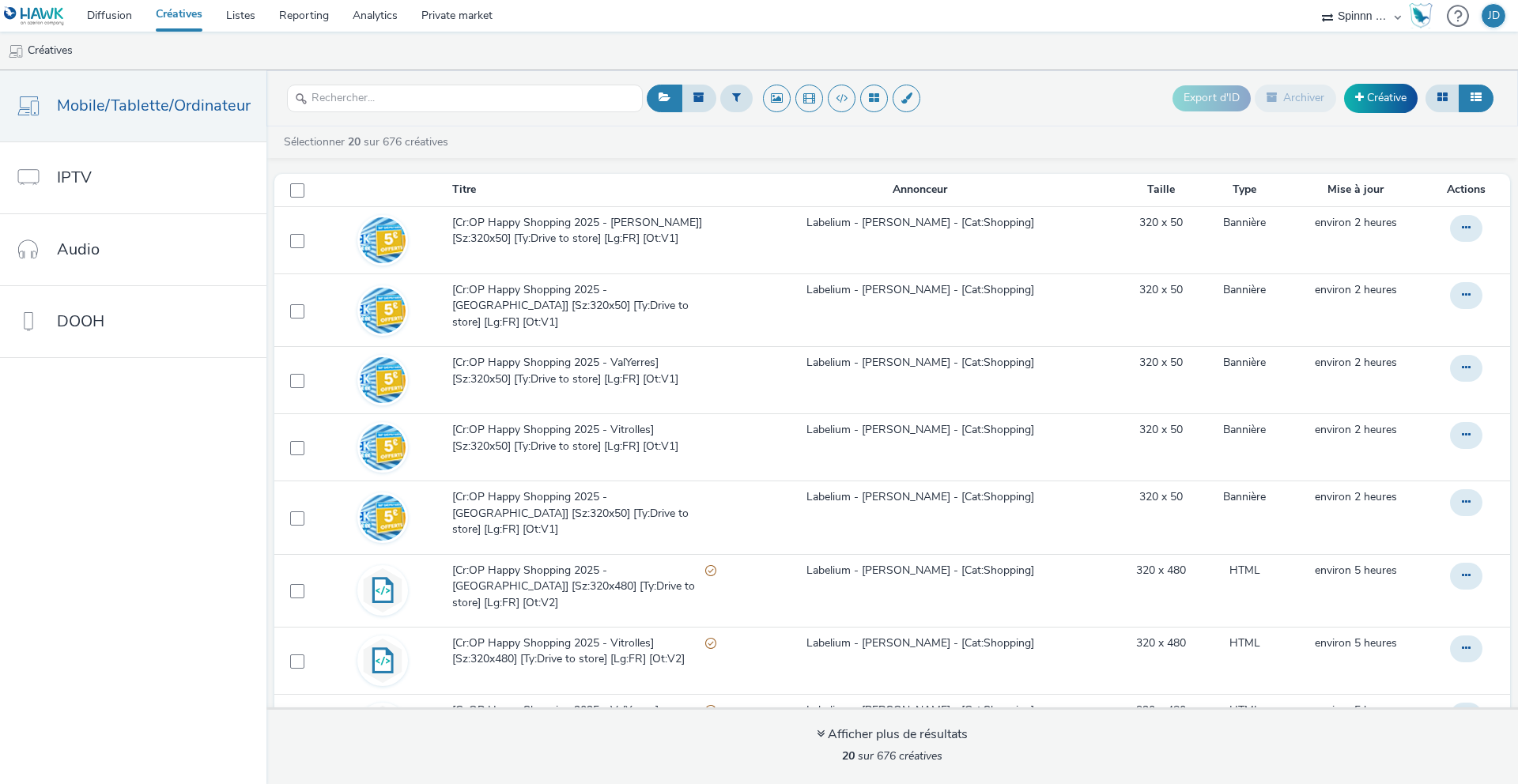
scroll to position [443, 0]
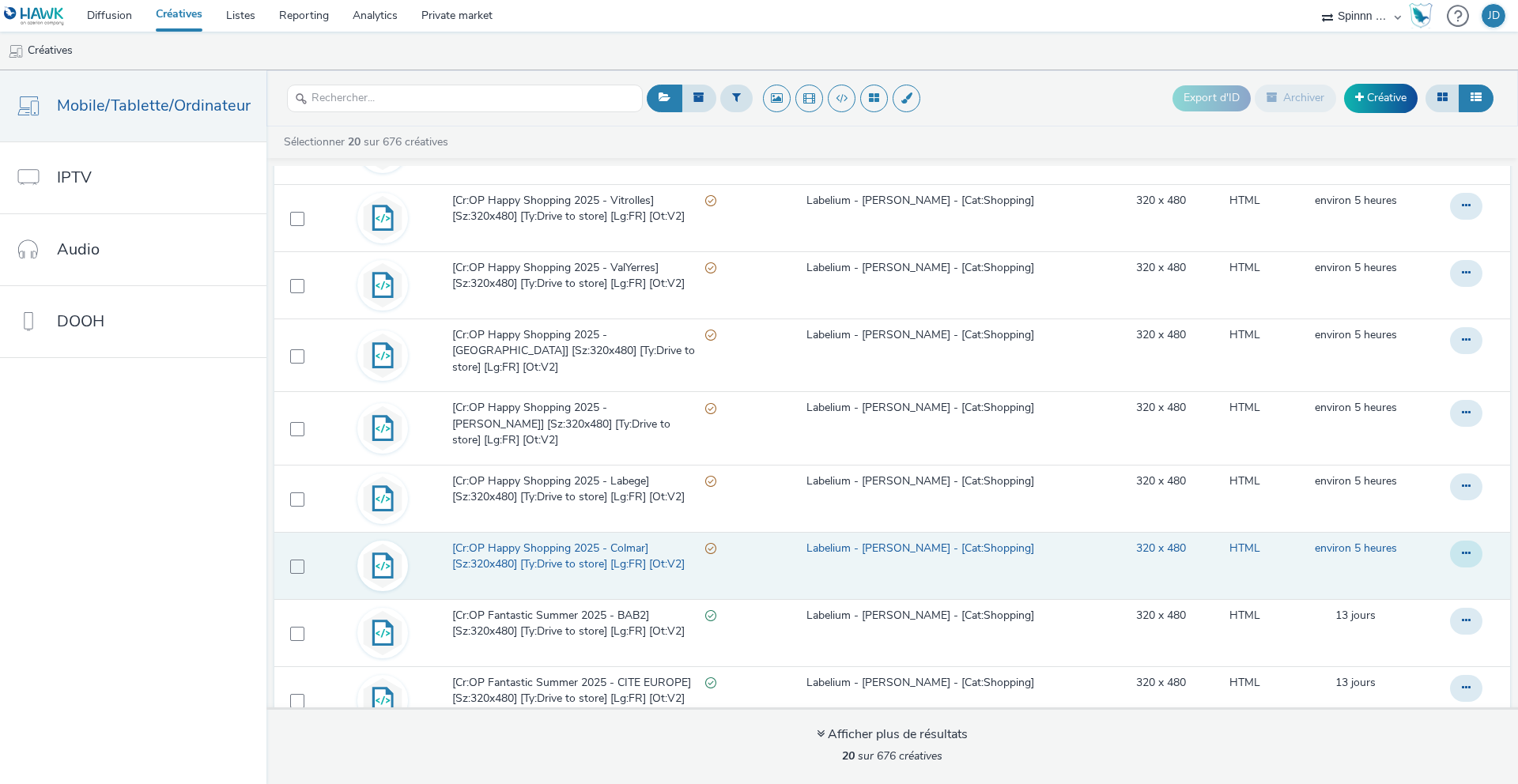
click at [1406, 570] on link "Modifier" at bounding box center [1423, 586] width 119 height 32
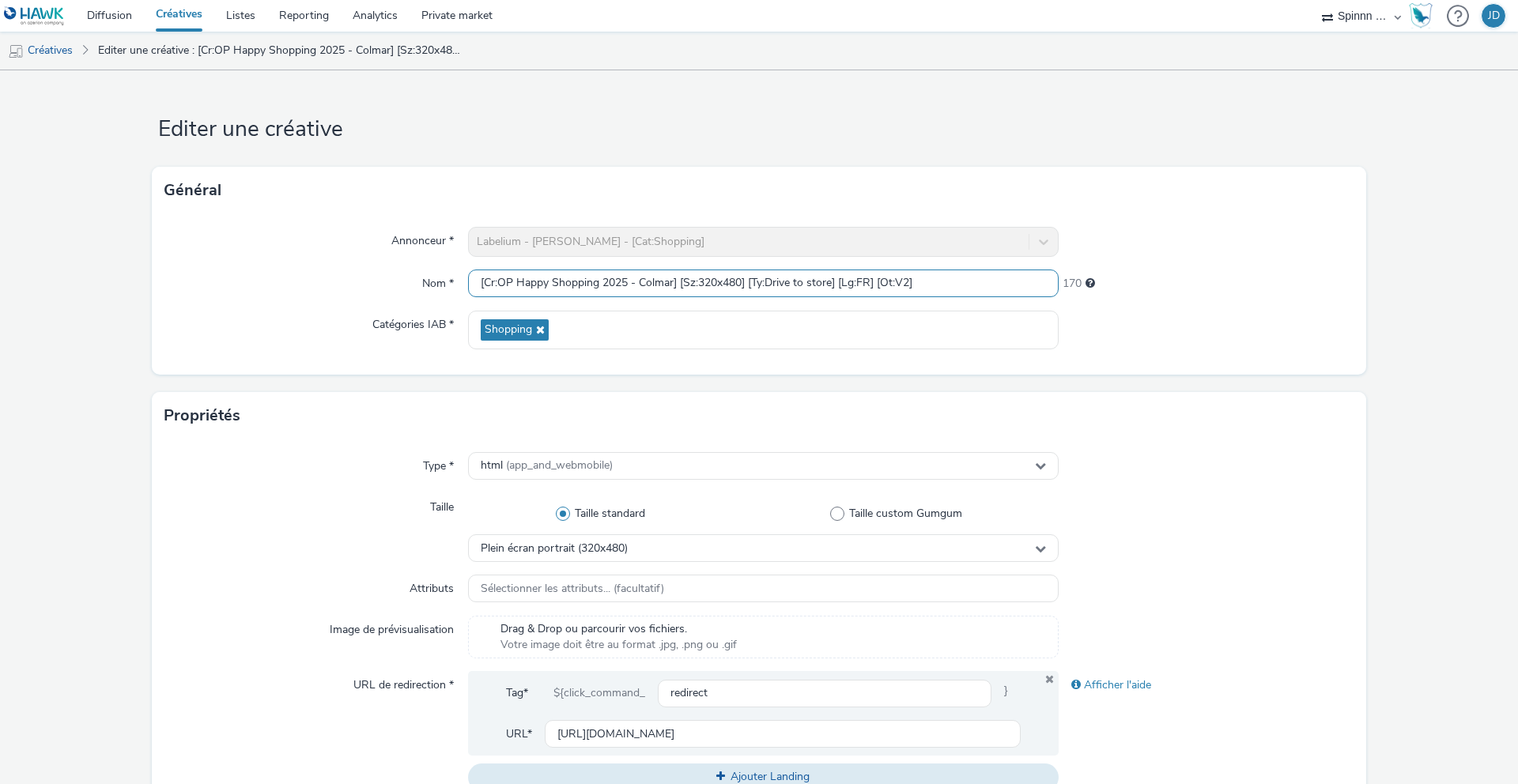
click at [734, 290] on input "[Cr:OP Happy Shopping 2025 - Colmar] [Sz:320x480] [Ty:Drive to store] [Lg:FR] […" at bounding box center [763, 283] width 591 height 28
click at [94, 14] on link "Diffusion" at bounding box center [110, 16] width 69 height 32
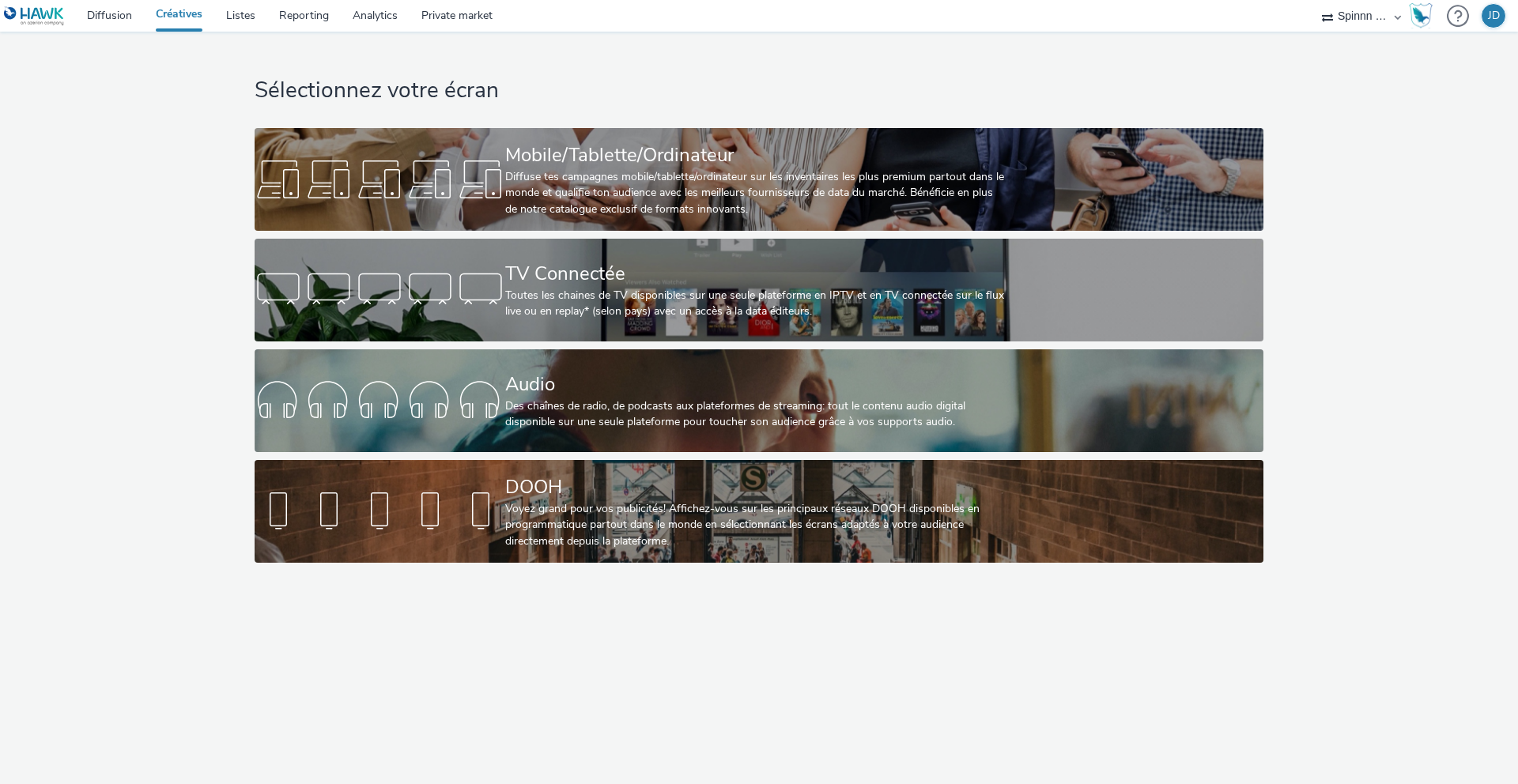
select select "3577b0fe-1e1b-4f05-a15f-27ee59b5ca2b"
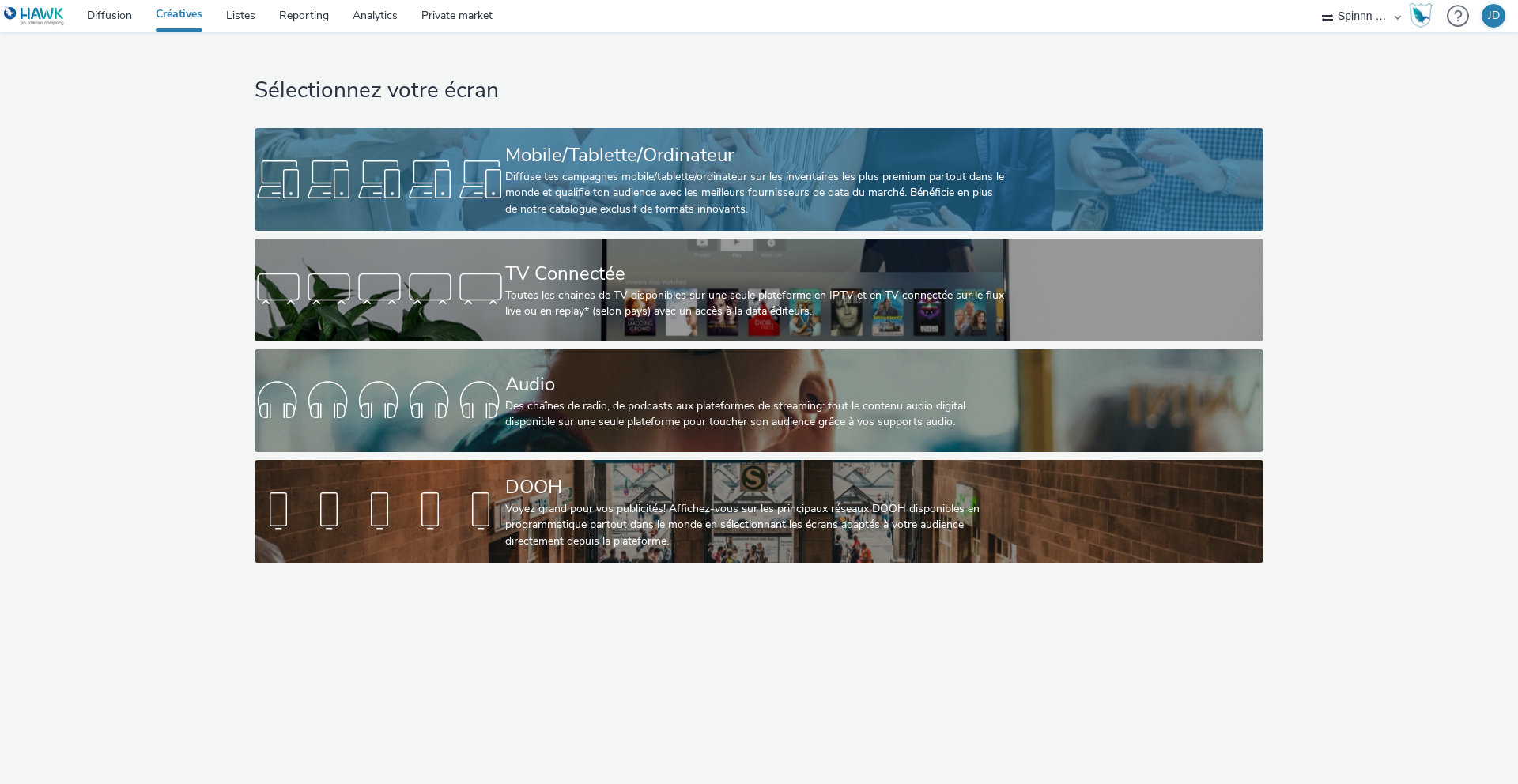
click at [493, 156] on div at bounding box center [380, 179] width 251 height 50
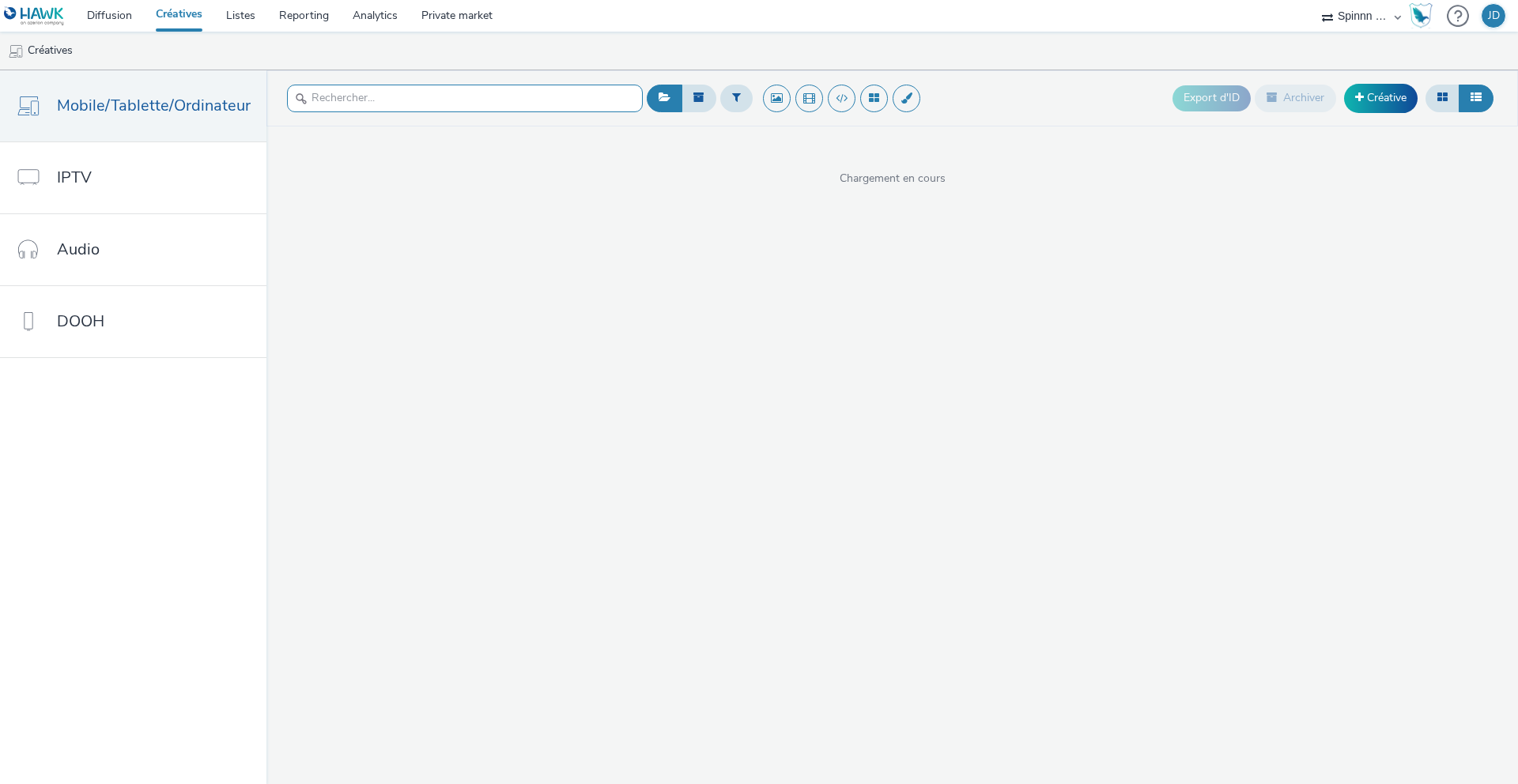
click at [396, 103] on input "text" at bounding box center [464, 98] width 356 height 28
type input "FANTAST"
